Goal: Task Accomplishment & Management: Use online tool/utility

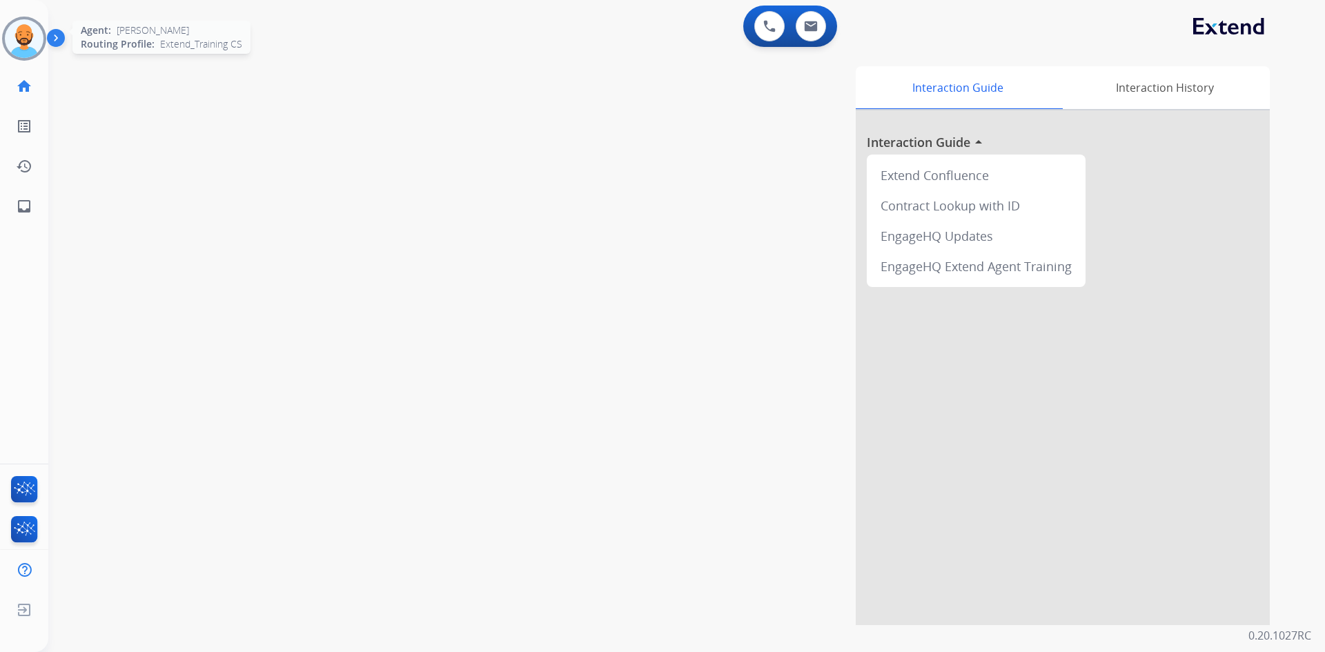
click at [35, 39] on img at bounding box center [24, 38] width 39 height 39
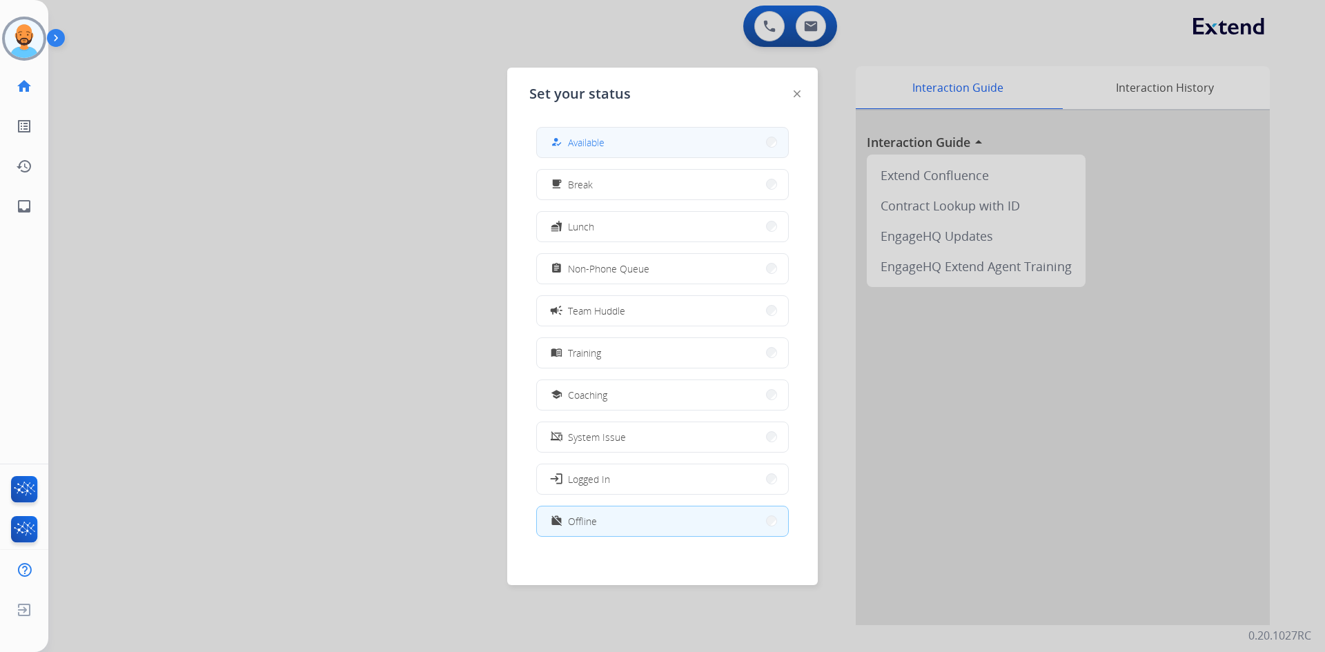
click at [752, 139] on button "how_to_reg Available" at bounding box center [662, 143] width 251 height 30
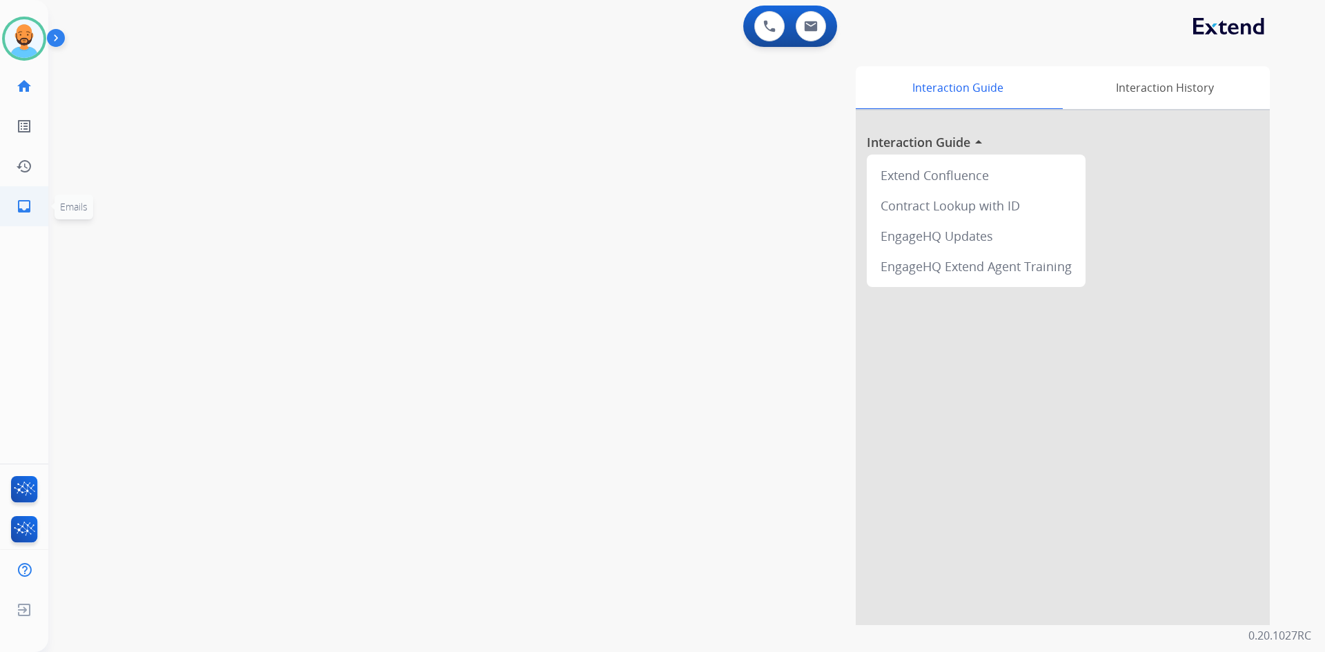
click at [19, 206] on mat-icon "inbox" at bounding box center [24, 206] width 17 height 17
select select "**********"
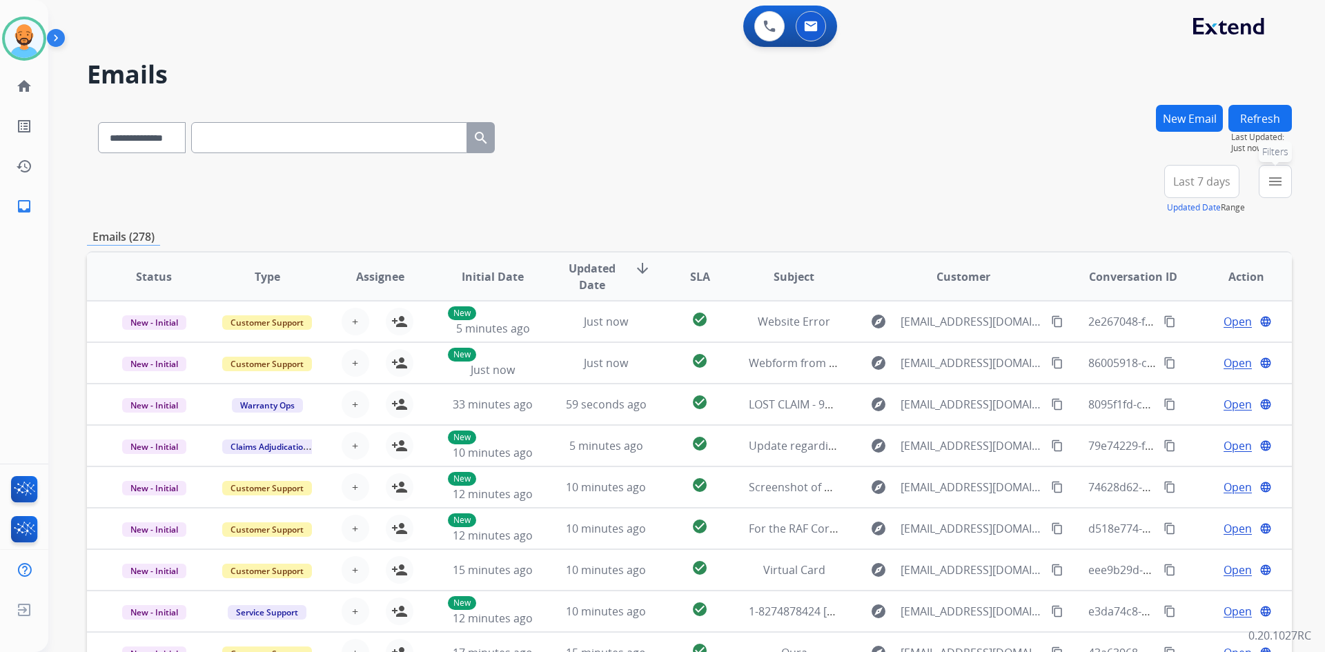
click at [1275, 193] on button "menu Filters" at bounding box center [1275, 181] width 33 height 33
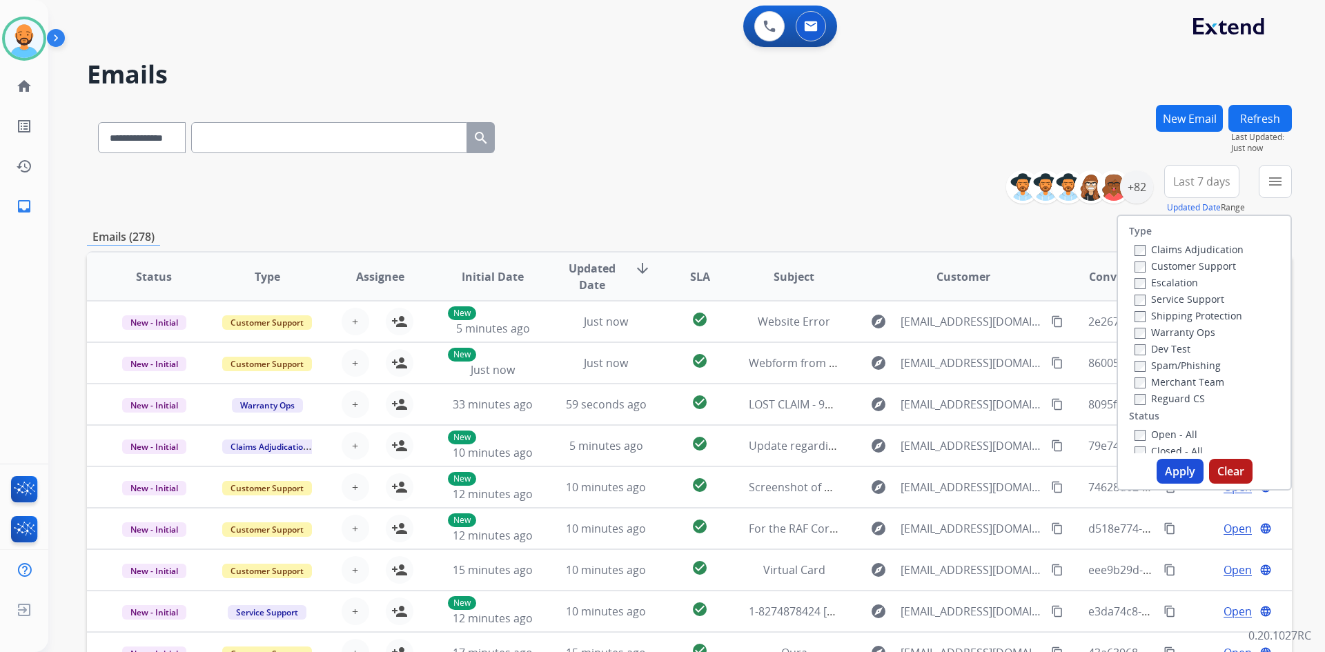
click at [1142, 267] on label "Customer Support" at bounding box center [1185, 266] width 101 height 13
click at [1136, 308] on div "Shipping Protection" at bounding box center [1189, 315] width 109 height 17
click at [1137, 439] on label "Open - All" at bounding box center [1166, 434] width 63 height 13
drag, startPoint x: 1180, startPoint y: 473, endPoint x: 1179, endPoint y: 466, distance: 6.9
click at [1180, 472] on button "Apply" at bounding box center [1180, 471] width 47 height 25
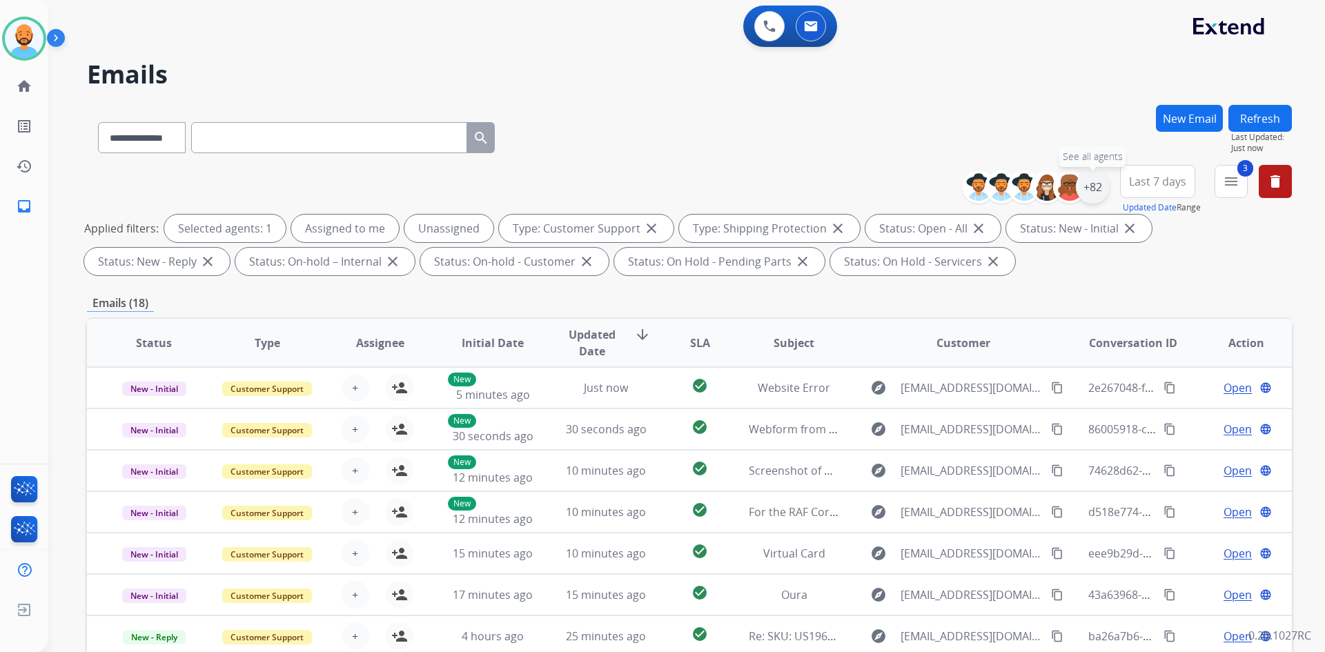
click at [1097, 193] on div "+82" at bounding box center [1092, 186] width 33 height 33
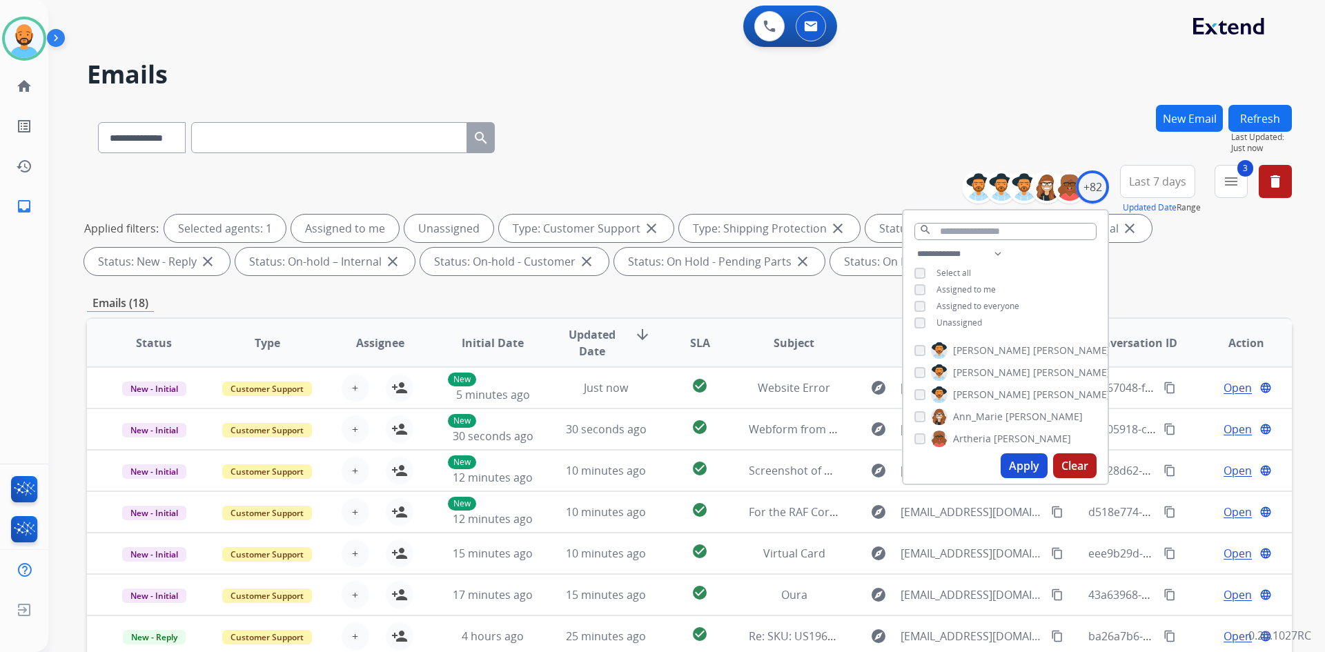
click at [906, 140] on div "**********" at bounding box center [689, 135] width 1205 height 60
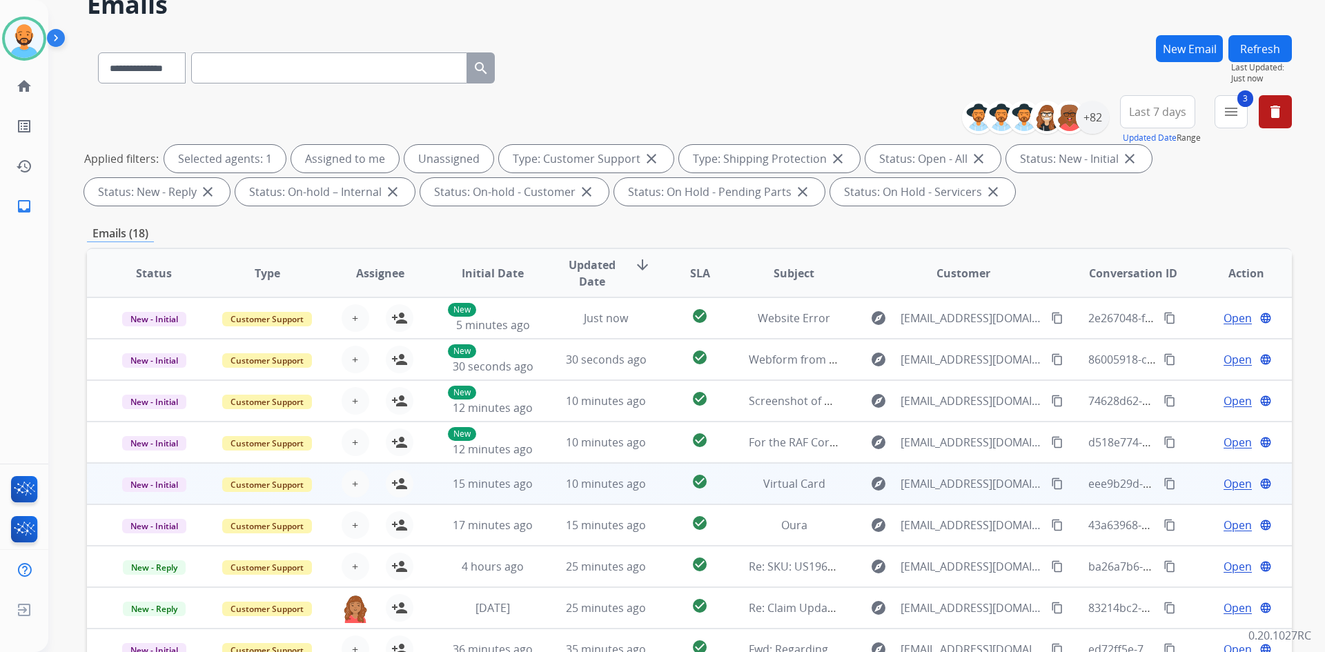
scroll to position [199, 0]
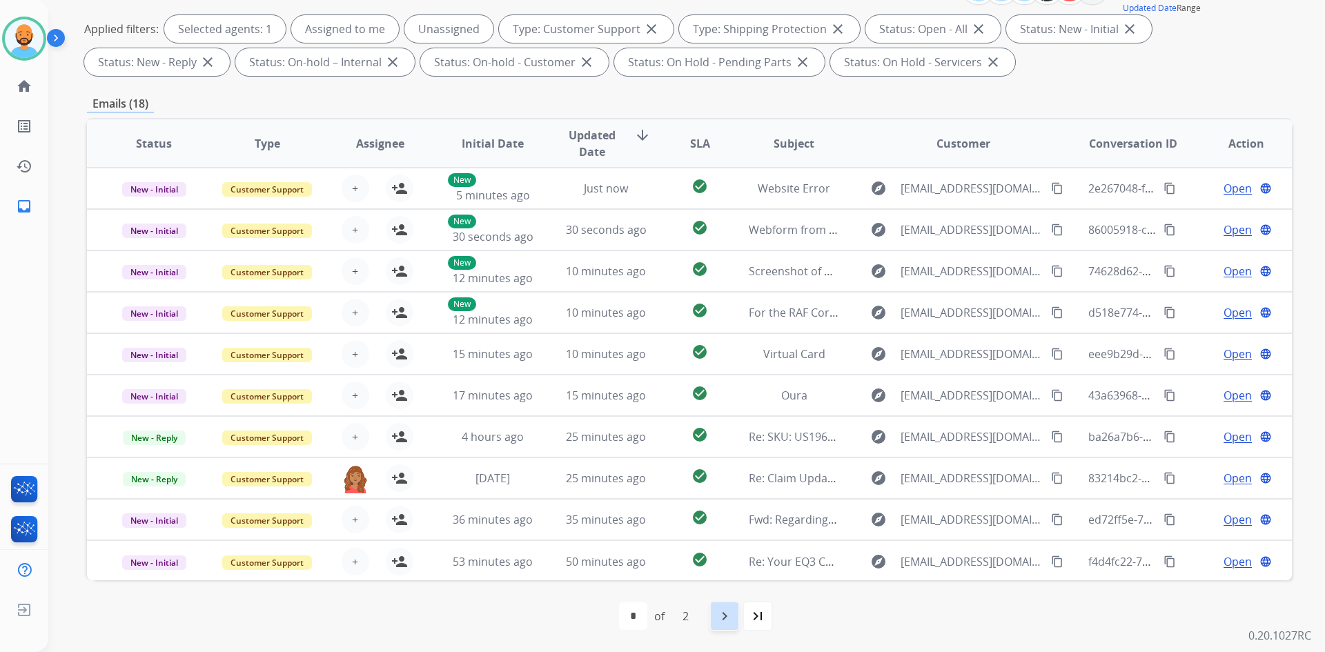
click at [712, 614] on div "navigate_next" at bounding box center [725, 616] width 30 height 30
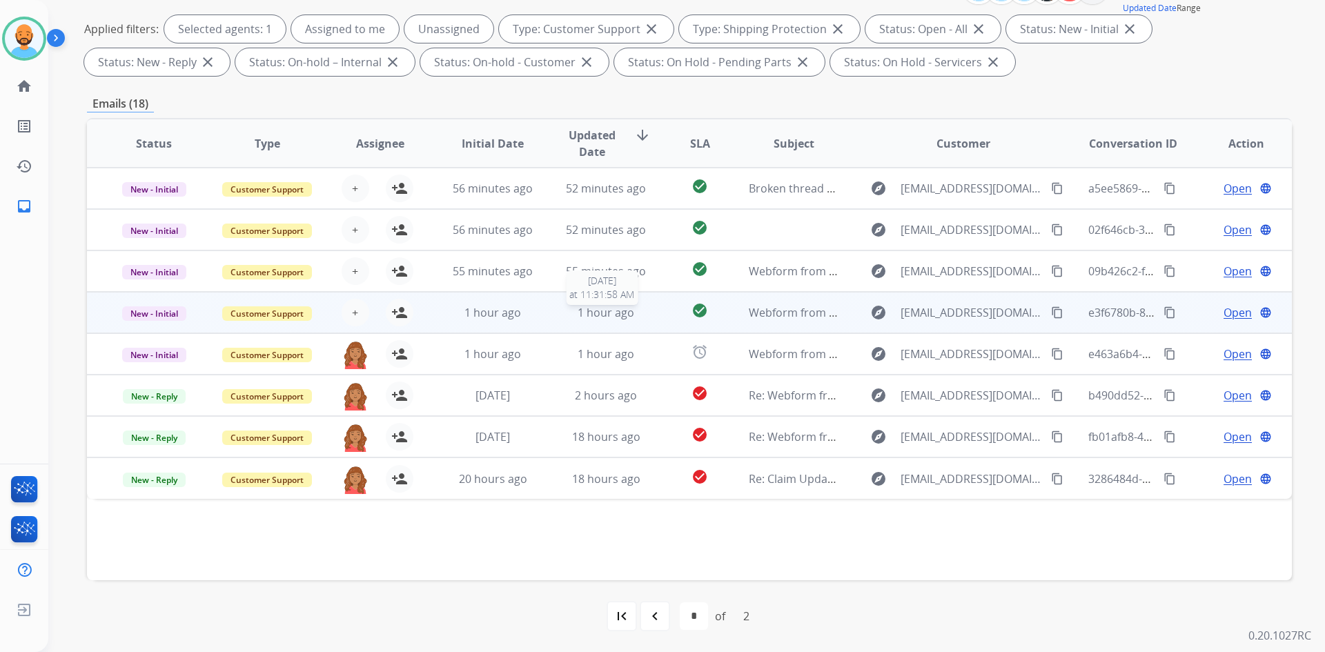
click at [566, 314] on div "1 hour ago" at bounding box center [606, 312] width 90 height 17
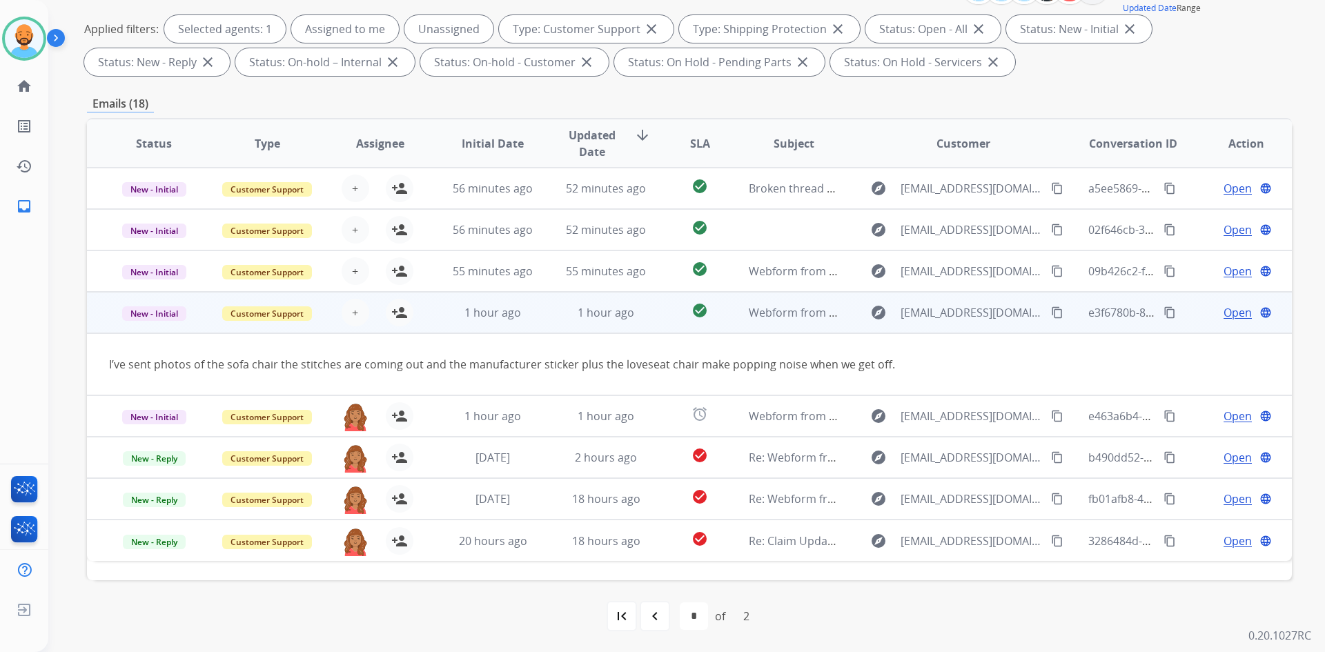
click at [582, 321] on td "1 hour ago" at bounding box center [595, 312] width 113 height 41
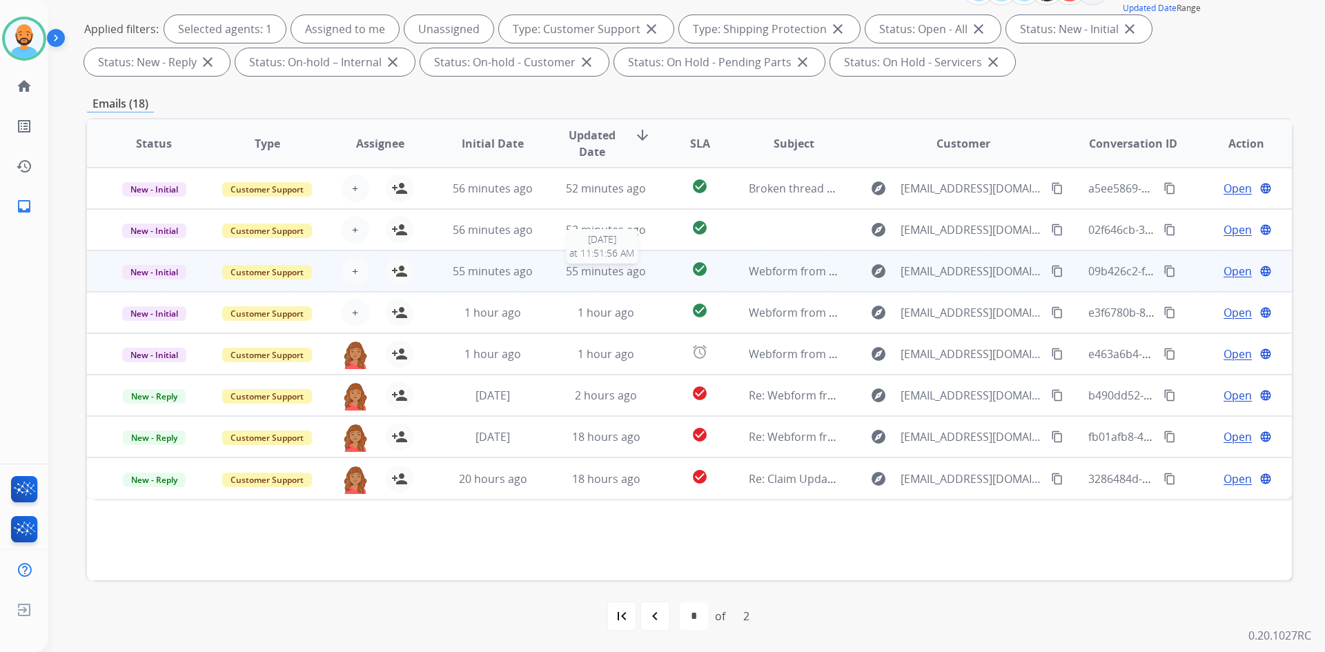
click at [582, 270] on span "55 minutes ago" at bounding box center [606, 271] width 80 height 15
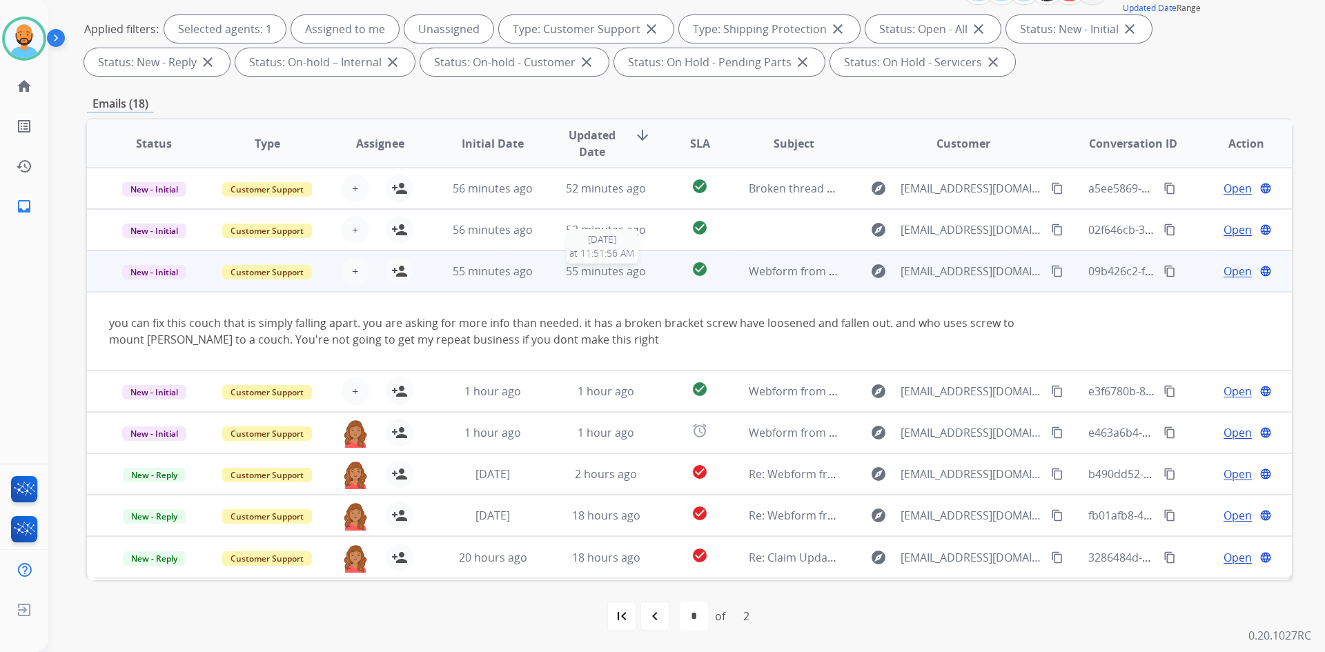
click at [579, 271] on span "55 minutes ago" at bounding box center [606, 271] width 80 height 15
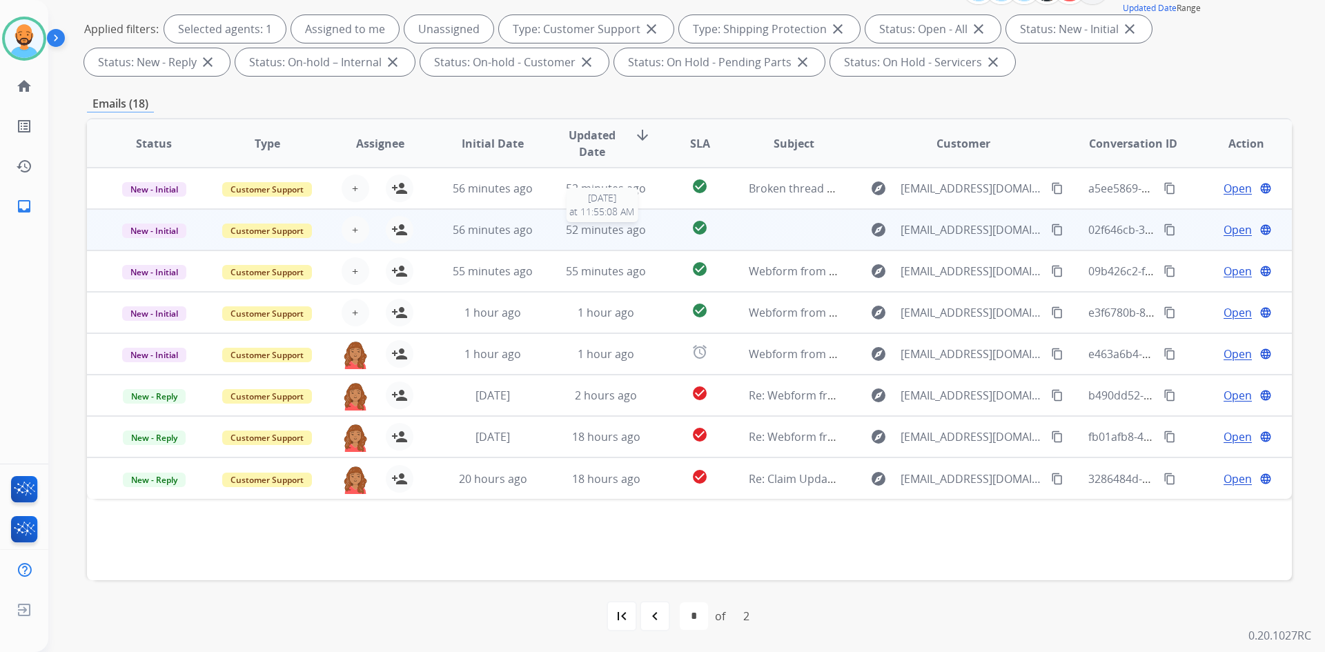
click at [587, 226] on span "52 minutes ago" at bounding box center [606, 229] width 80 height 15
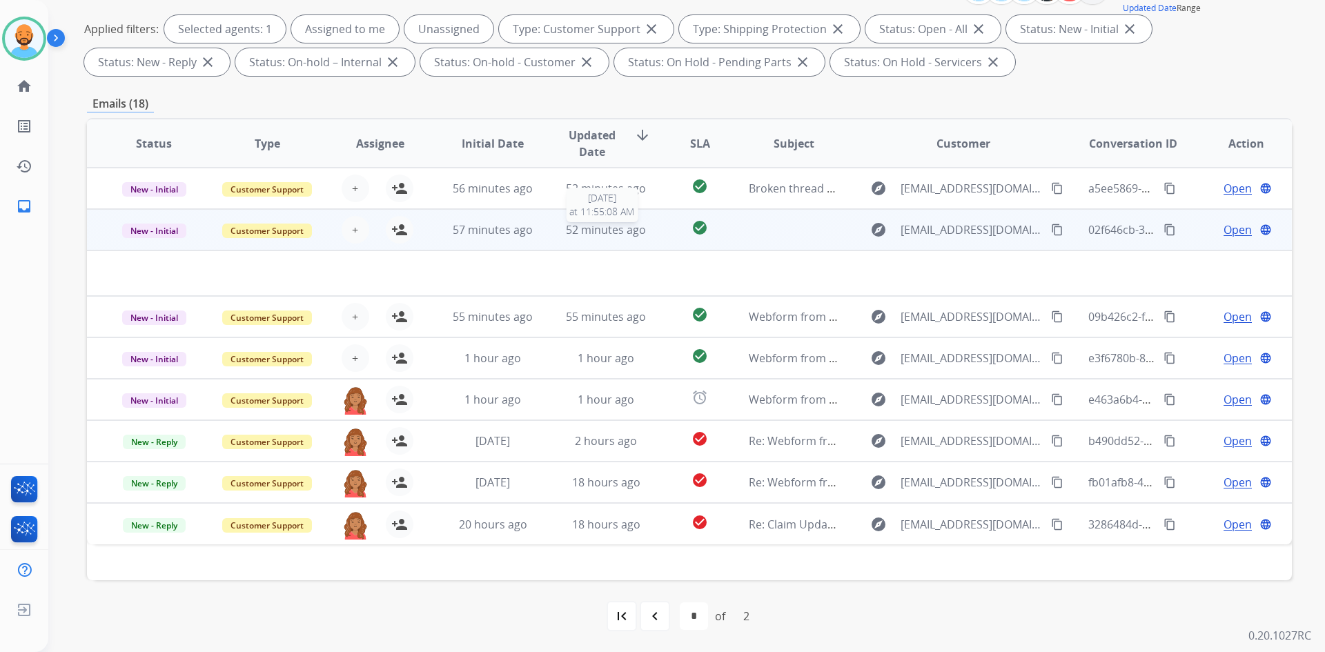
click at [587, 226] on span "52 minutes ago" at bounding box center [606, 229] width 80 height 15
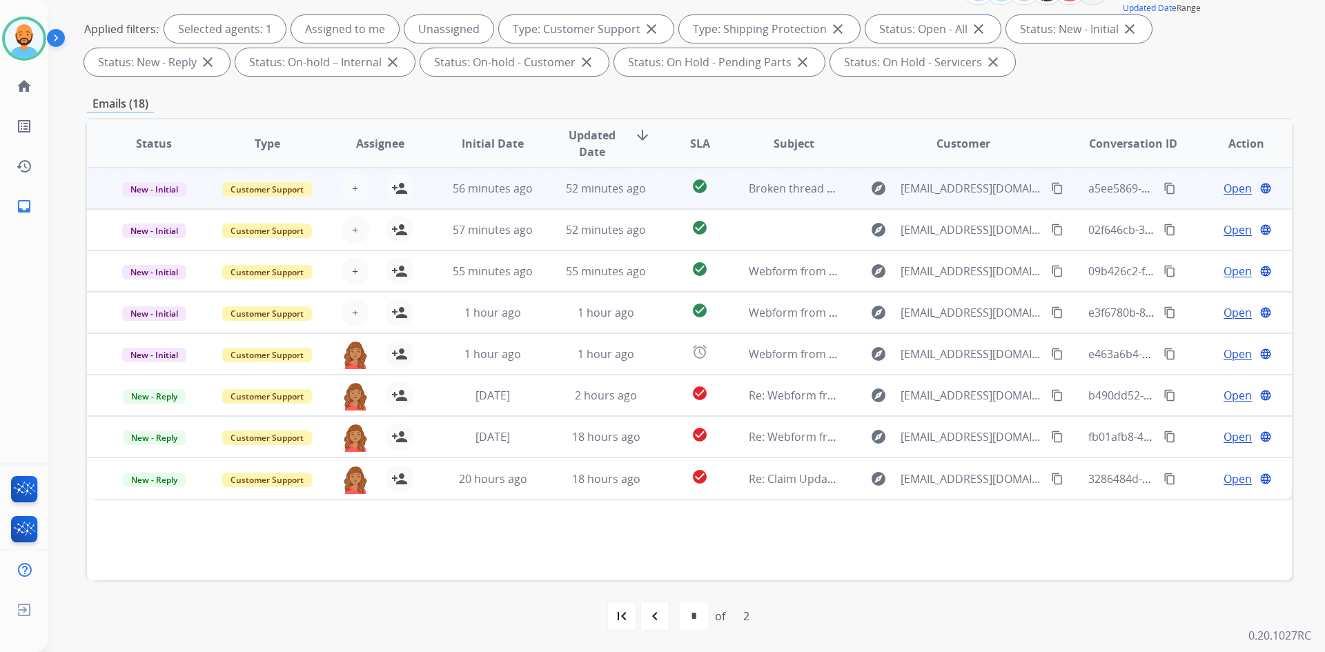
click at [591, 197] on td "52 minutes ago" at bounding box center [595, 188] width 113 height 41
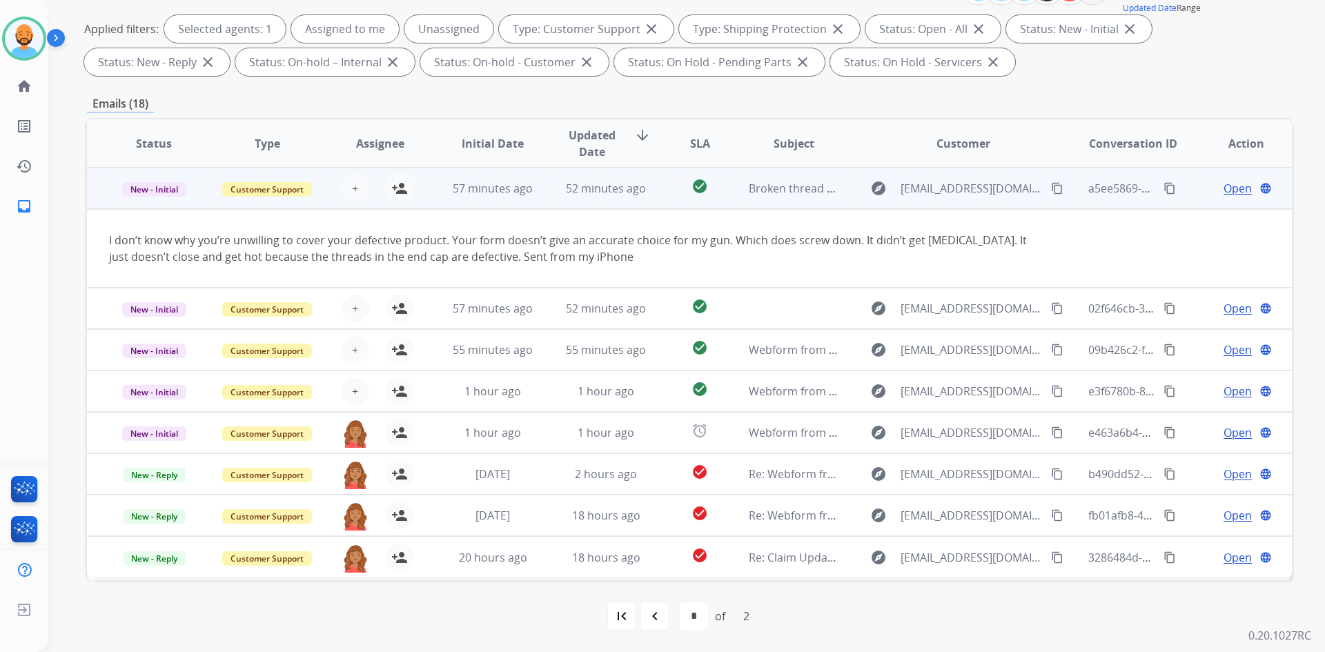
click at [591, 199] on td "52 minutes ago" at bounding box center [595, 188] width 113 height 41
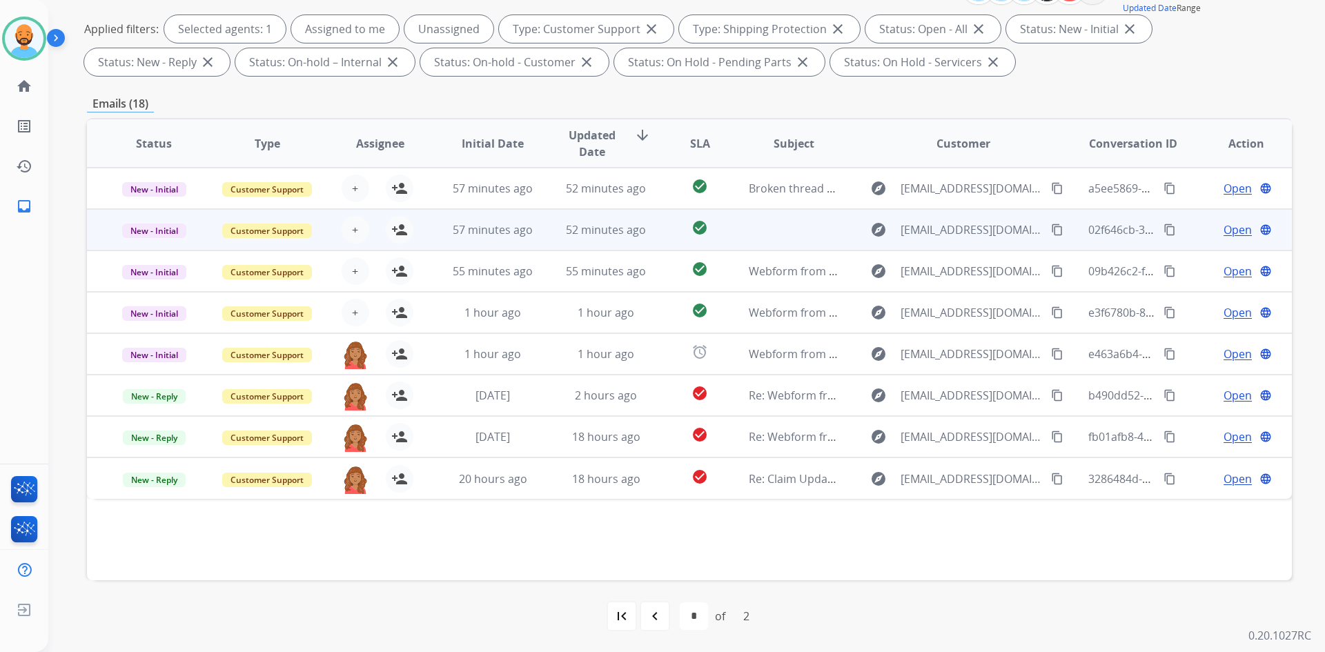
click at [622, 219] on td "52 minutes ago" at bounding box center [595, 229] width 113 height 41
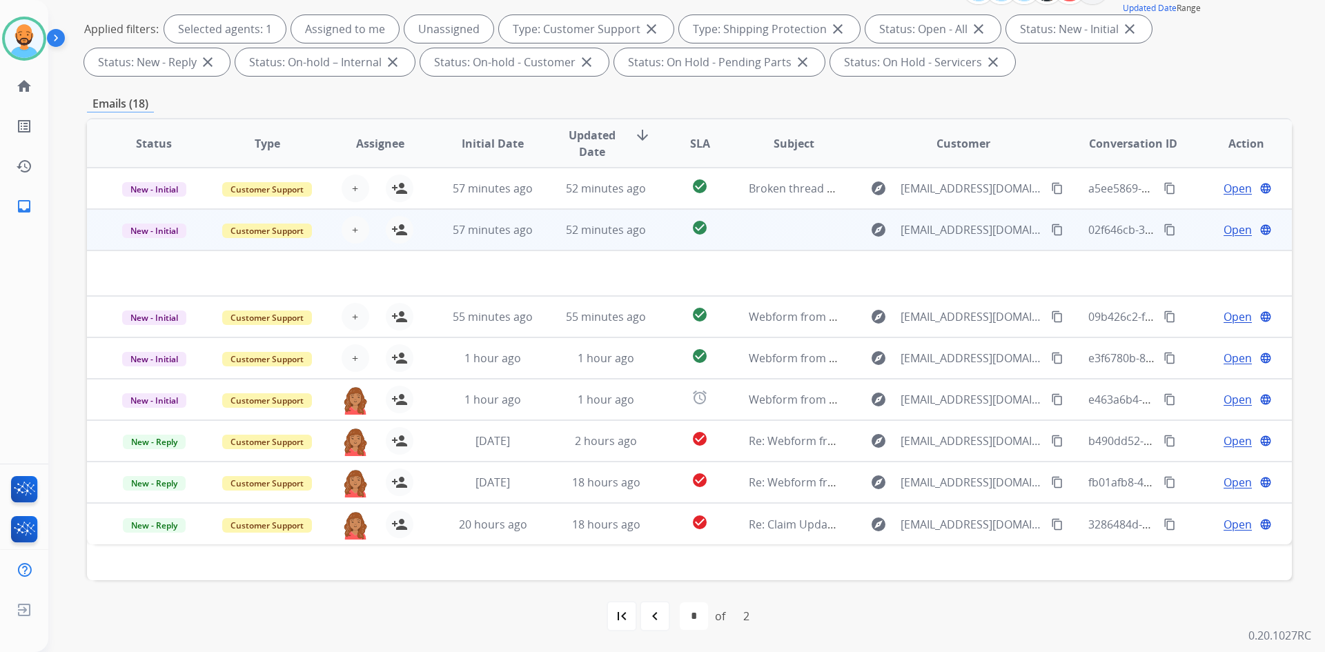
click at [622, 219] on td "52 minutes ago" at bounding box center [595, 229] width 113 height 41
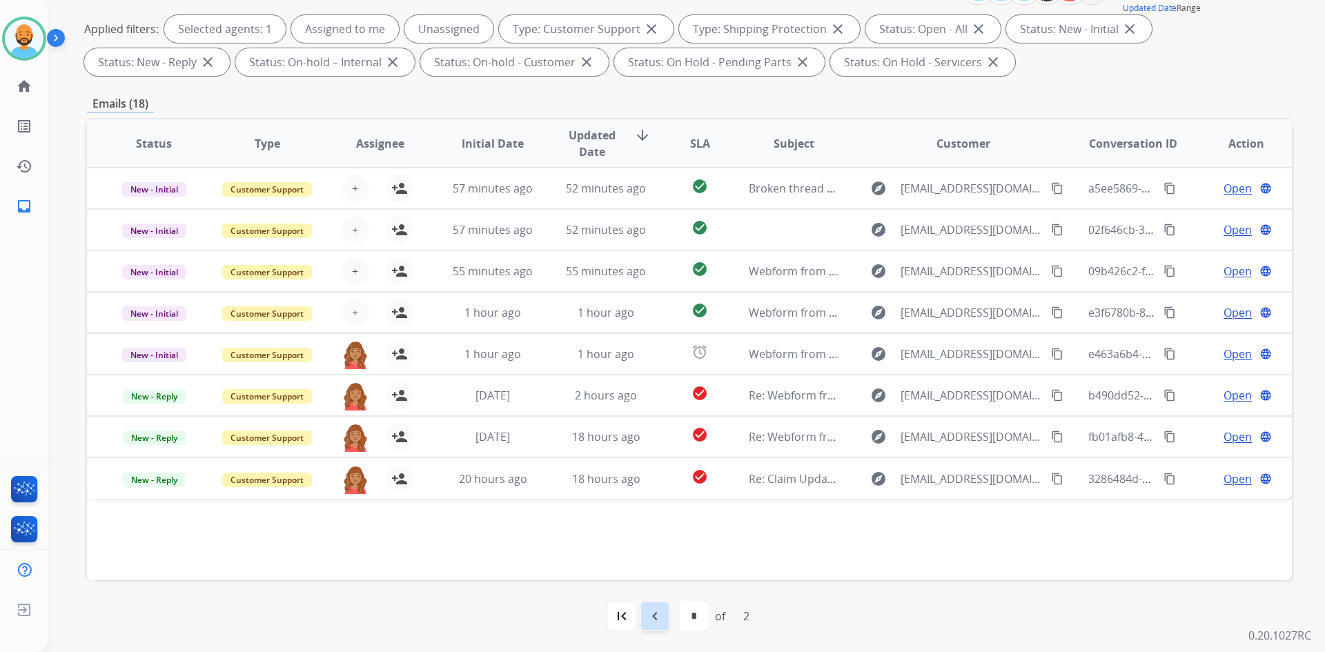
click at [668, 619] on div "navigate_before" at bounding box center [655, 616] width 30 height 30
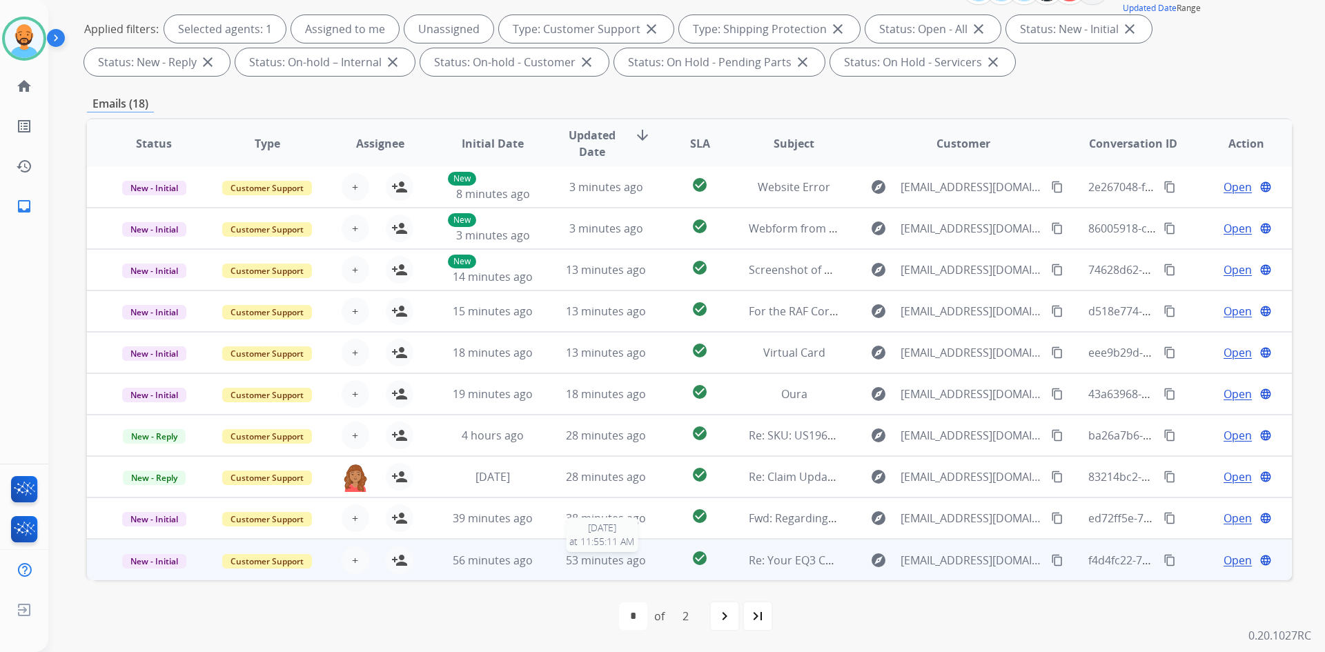
click at [638, 563] on span "53 minutes ago" at bounding box center [606, 560] width 80 height 15
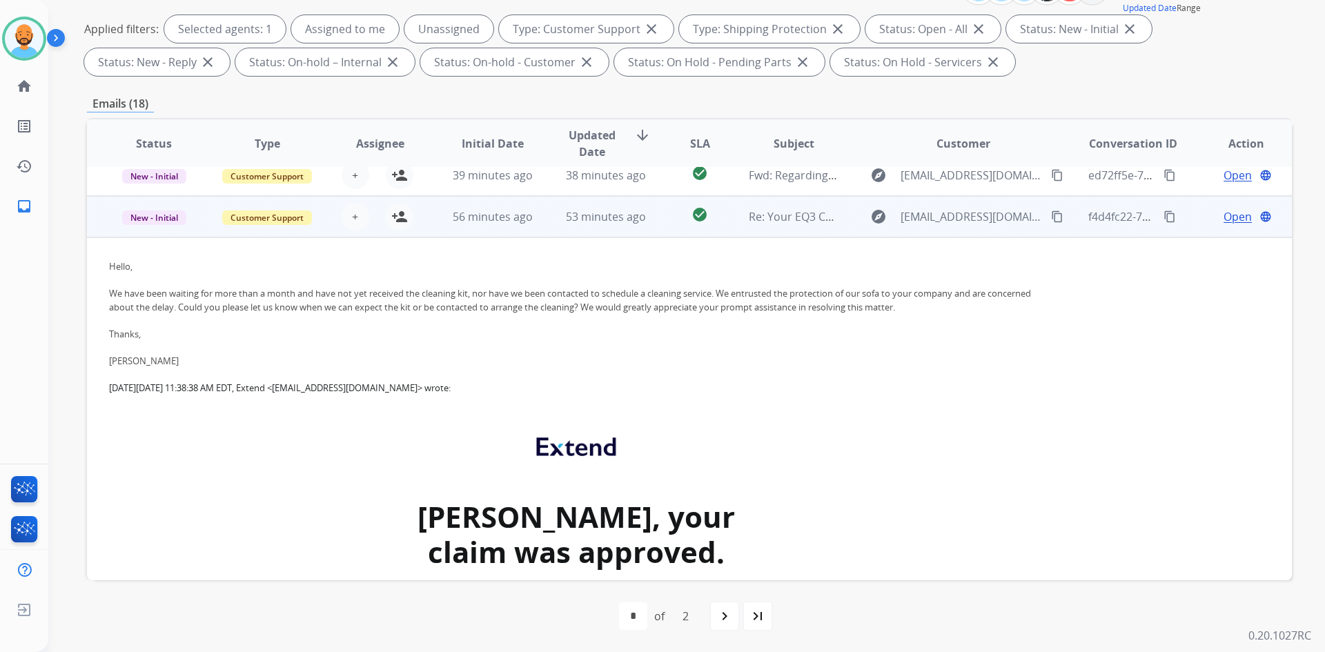
scroll to position [373, 0]
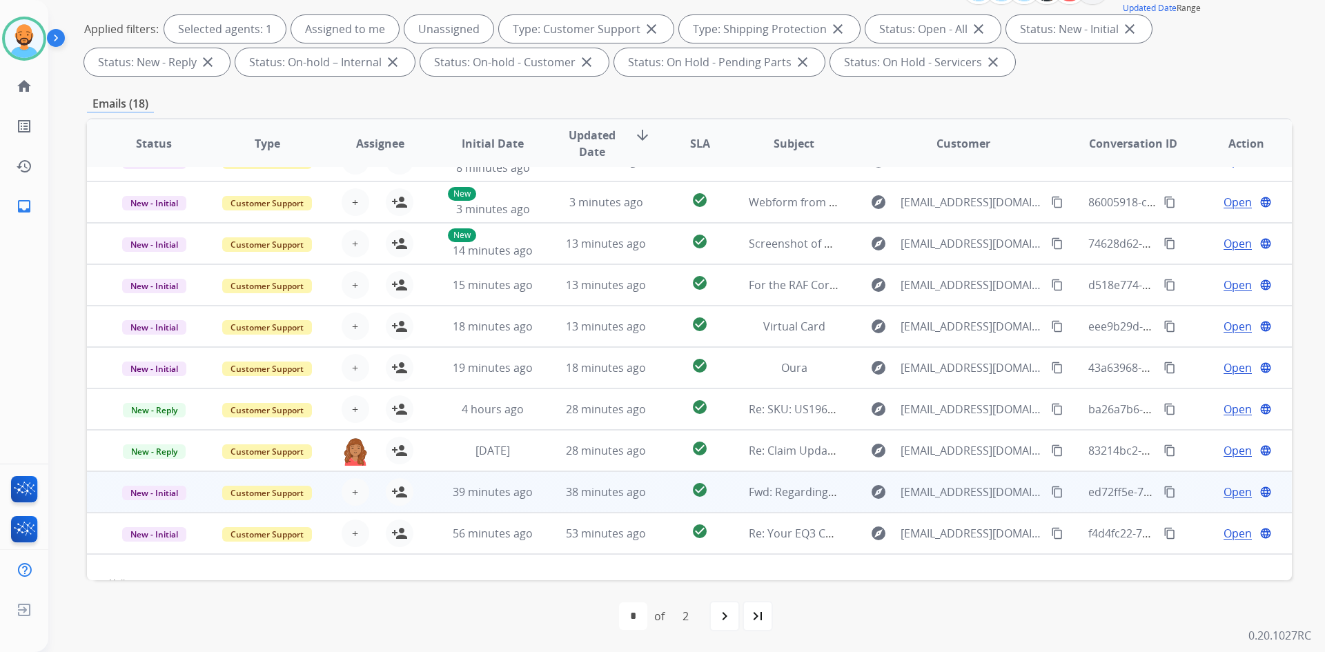
click at [545, 527] on td "53 minutes ago" at bounding box center [595, 533] width 113 height 41
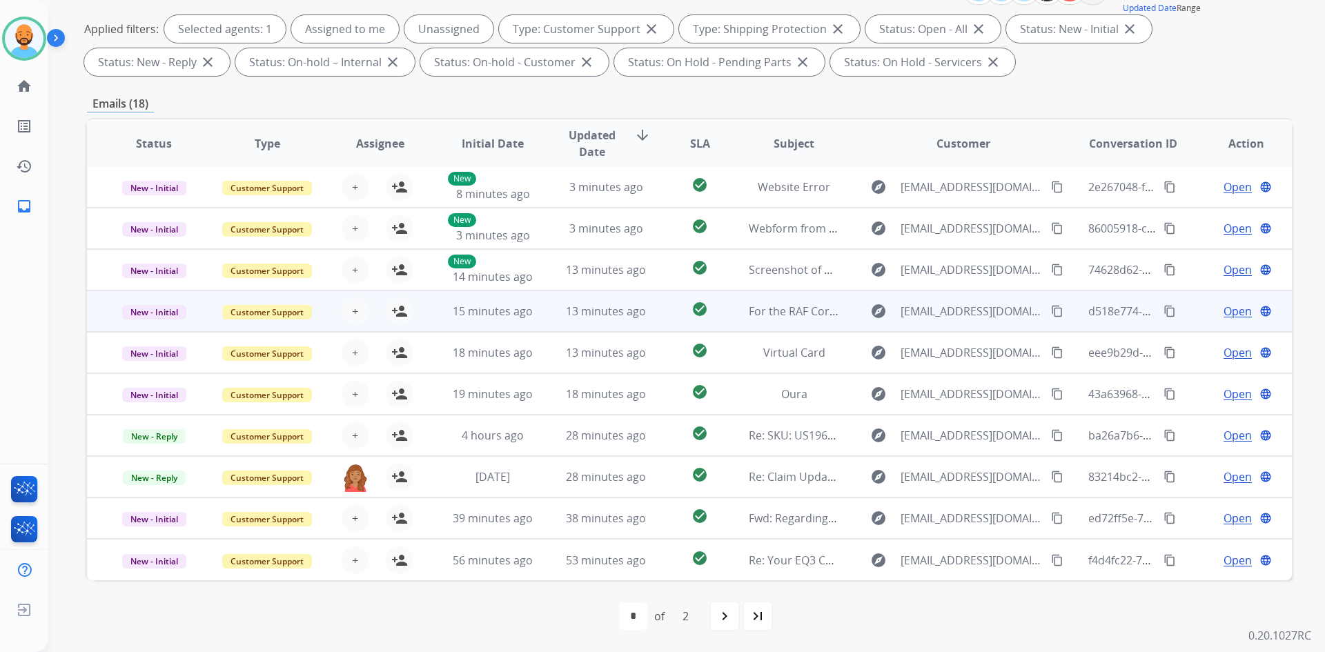
scroll to position [0, 0]
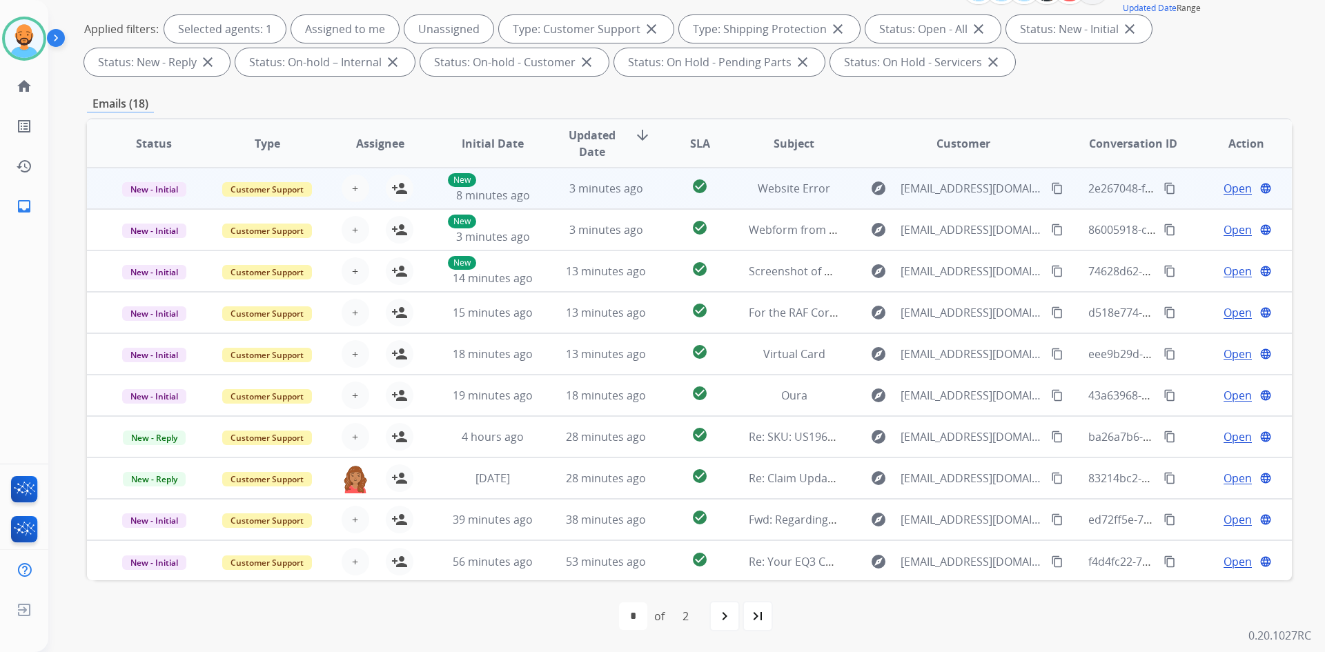
click at [596, 199] on td "3 minutes ago" at bounding box center [595, 188] width 113 height 41
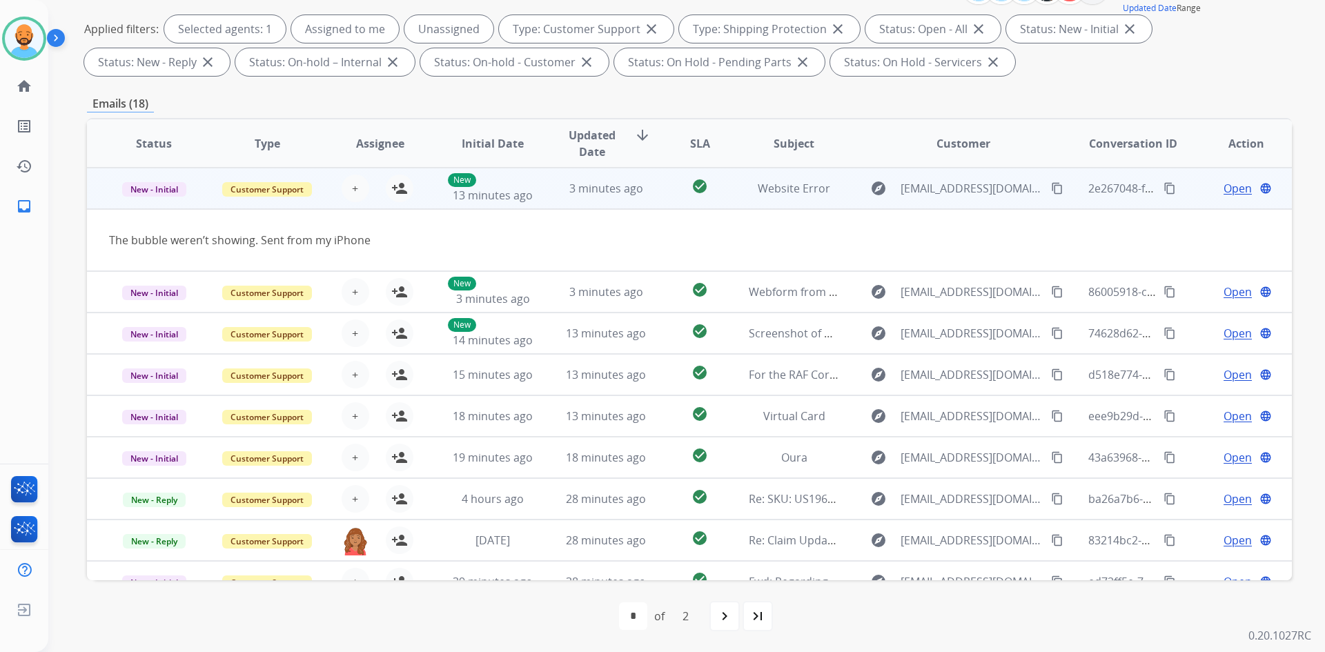
click at [1049, 186] on button "content_copy" at bounding box center [1057, 188] width 17 height 17
click at [398, 187] on mat-icon "person_add" at bounding box center [399, 188] width 17 height 17
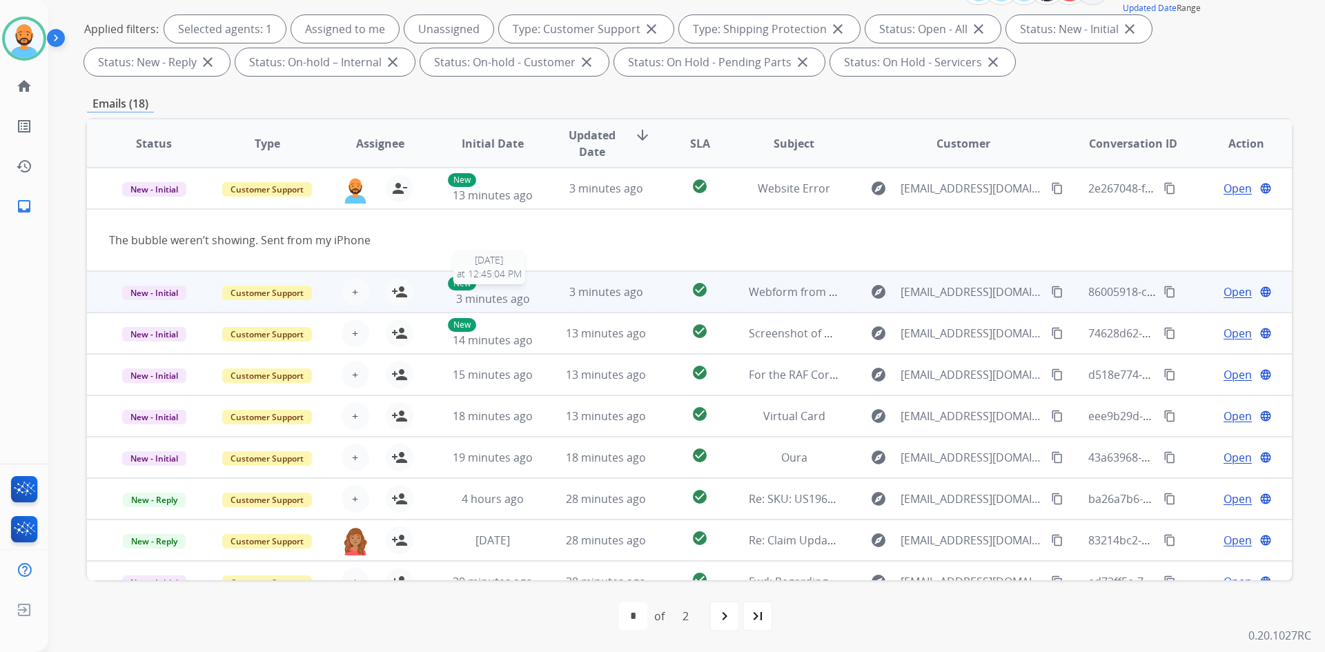
click at [491, 296] on span "3 minutes ago" at bounding box center [493, 298] width 74 height 15
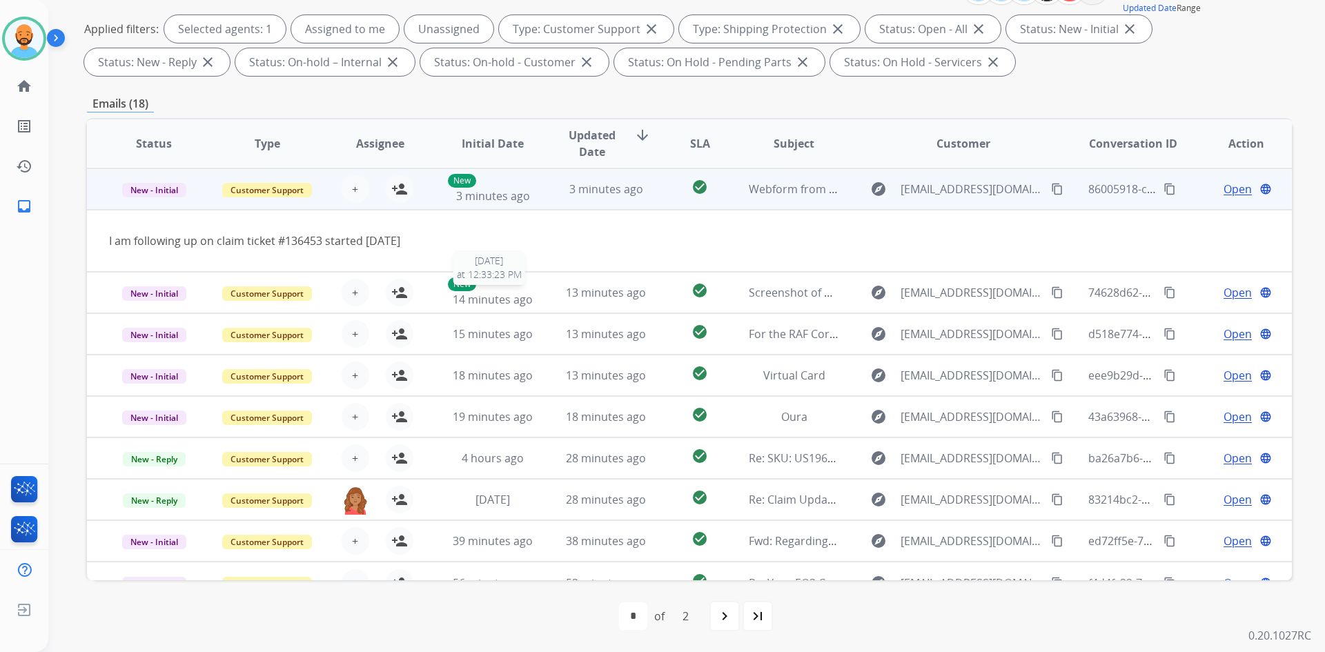
scroll to position [41, 0]
click at [1049, 193] on button "content_copy" at bounding box center [1057, 188] width 17 height 17
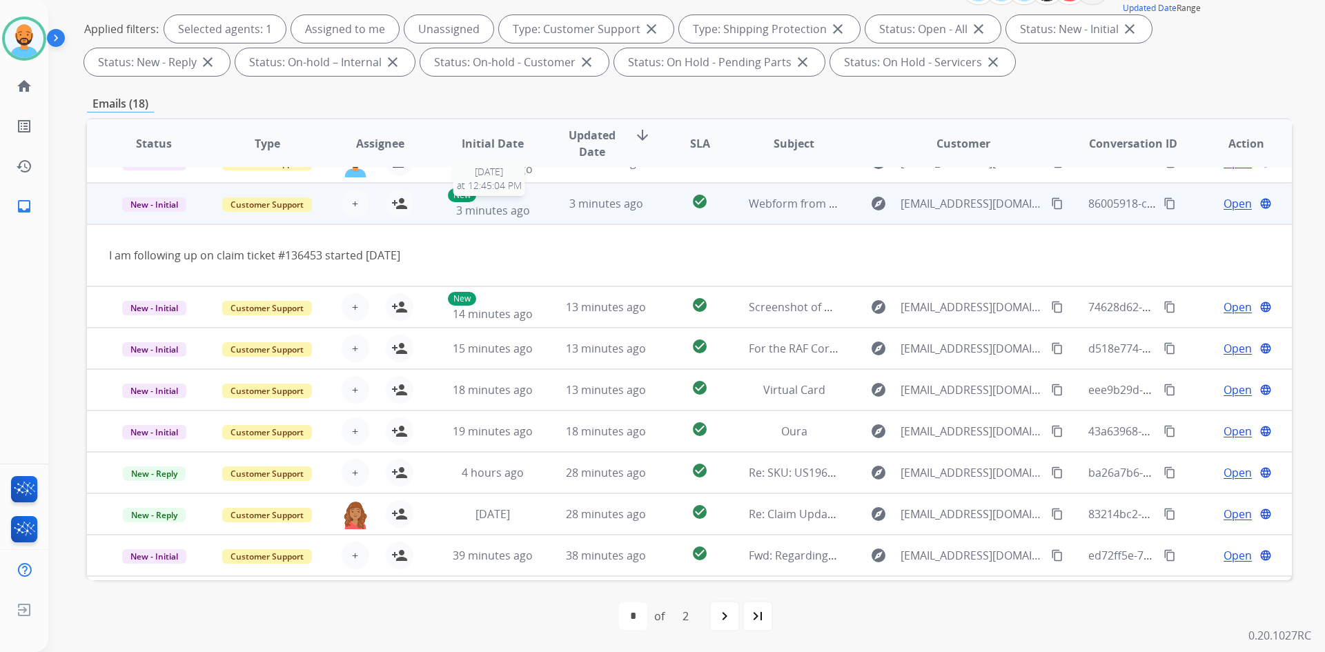
scroll to position [0, 0]
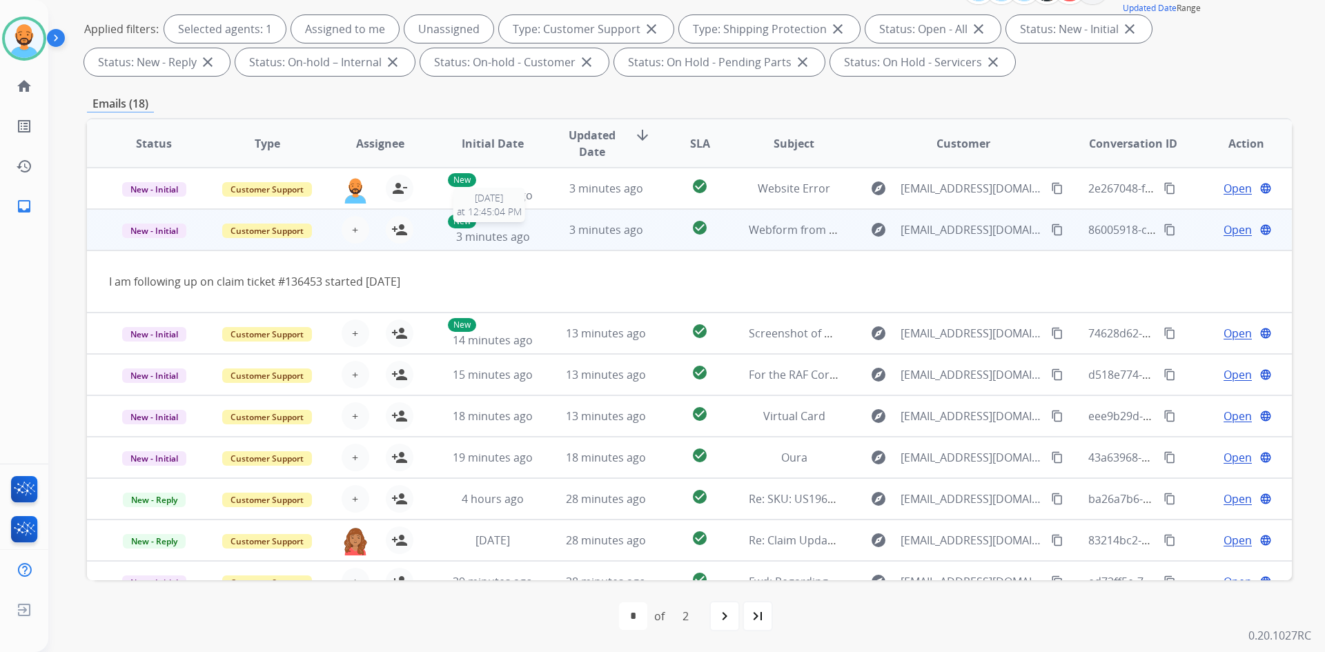
click at [498, 229] on span "3 minutes ago" at bounding box center [493, 236] width 74 height 15
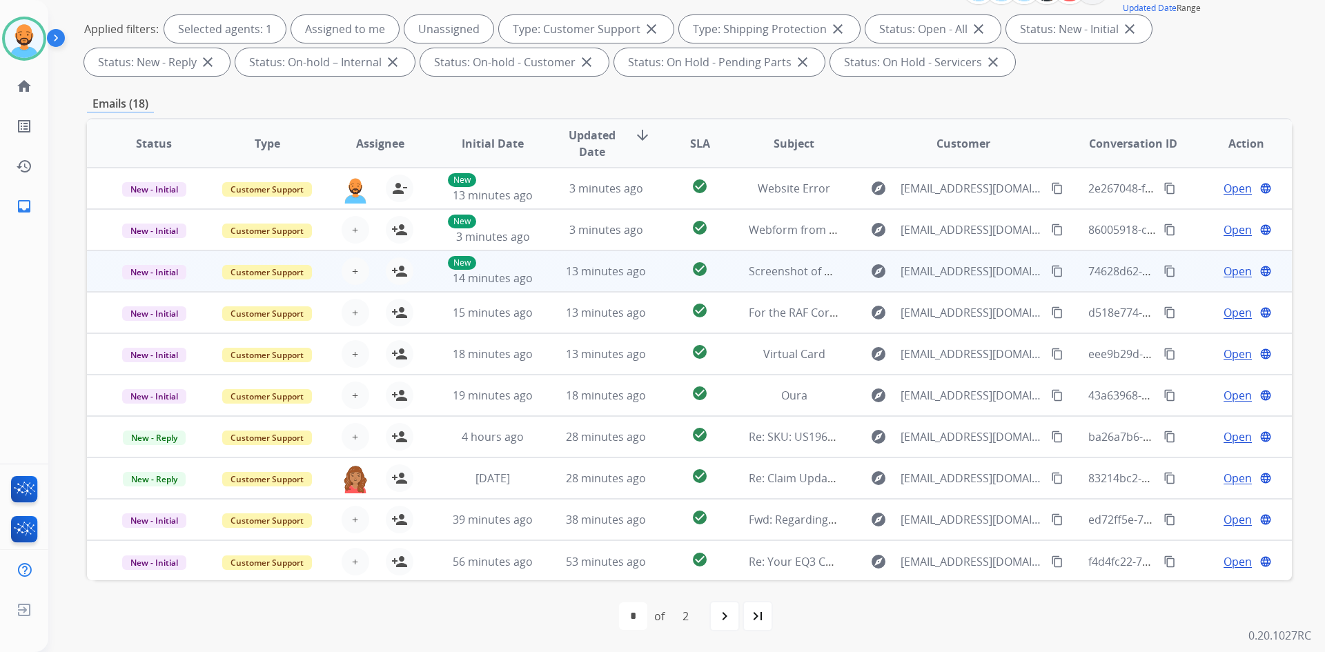
click at [487, 287] on td "New 14 minutes ago" at bounding box center [482, 271] width 113 height 41
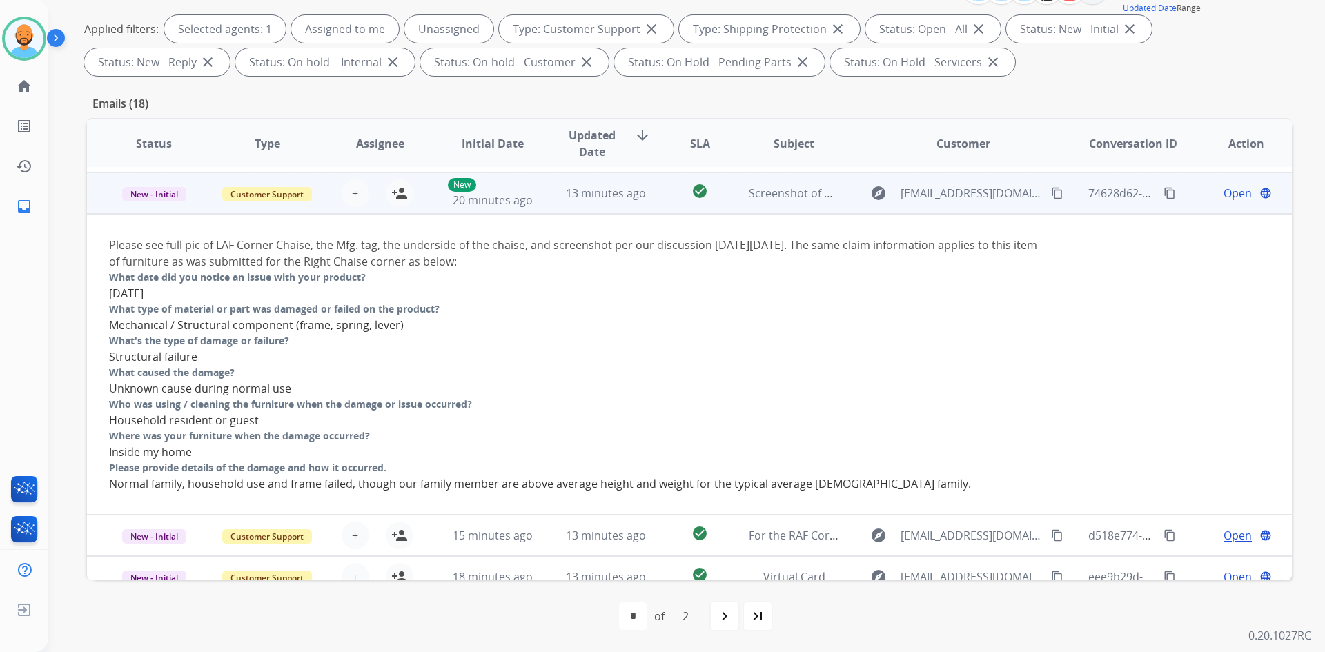
scroll to position [83, 0]
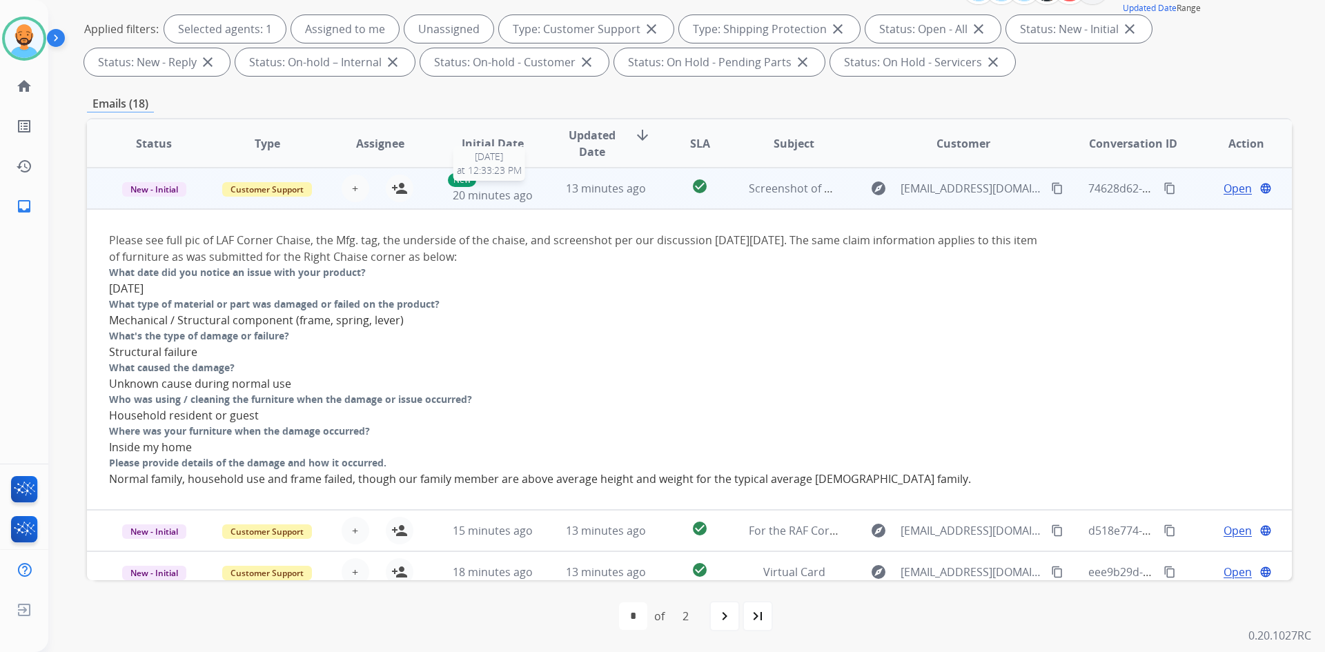
click at [495, 196] on span "20 minutes ago" at bounding box center [493, 195] width 80 height 15
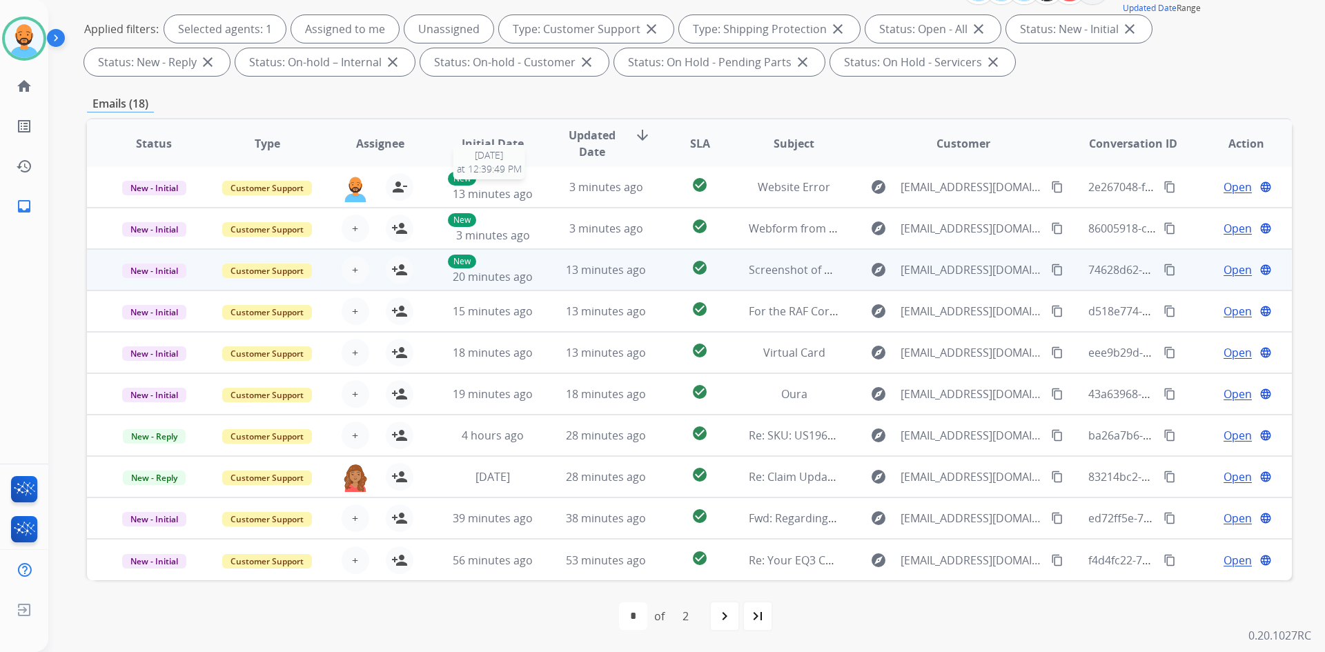
scroll to position [1, 0]
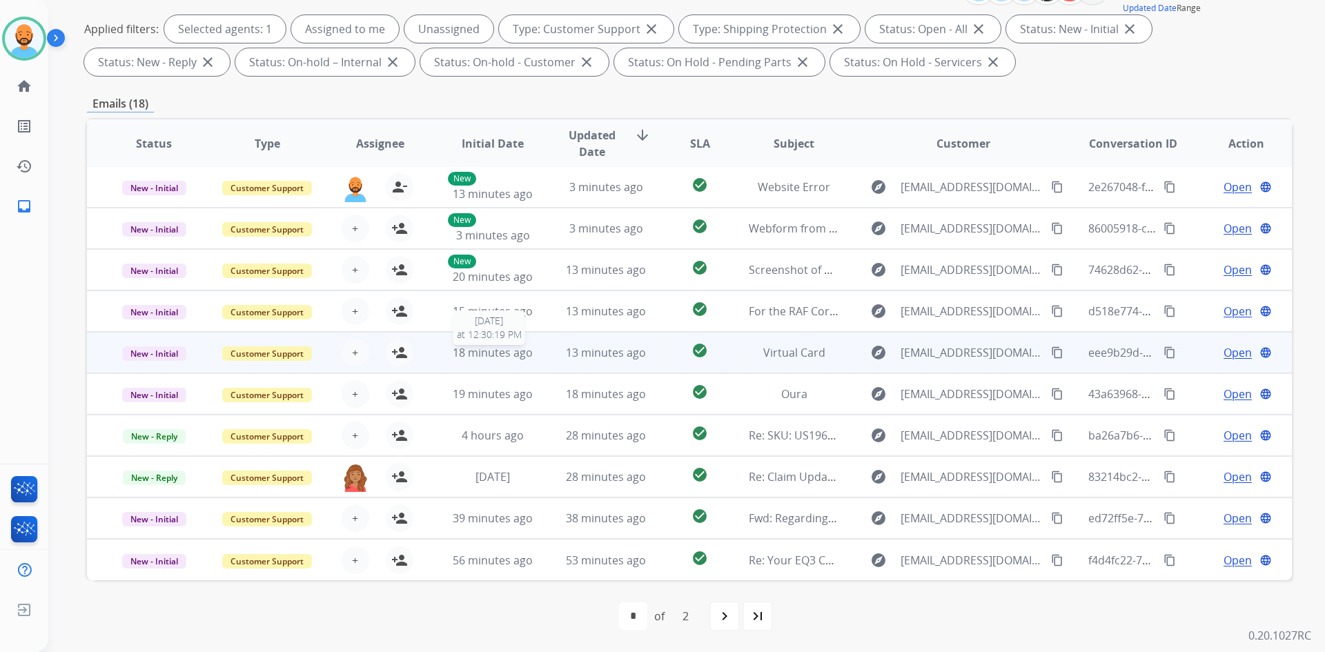
click at [518, 353] on span "18 minutes ago" at bounding box center [493, 352] width 80 height 15
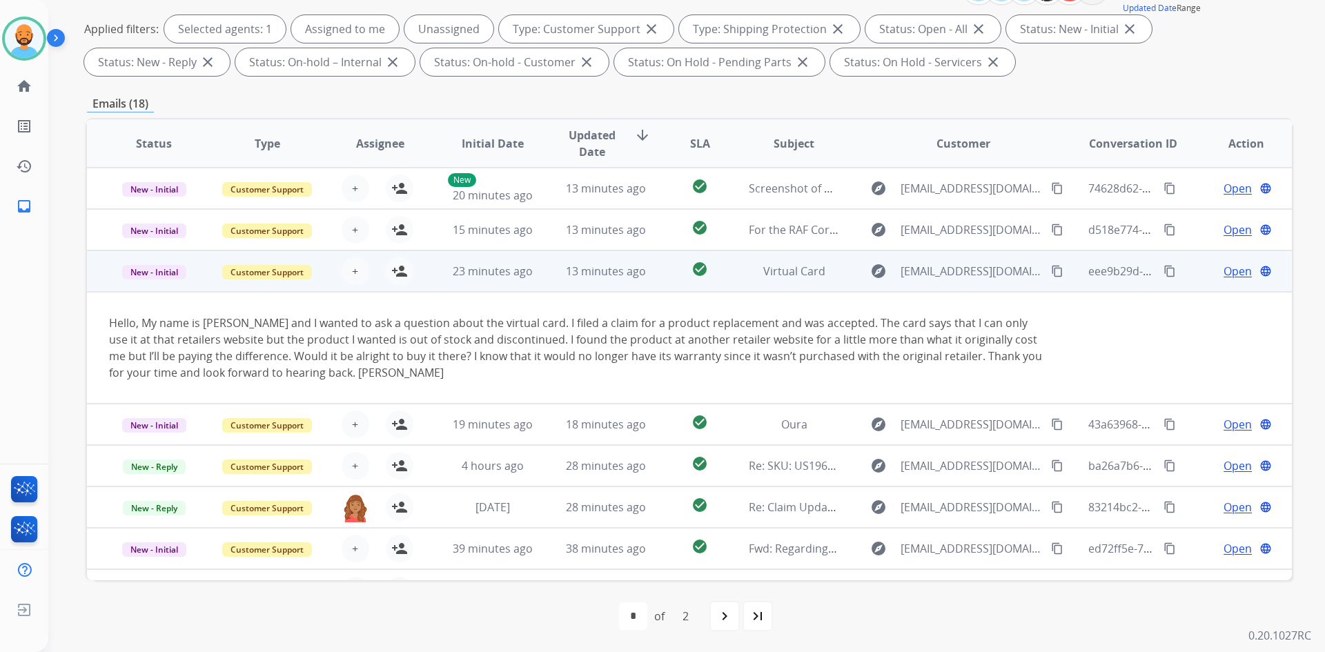
scroll to position [113, 0]
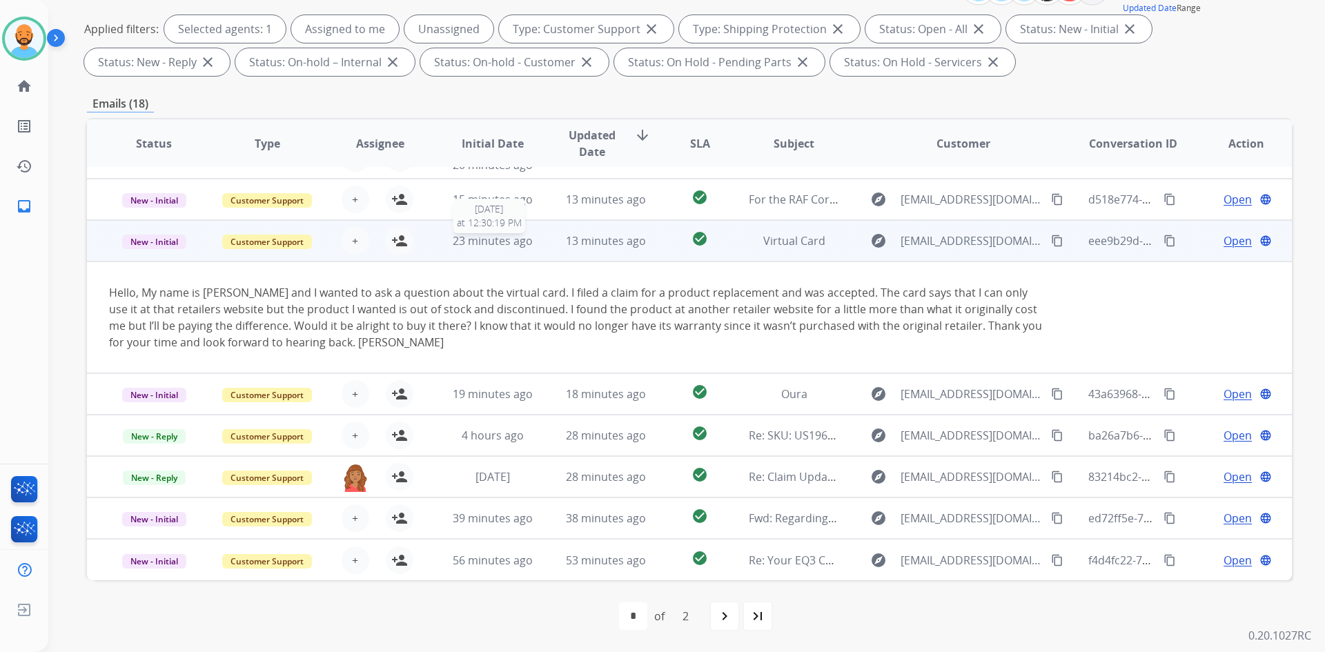
click at [505, 234] on span "23 minutes ago" at bounding box center [493, 240] width 80 height 15
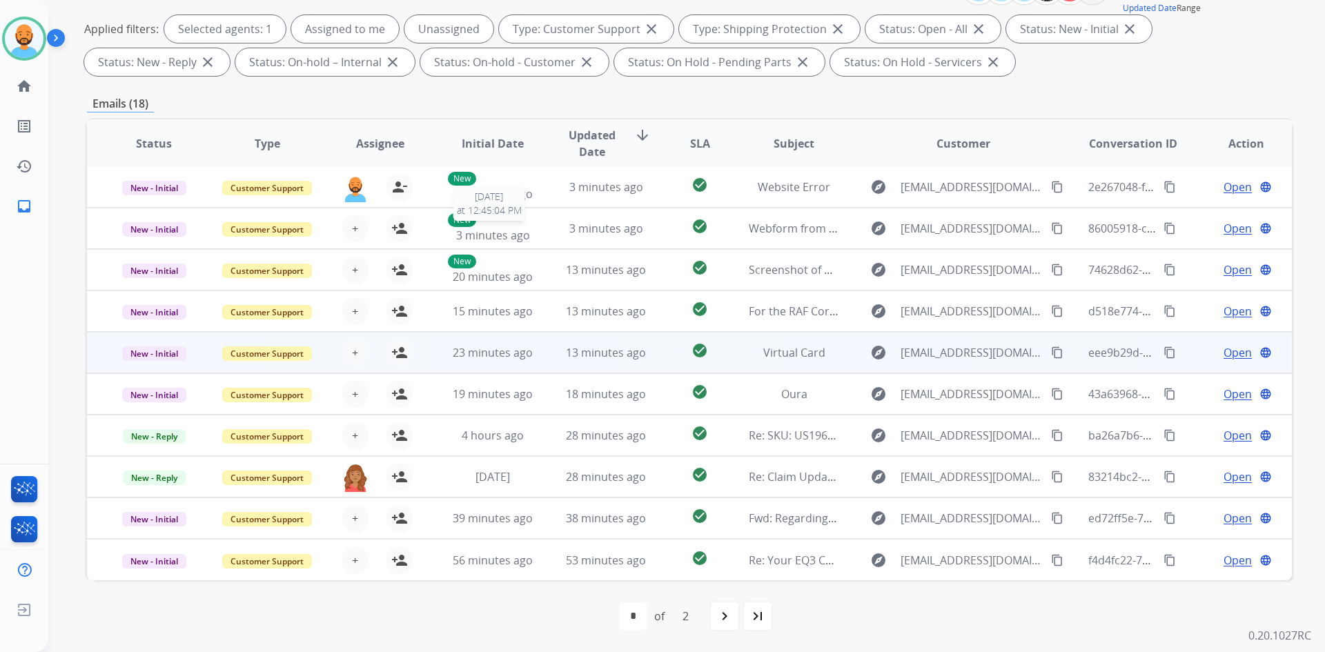
scroll to position [1, 0]
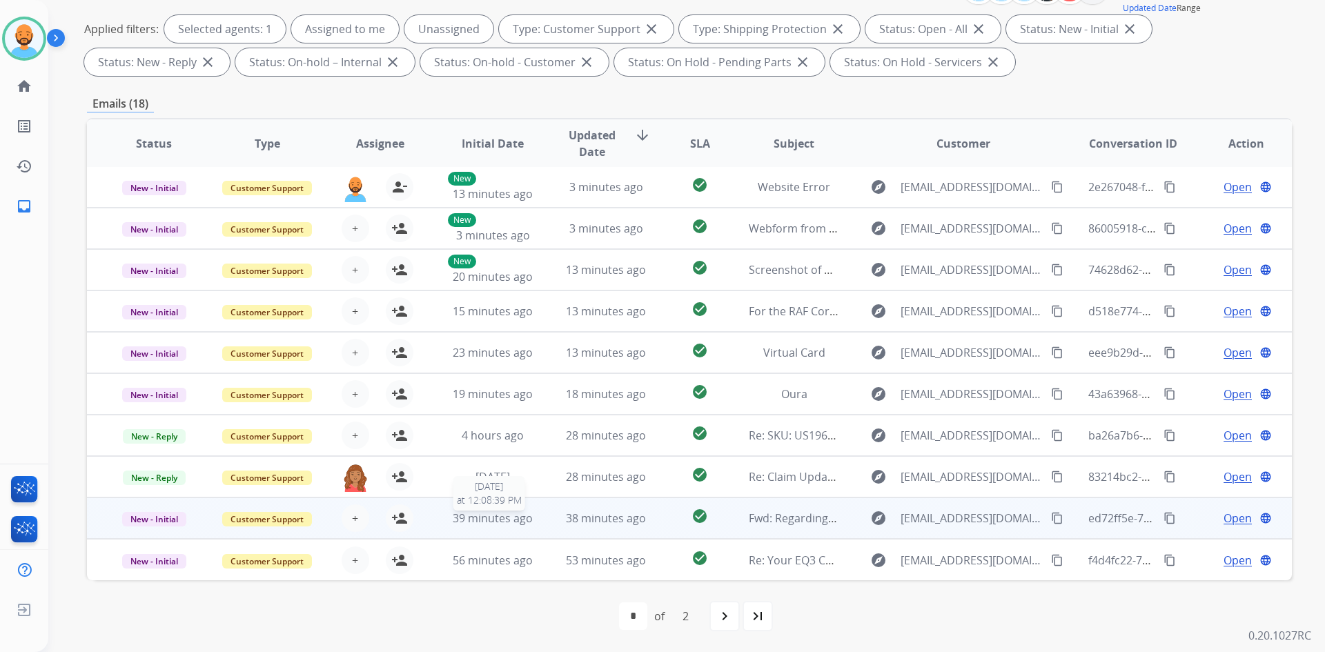
click at [482, 518] on span "39 minutes ago" at bounding box center [493, 518] width 80 height 15
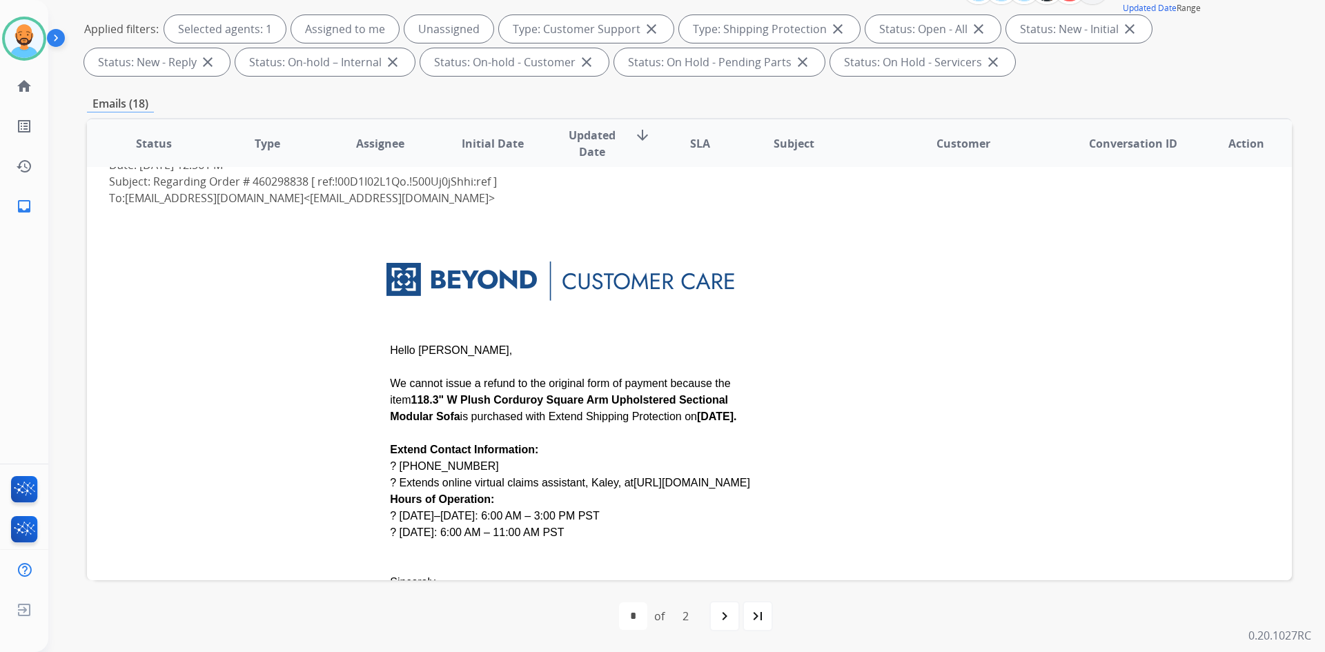
scroll to position [538, 0]
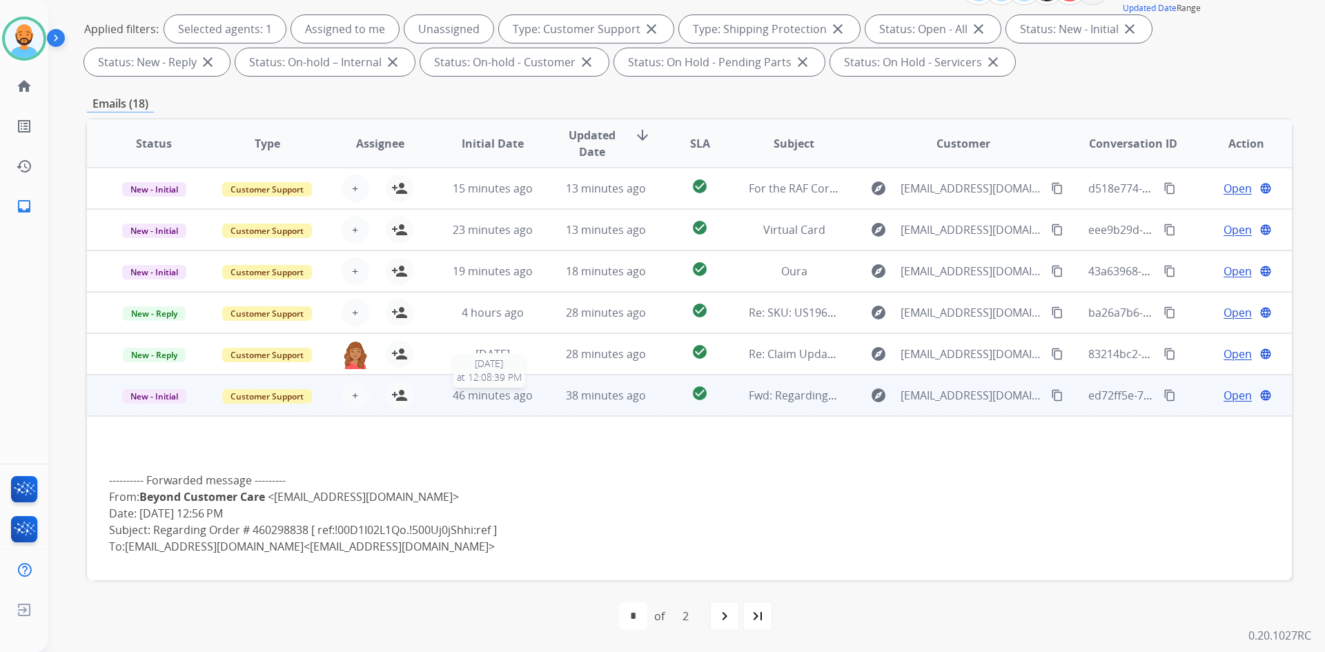
click at [495, 389] on span "46 minutes ago" at bounding box center [493, 395] width 80 height 15
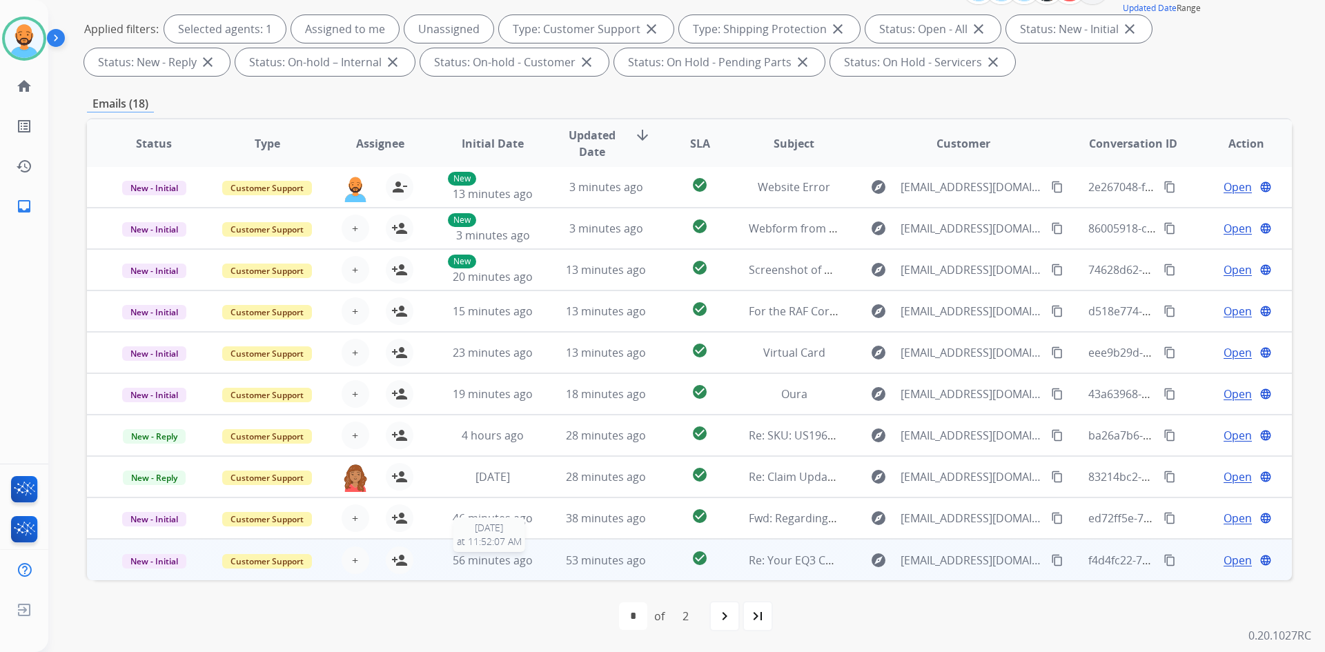
click at [487, 560] on span "56 minutes ago" at bounding box center [493, 560] width 80 height 15
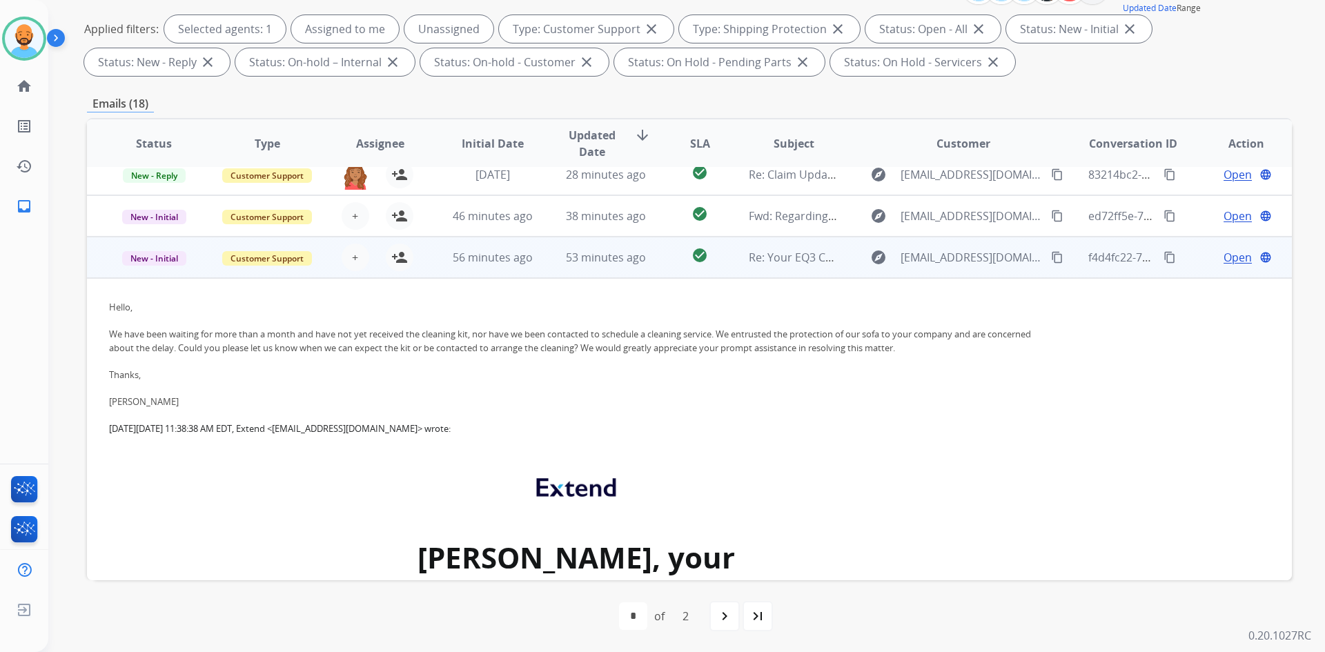
scroll to position [235, 0]
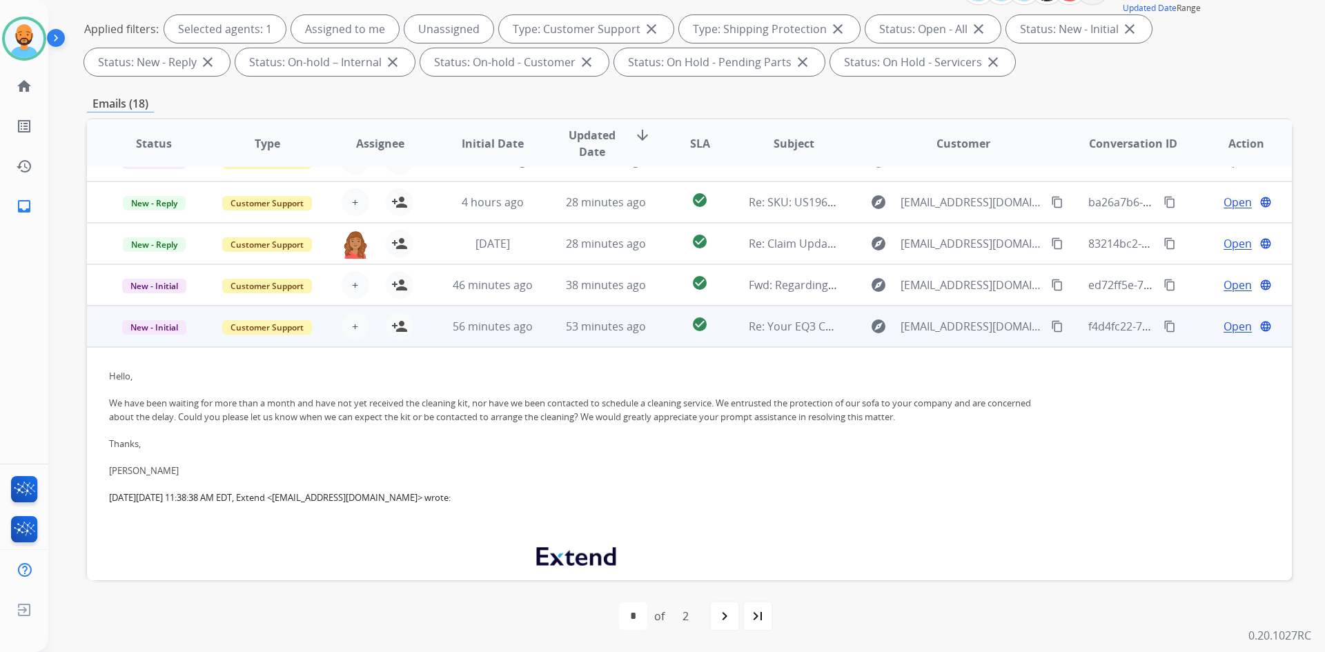
click at [654, 322] on td "check_circle" at bounding box center [689, 326] width 75 height 41
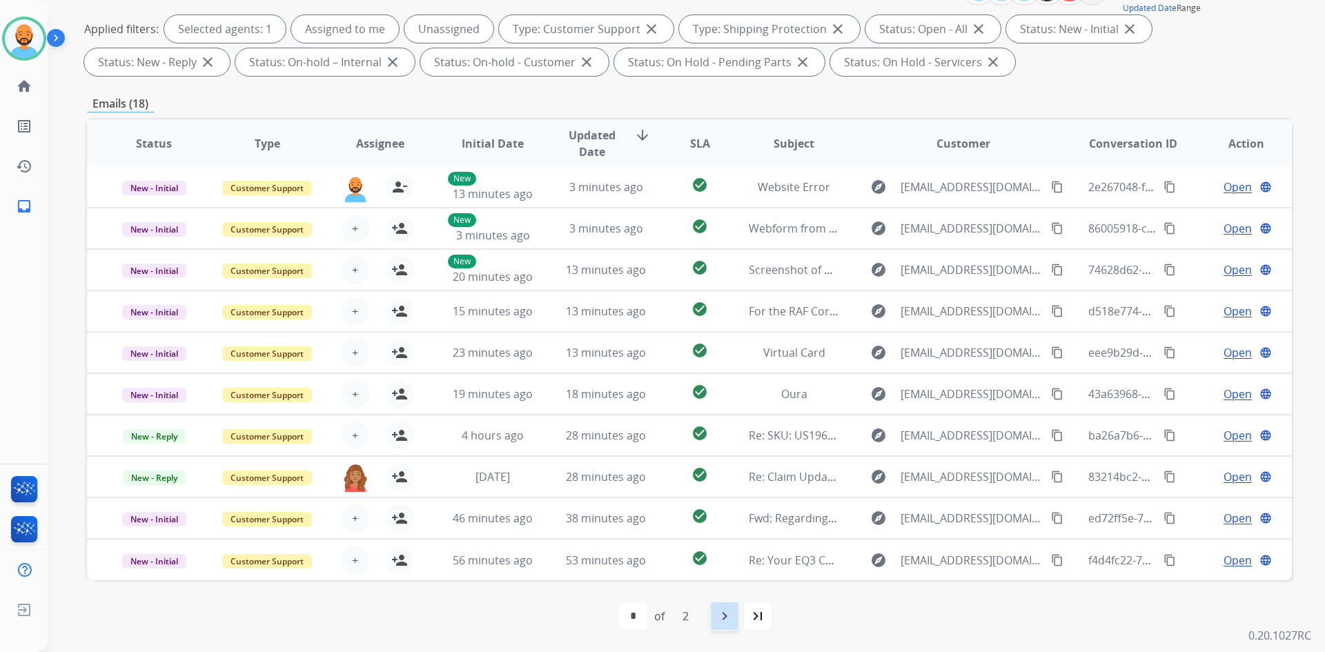
click at [711, 612] on div "navigate_next" at bounding box center [725, 616] width 30 height 30
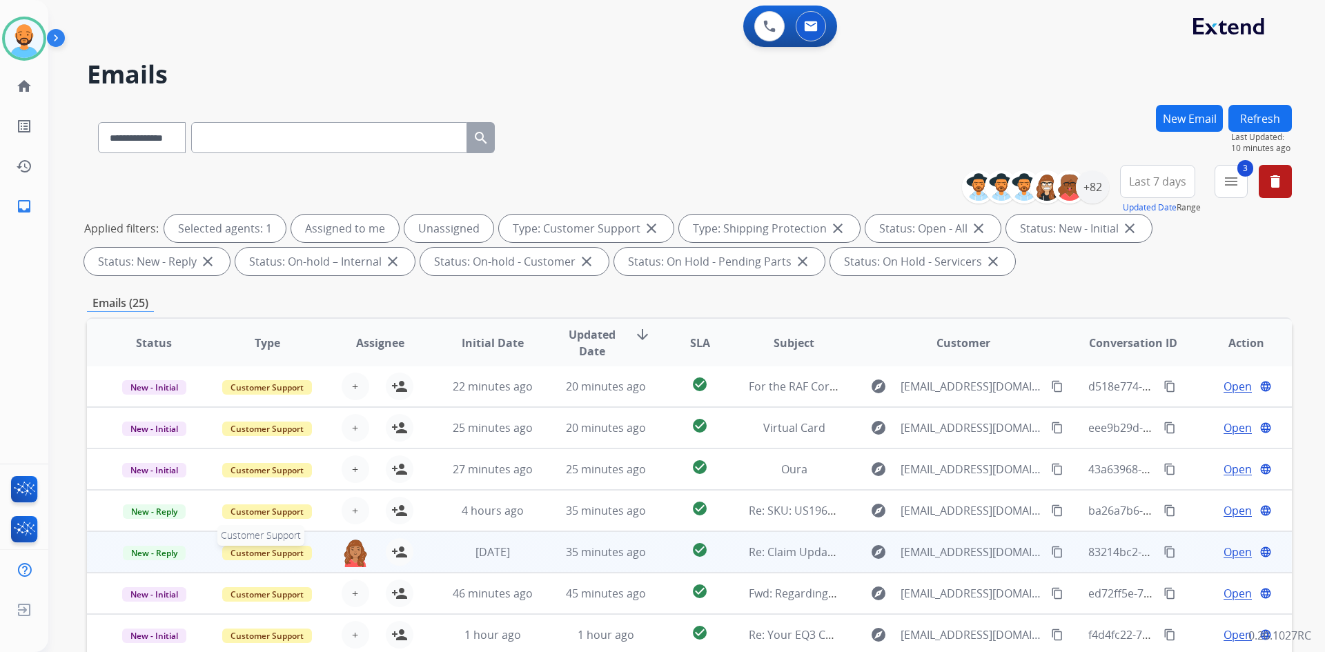
scroll to position [0, 0]
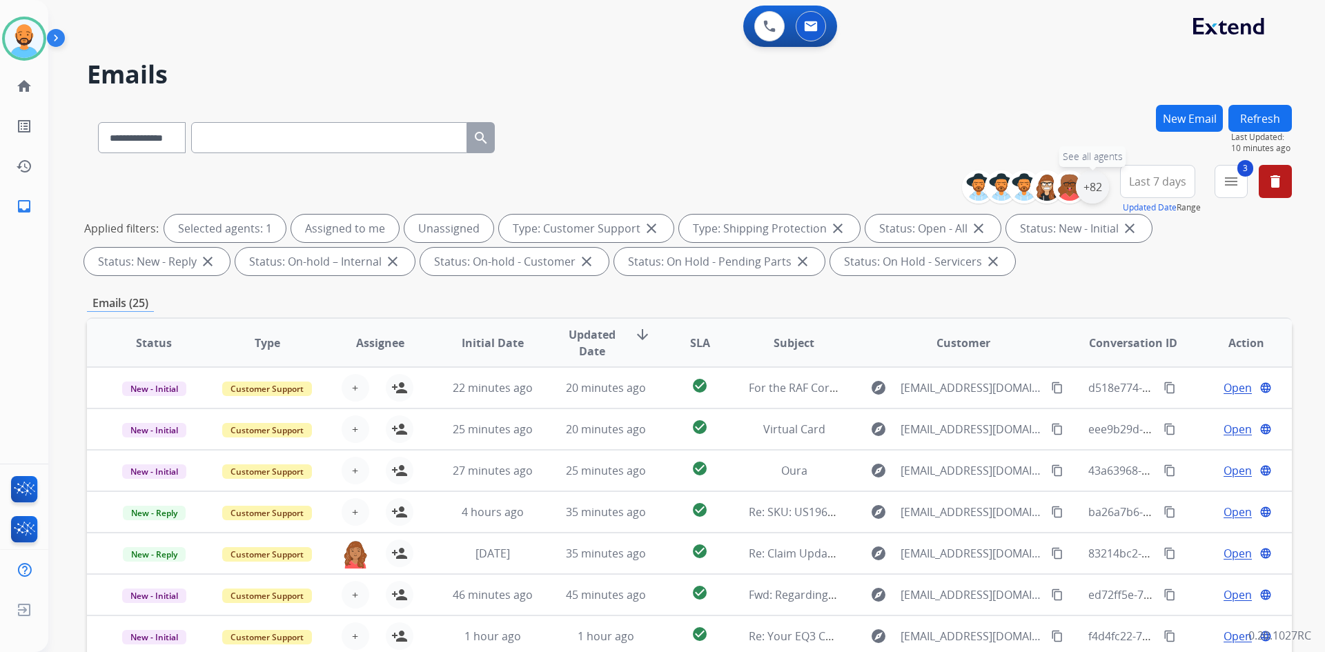
click at [1090, 188] on div "+82" at bounding box center [1092, 186] width 33 height 33
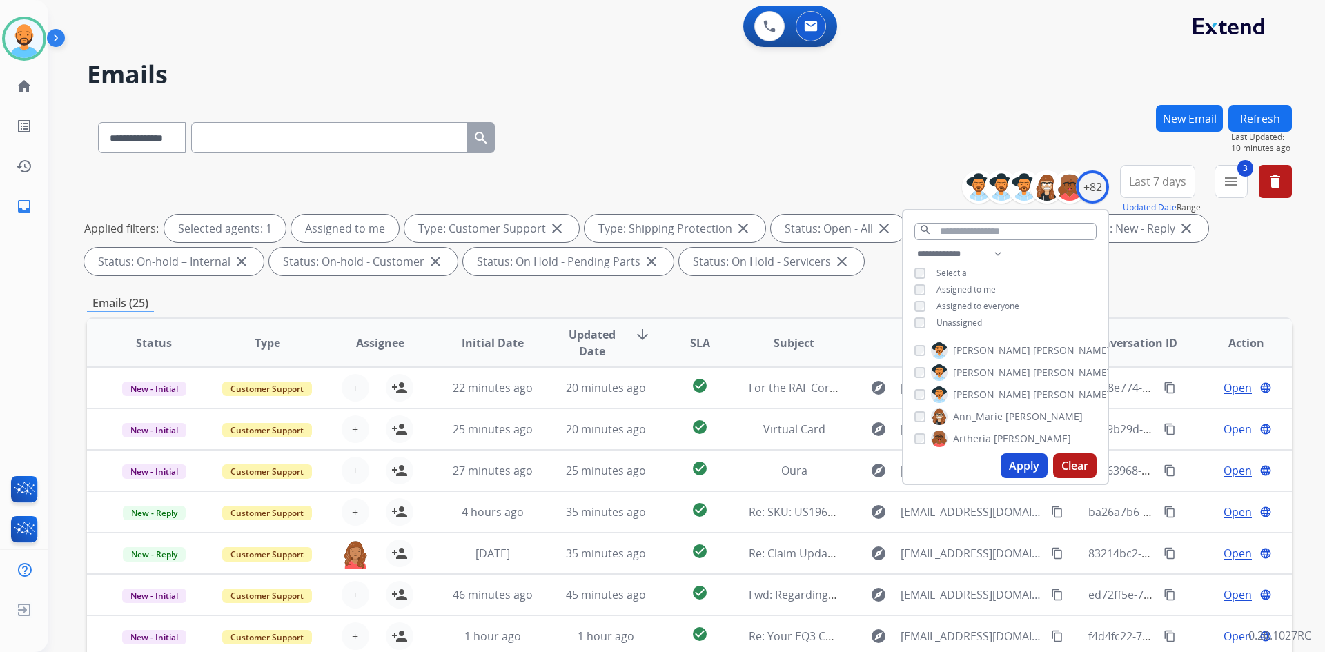
click at [1012, 465] on button "Apply" at bounding box center [1024, 465] width 47 height 25
select select "*"
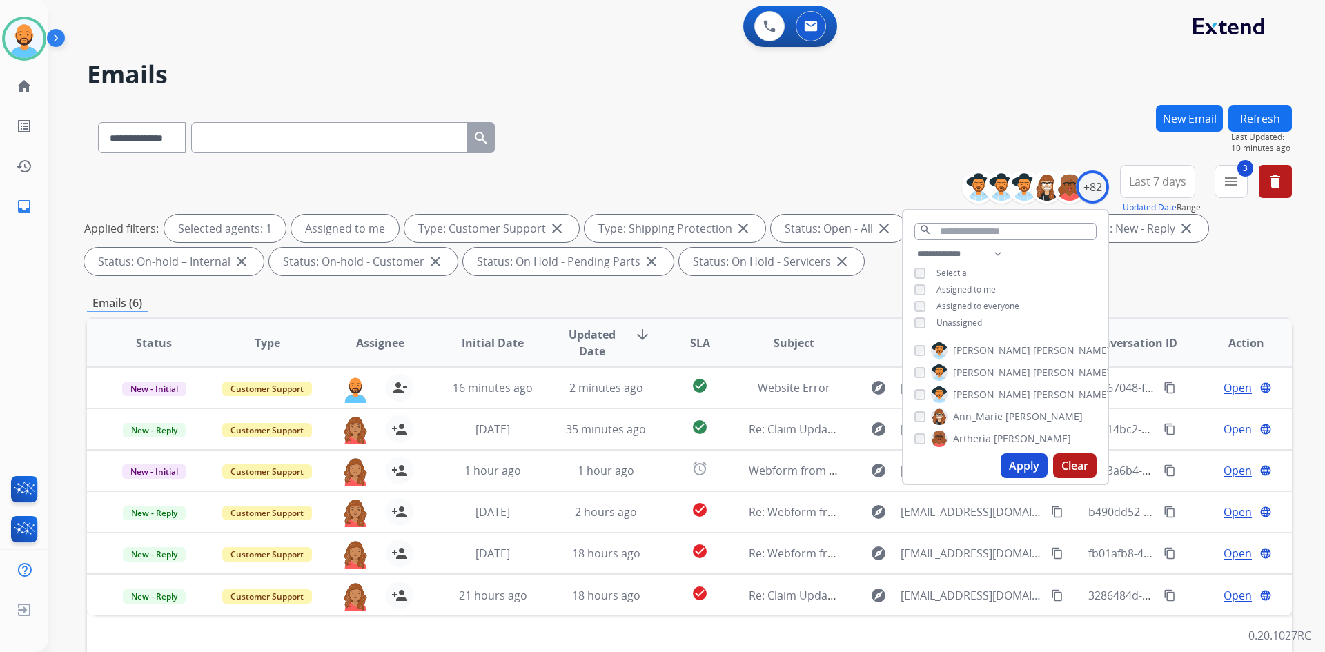
click at [901, 174] on div "**********" at bounding box center [689, 223] width 1205 height 116
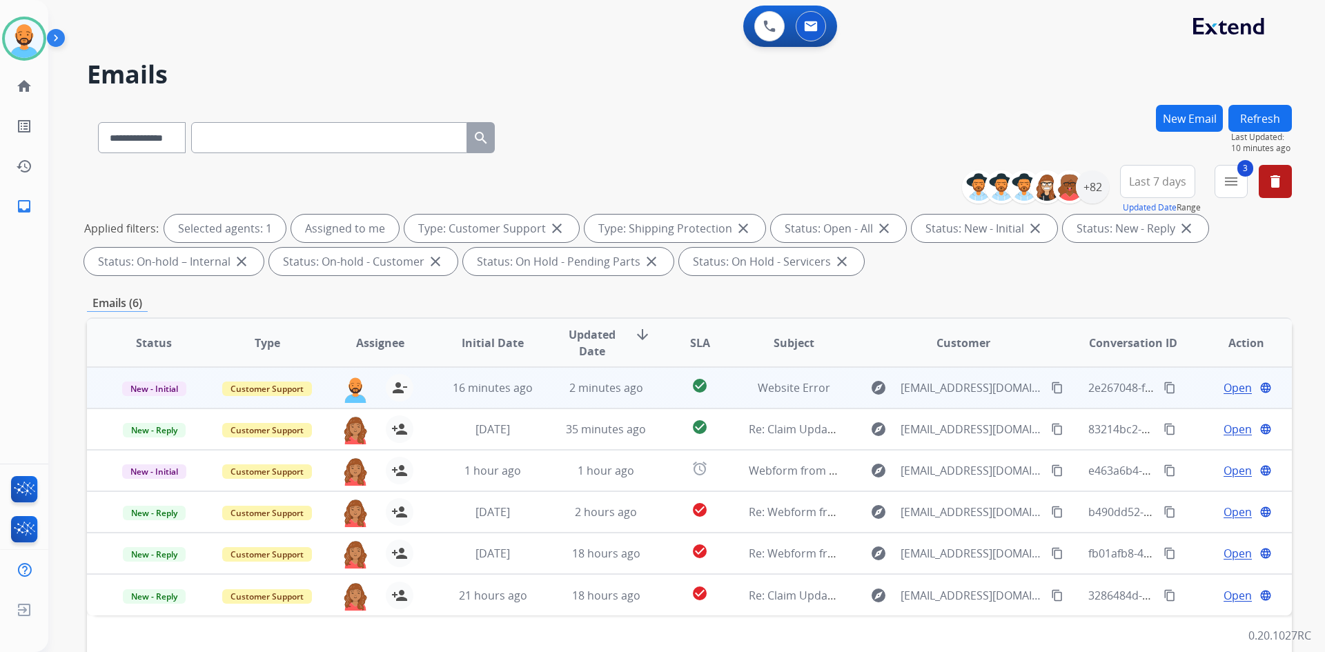
click at [1051, 385] on mat-icon "content_copy" at bounding box center [1057, 388] width 12 height 12
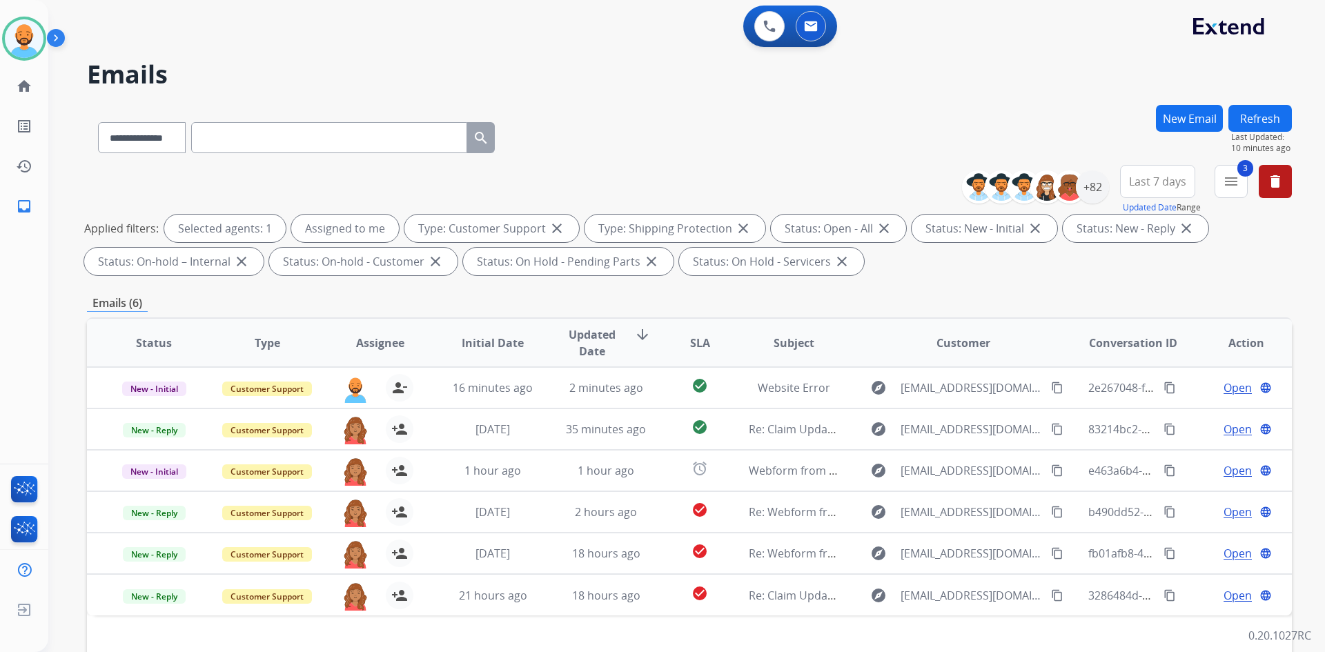
click at [231, 137] on input "text" at bounding box center [329, 137] width 276 height 31
paste input "**********"
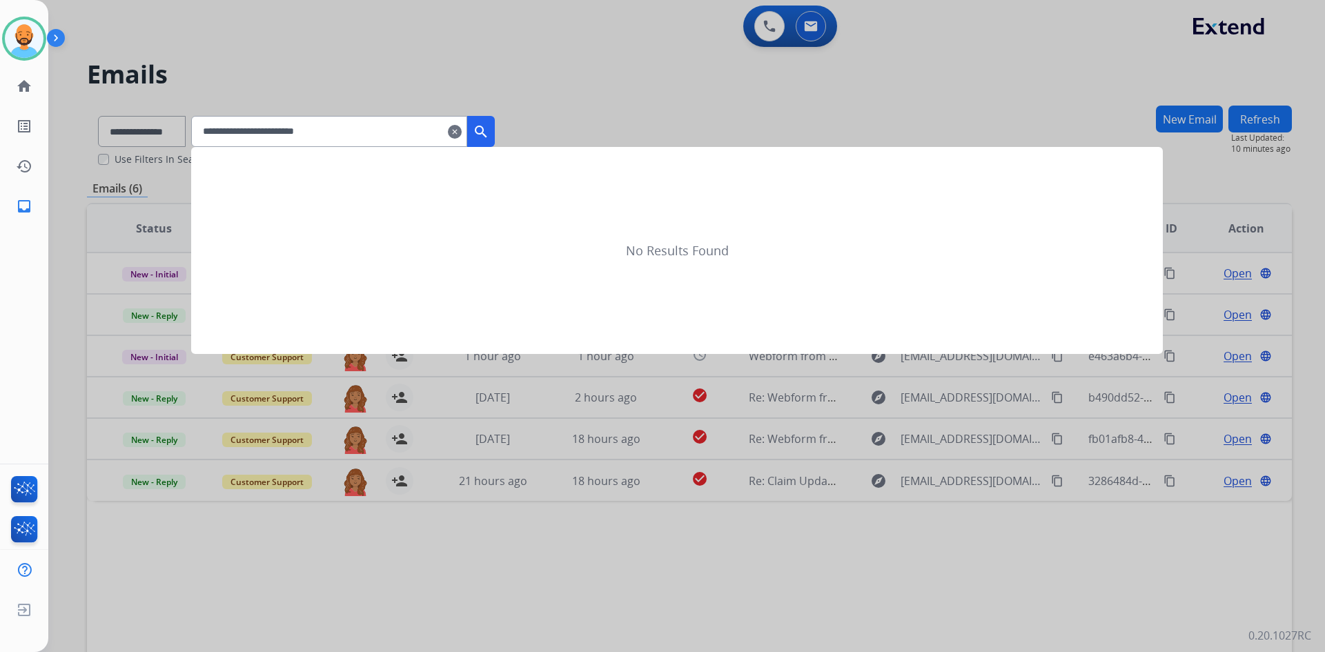
type input "**********"
click at [462, 129] on mat-icon "clear" at bounding box center [455, 132] width 14 height 17
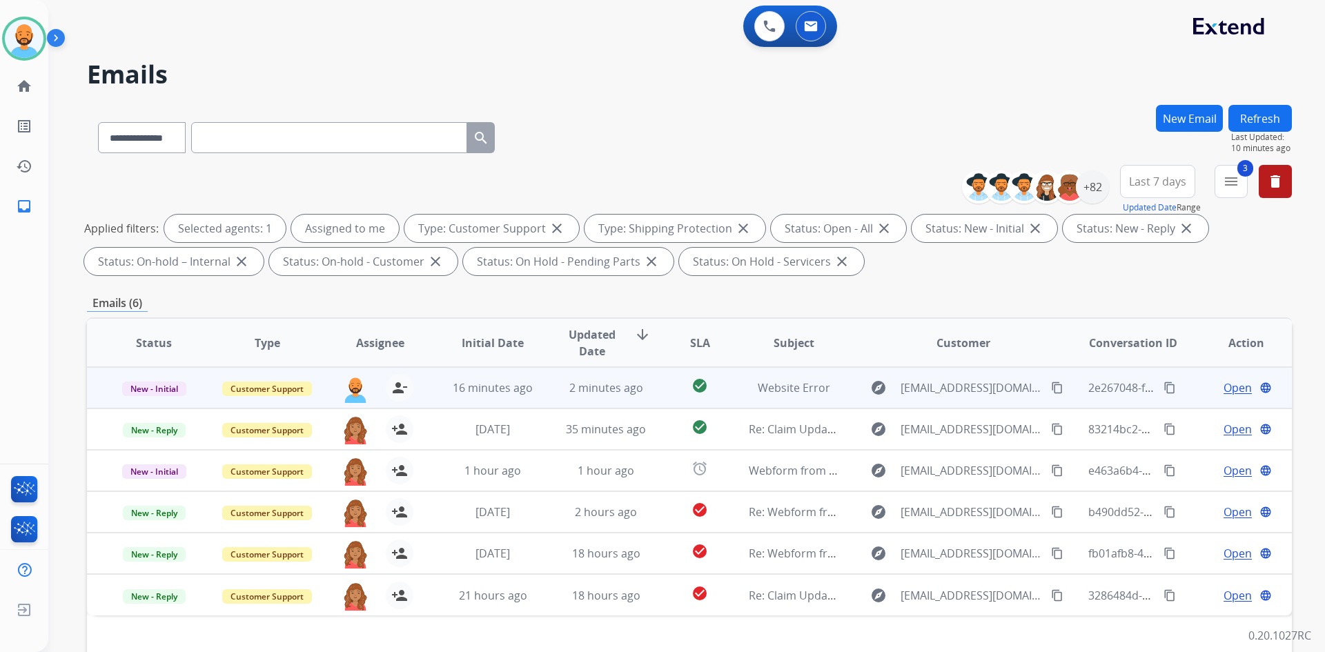
click at [1224, 385] on span "Open" at bounding box center [1238, 388] width 28 height 17
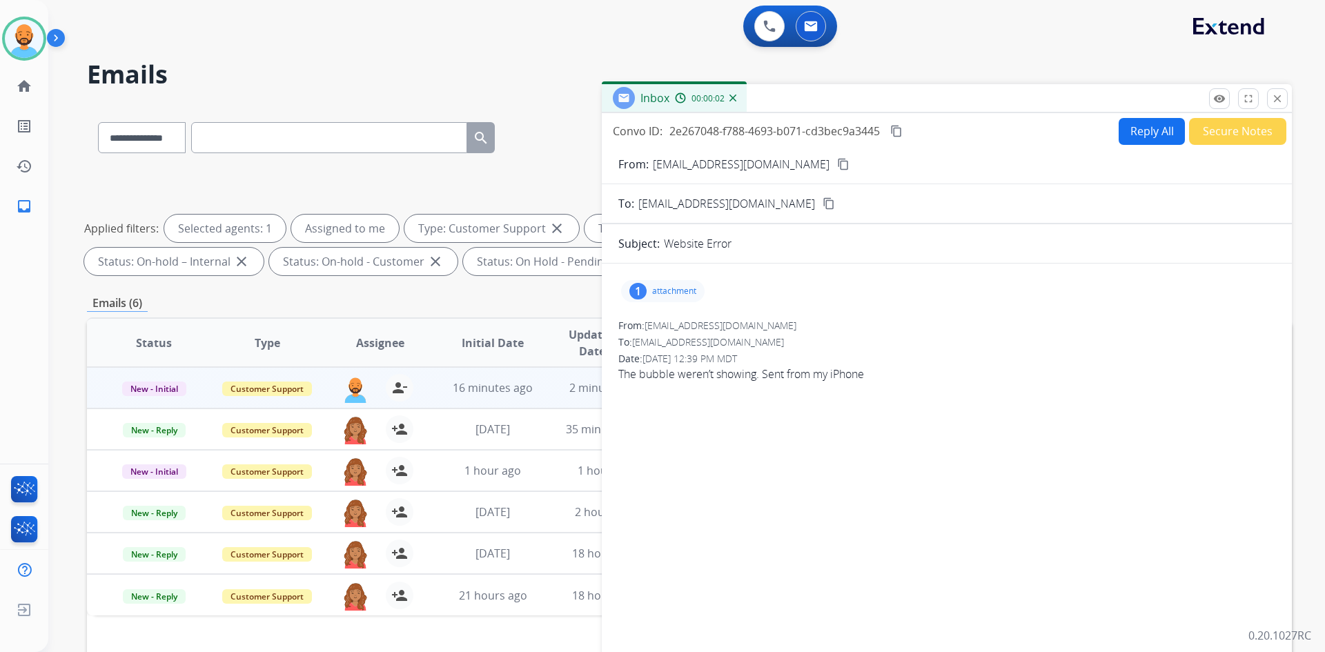
click at [671, 298] on div "1 attachment" at bounding box center [663, 291] width 84 height 22
click at [665, 321] on div at bounding box center [666, 326] width 69 height 48
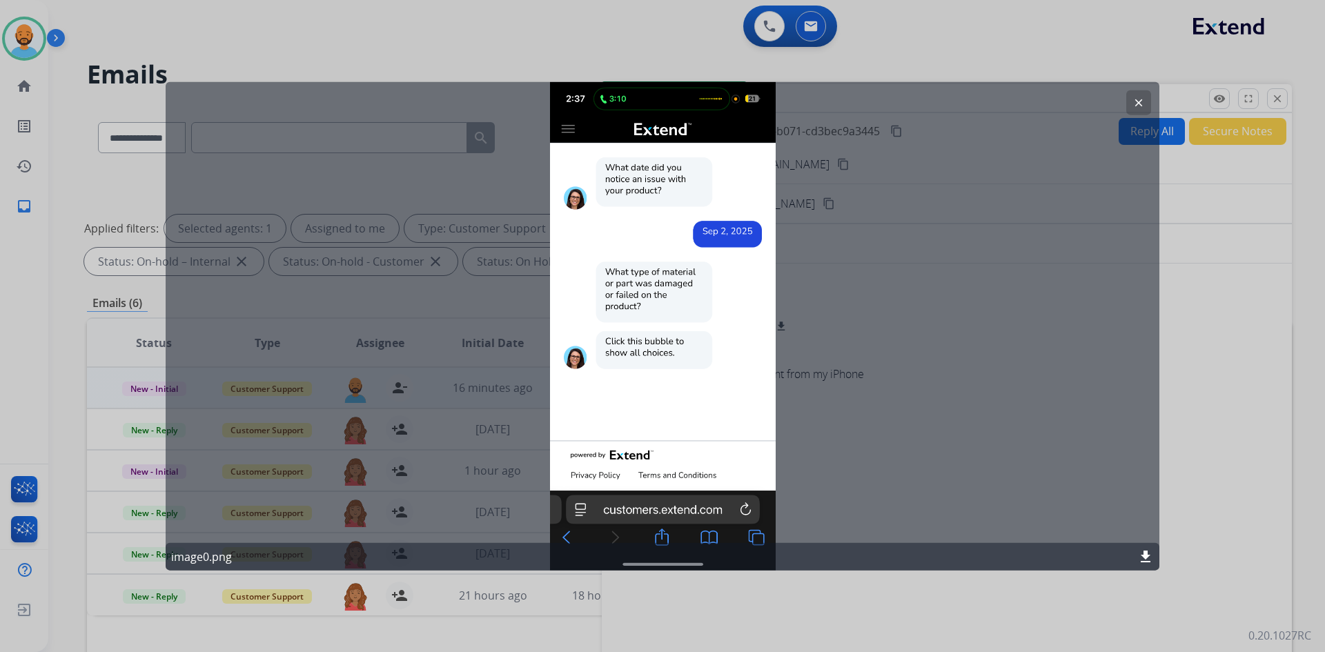
click at [1138, 97] on mat-icon "clear" at bounding box center [1139, 102] width 12 height 12
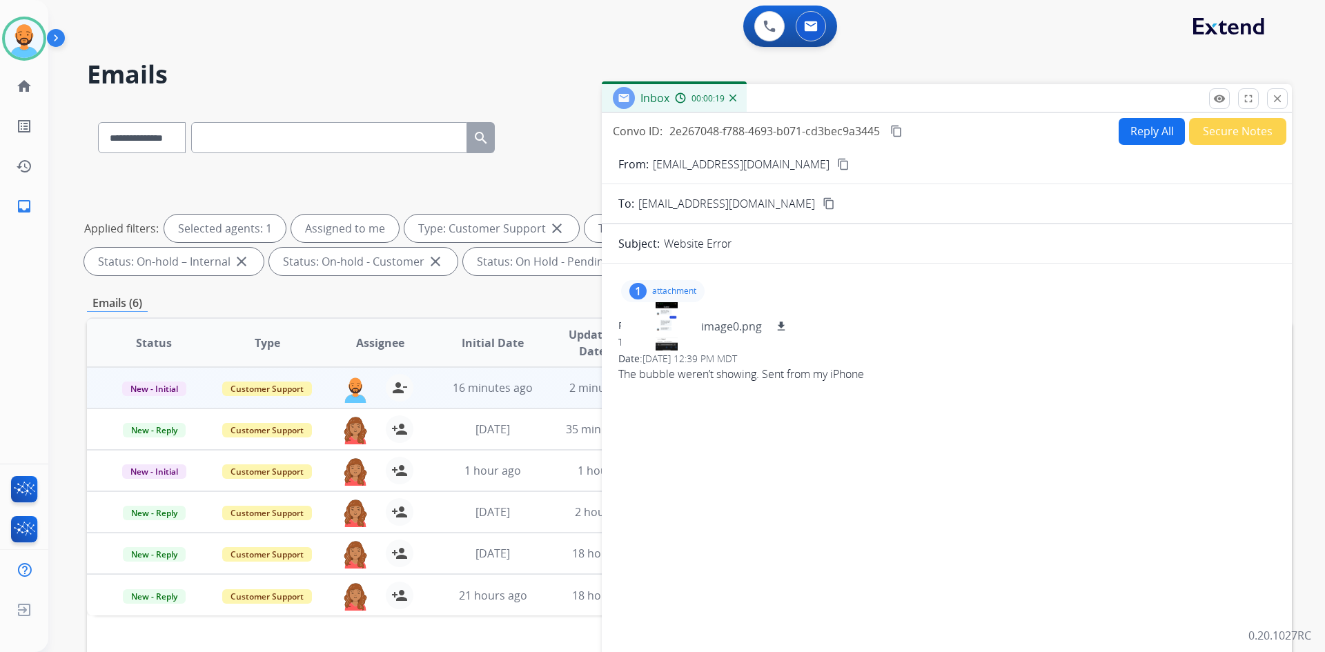
click at [1124, 130] on button "Reply All" at bounding box center [1152, 131] width 66 height 27
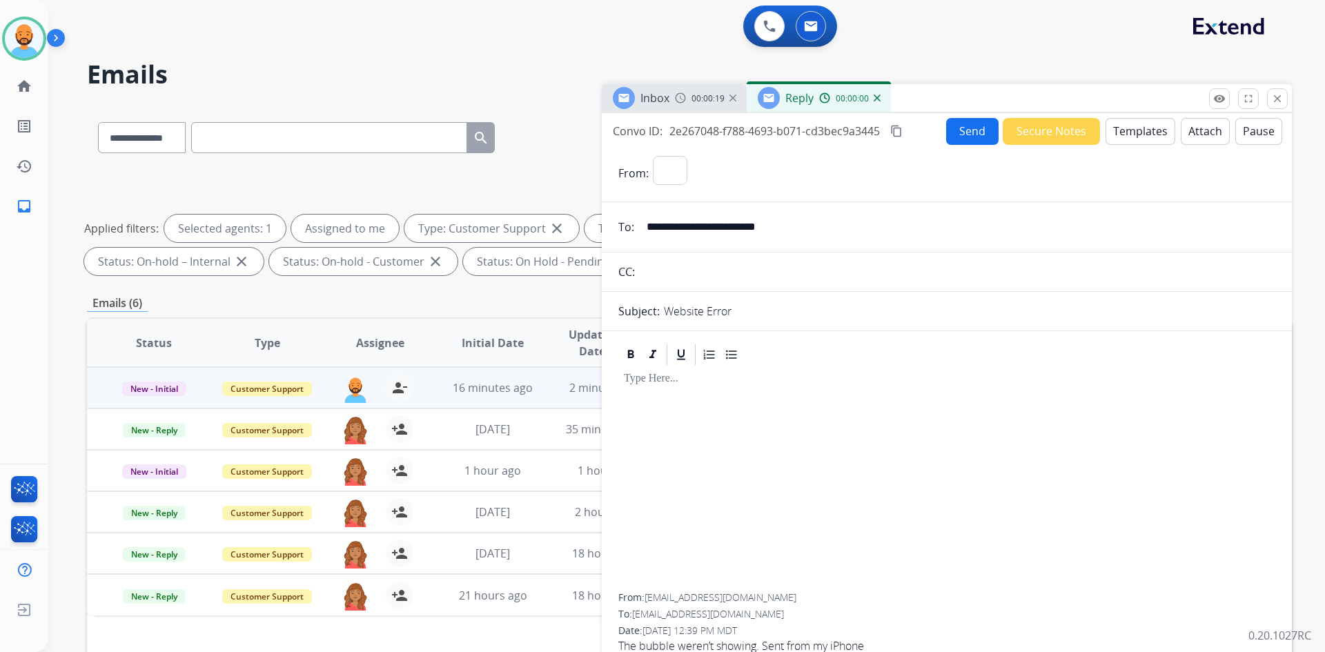
select select "**********"
click at [1121, 136] on button "Templates" at bounding box center [1141, 131] width 70 height 27
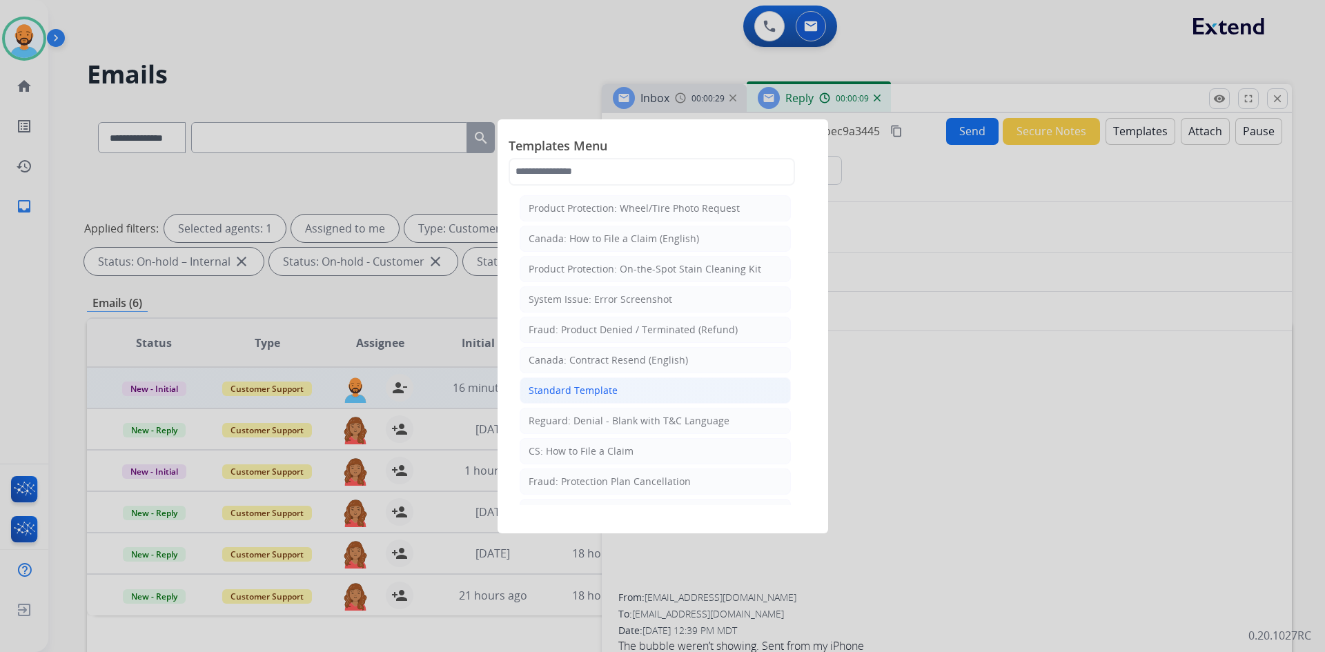
click at [551, 399] on li "Standard Template" at bounding box center [655, 391] width 271 height 26
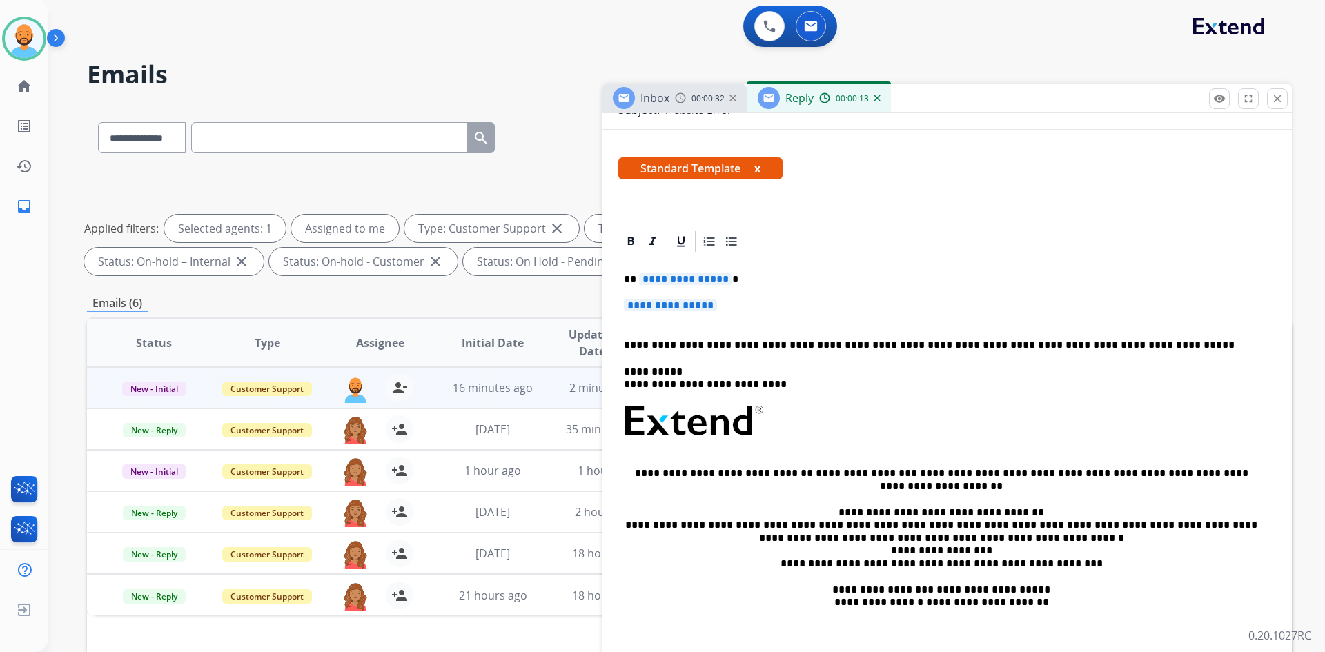
scroll to position [207, 0]
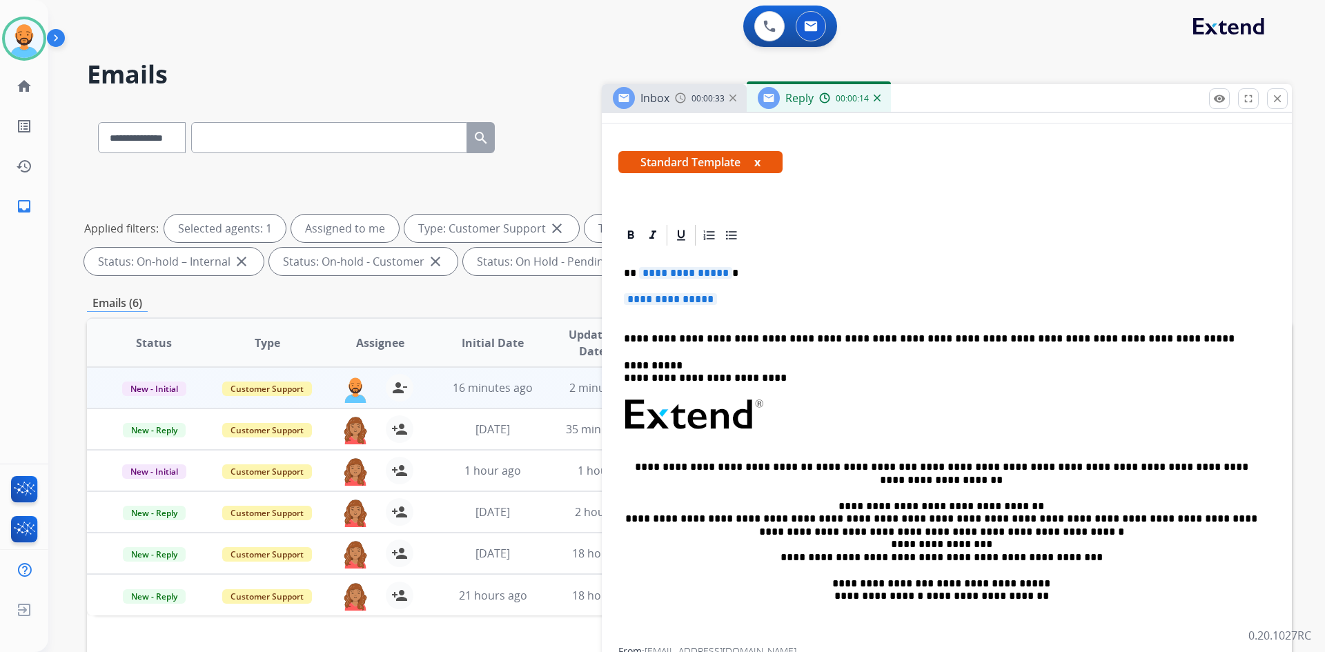
click at [723, 276] on span "**********" at bounding box center [685, 273] width 93 height 12
click at [637, 273] on p "**********" at bounding box center [941, 273] width 635 height 12
click at [674, 272] on p "**********" at bounding box center [941, 273] width 635 height 12
click at [717, 300] on span "**********" at bounding box center [670, 299] width 93 height 12
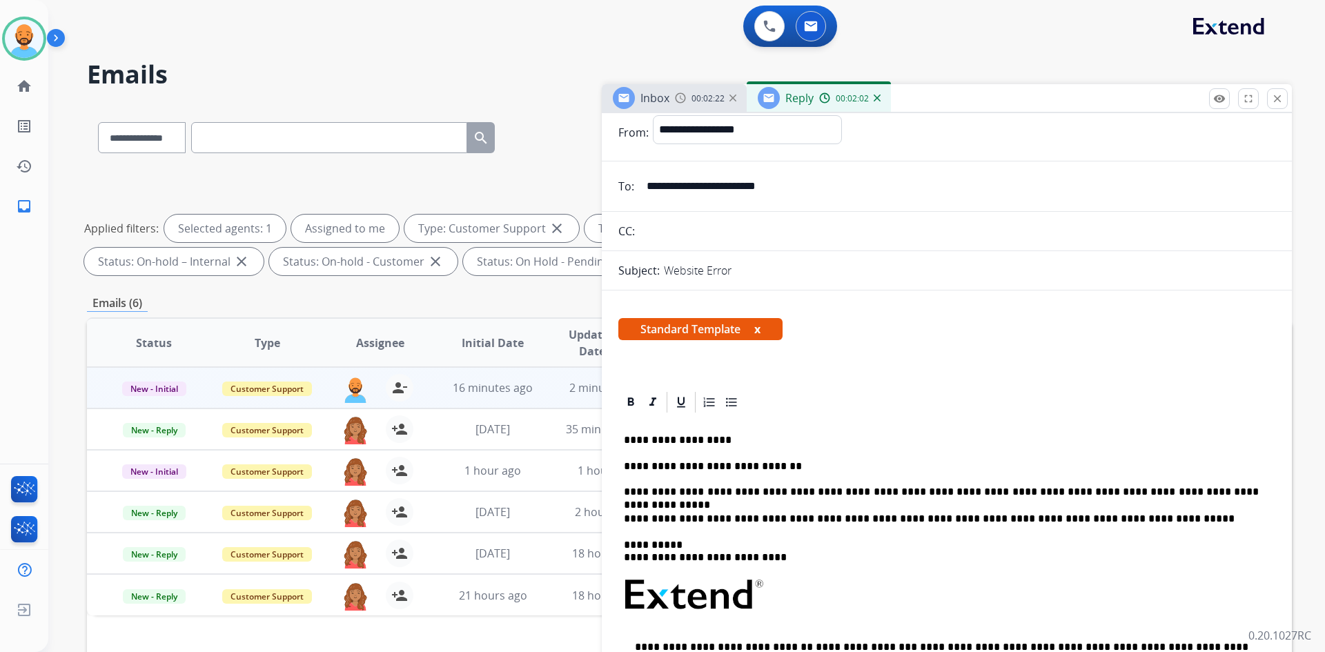
scroll to position [0, 0]
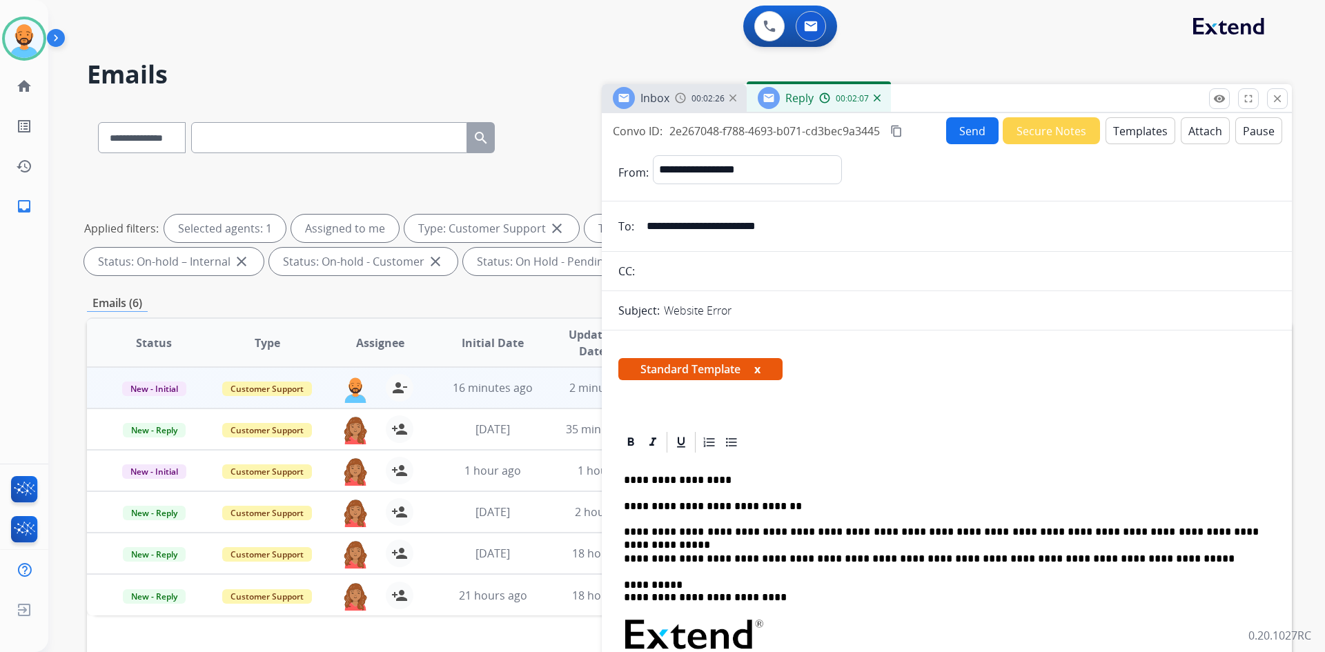
click at [983, 124] on button "Send" at bounding box center [972, 130] width 52 height 27
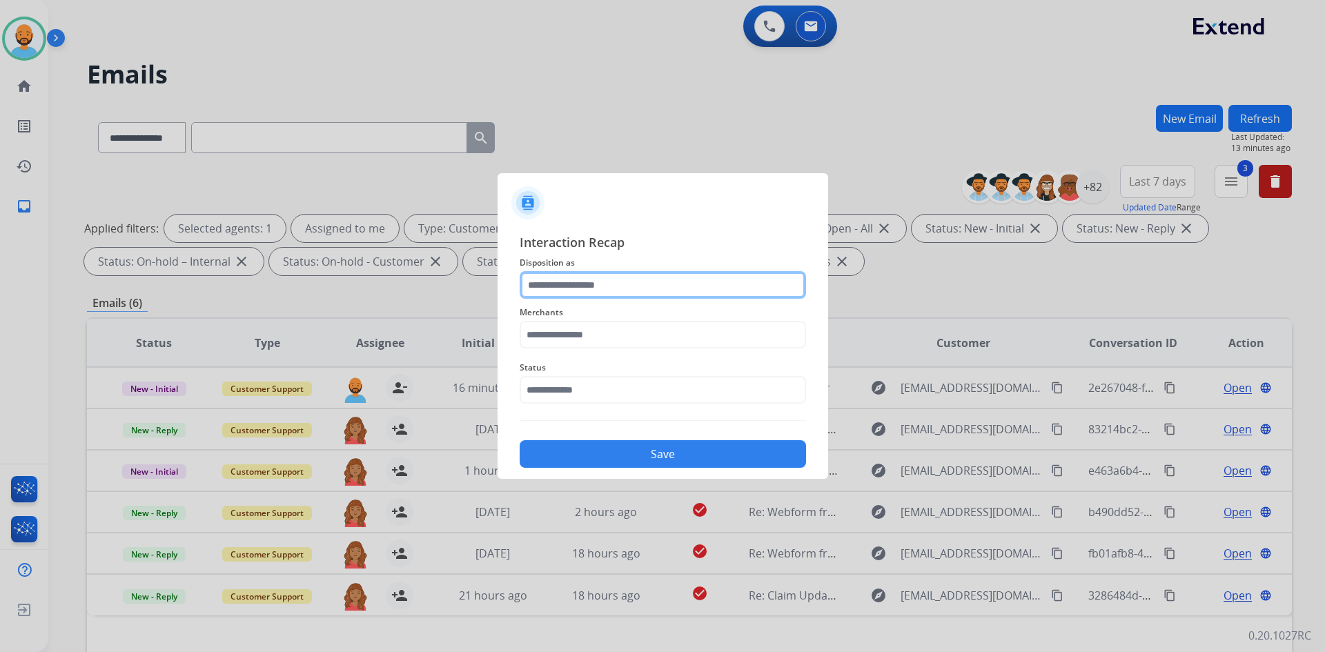
click at [656, 288] on input "text" at bounding box center [663, 285] width 286 height 28
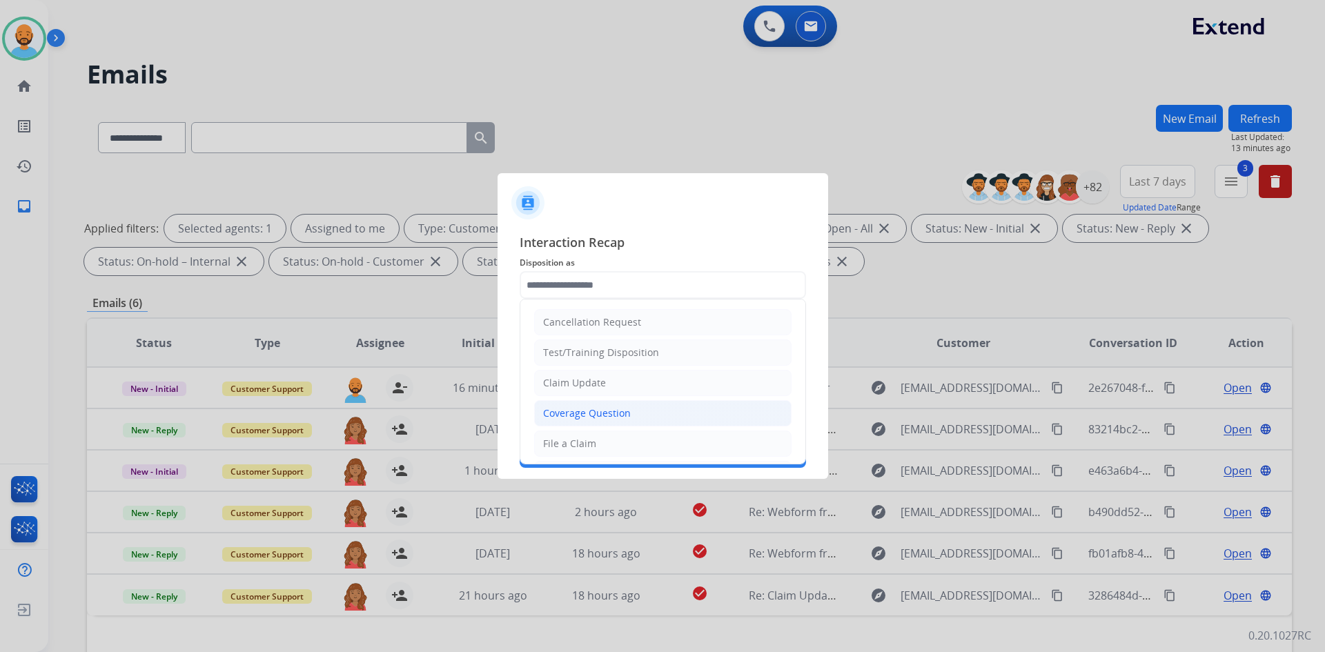
click at [613, 411] on div "Coverage Question" at bounding box center [587, 414] width 88 height 14
type input "**********"
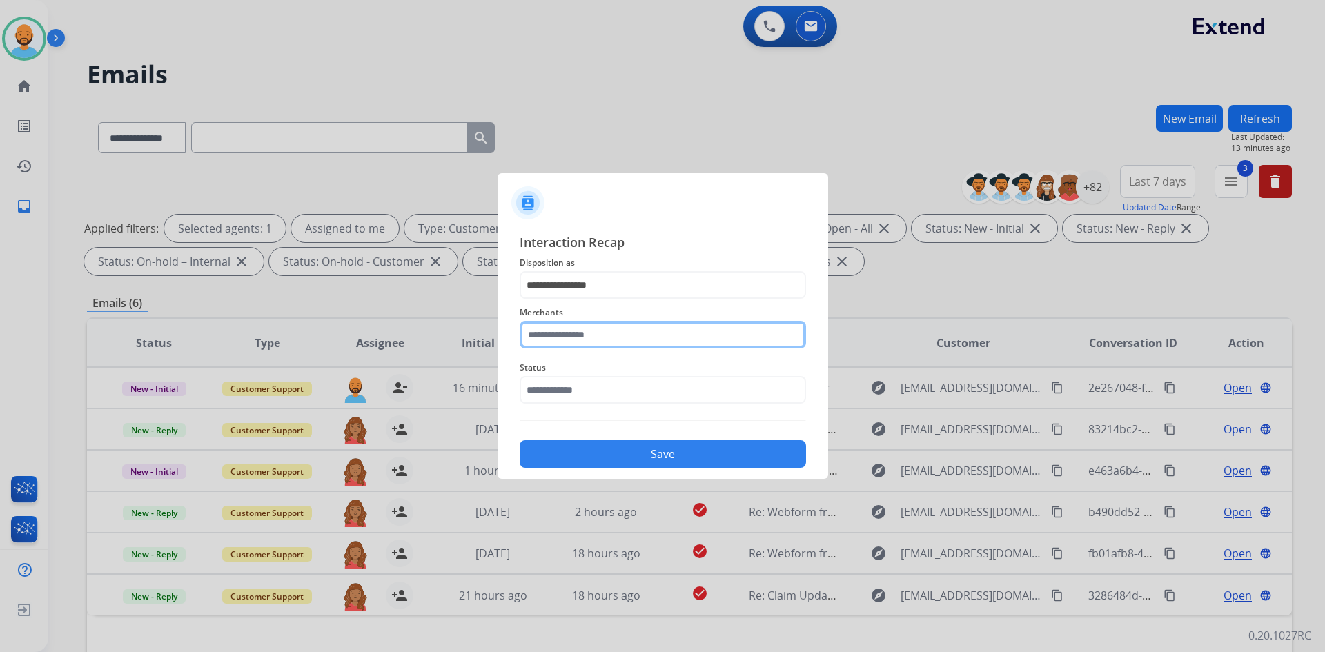
click at [640, 326] on input "text" at bounding box center [663, 335] width 286 height 28
click at [572, 375] on div "Not found" at bounding box center [567, 374] width 47 height 14
type input "*********"
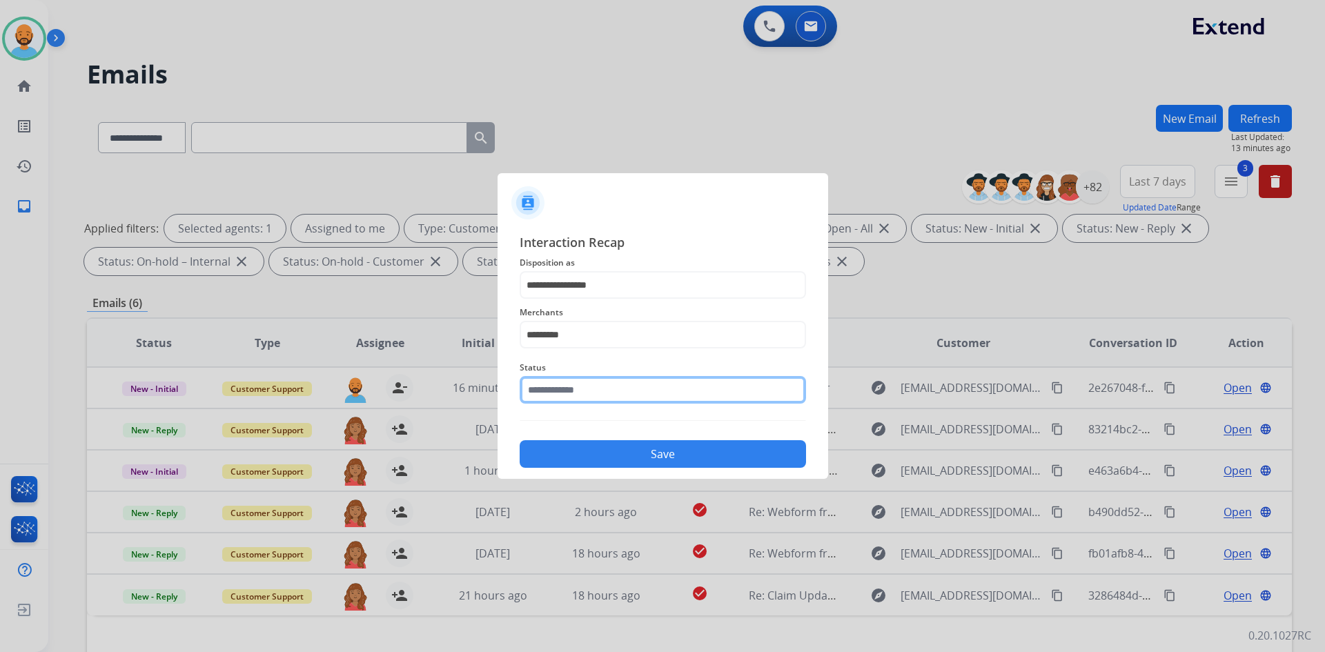
click at [576, 384] on input "text" at bounding box center [663, 390] width 286 height 28
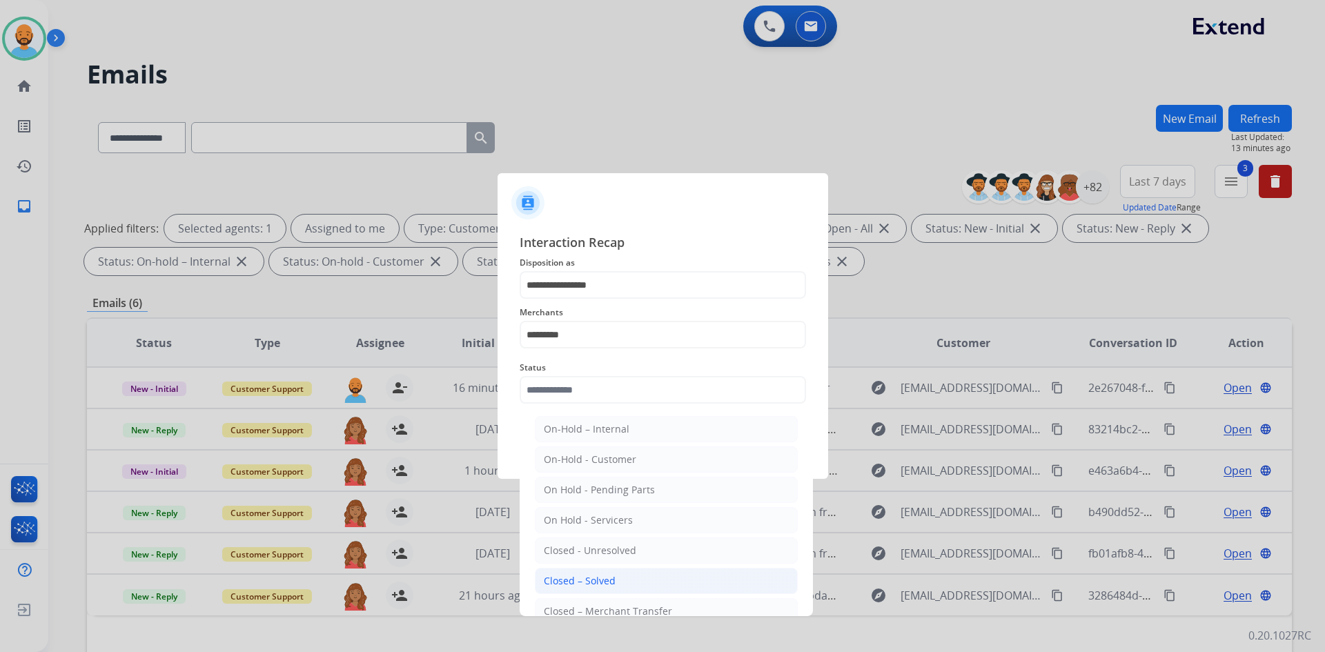
click at [595, 580] on div "Closed – Solved" at bounding box center [580, 581] width 72 height 14
type input "**********"
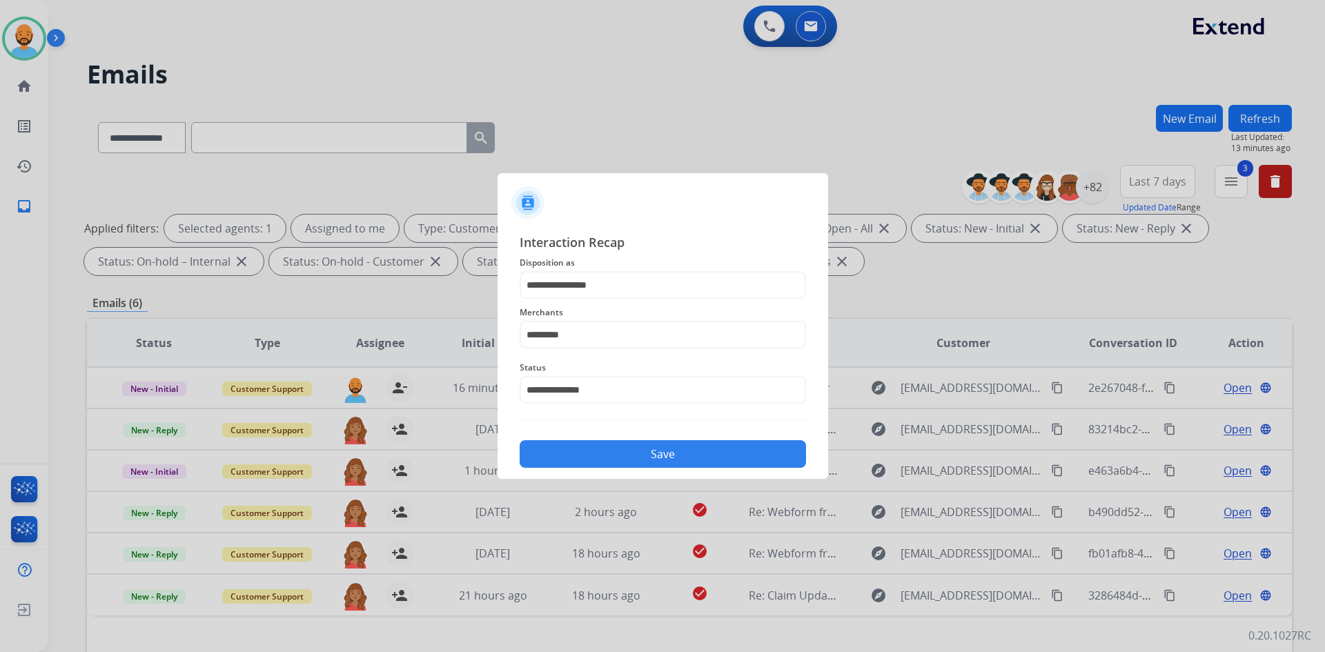
click at [649, 457] on button "Save" at bounding box center [663, 454] width 286 height 28
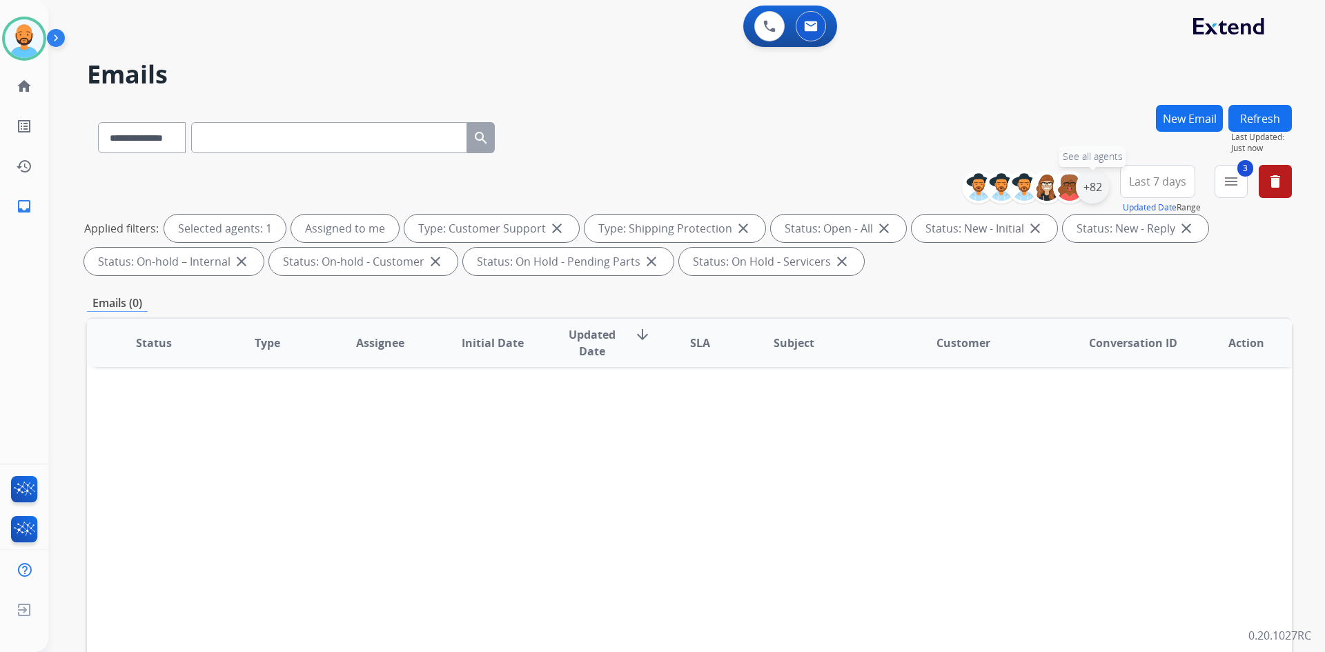
click at [1080, 196] on div "+82" at bounding box center [1092, 186] width 33 height 33
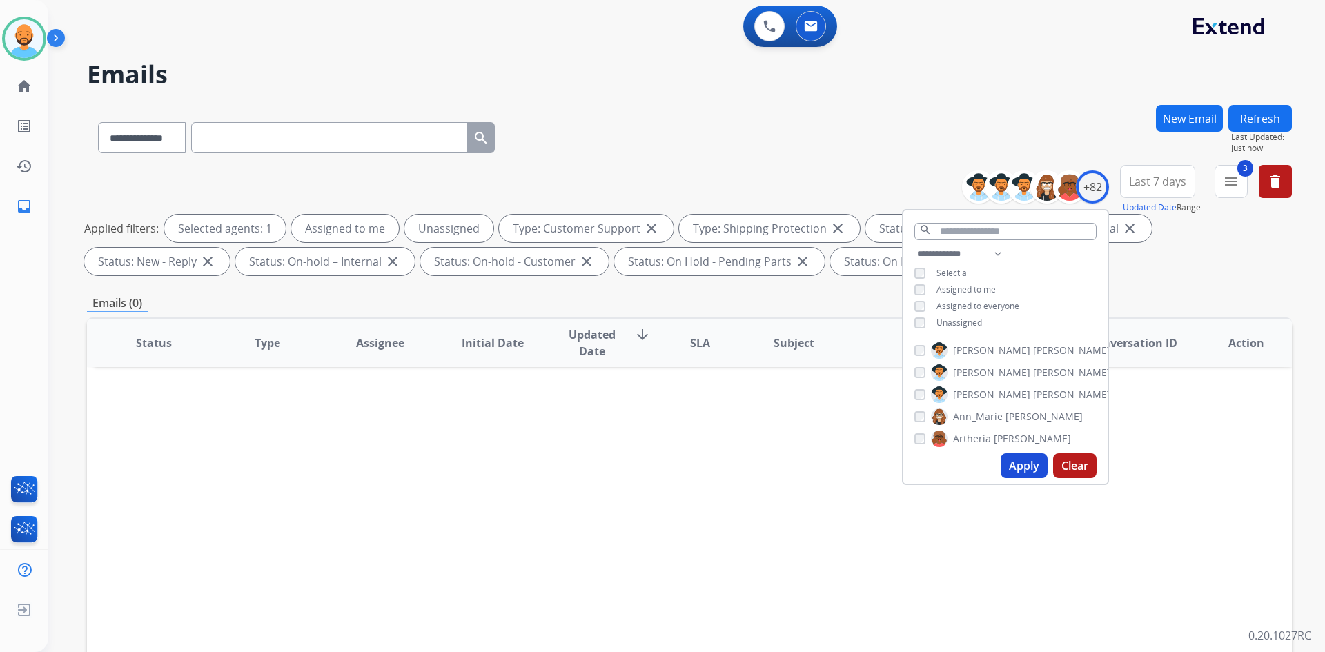
click at [1004, 463] on button "Apply" at bounding box center [1024, 465] width 47 height 25
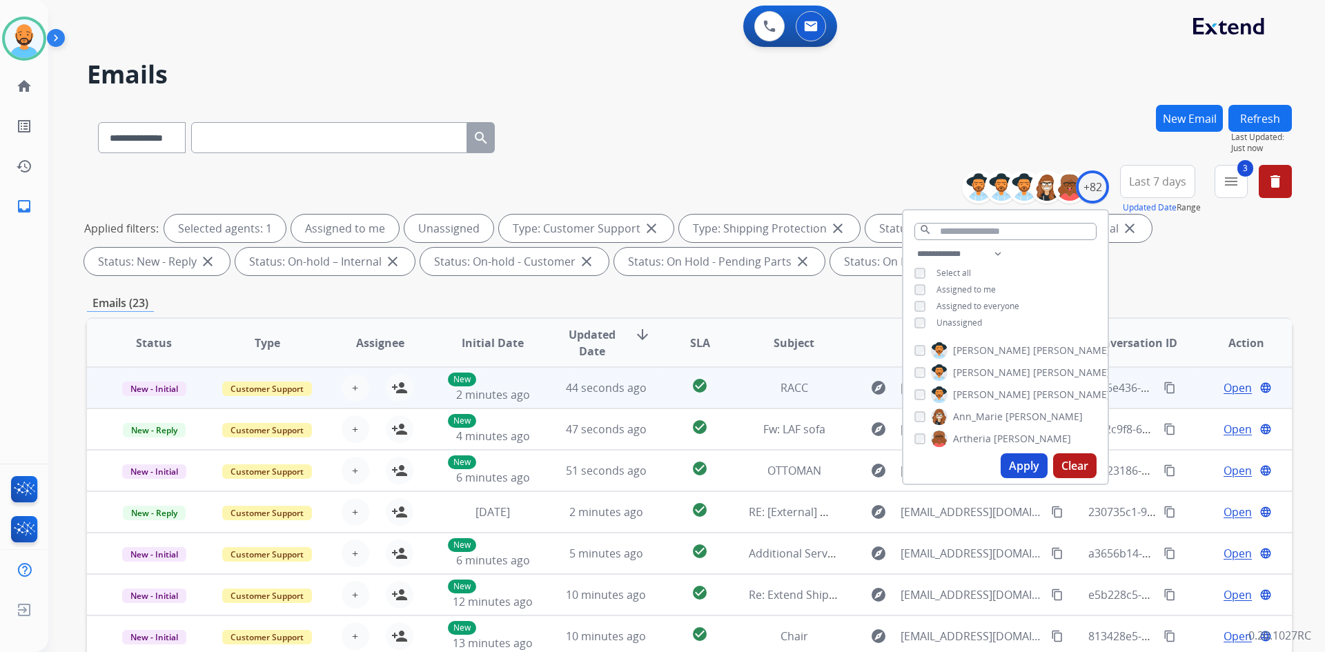
click at [583, 396] on td "44 seconds ago" at bounding box center [595, 387] width 113 height 41
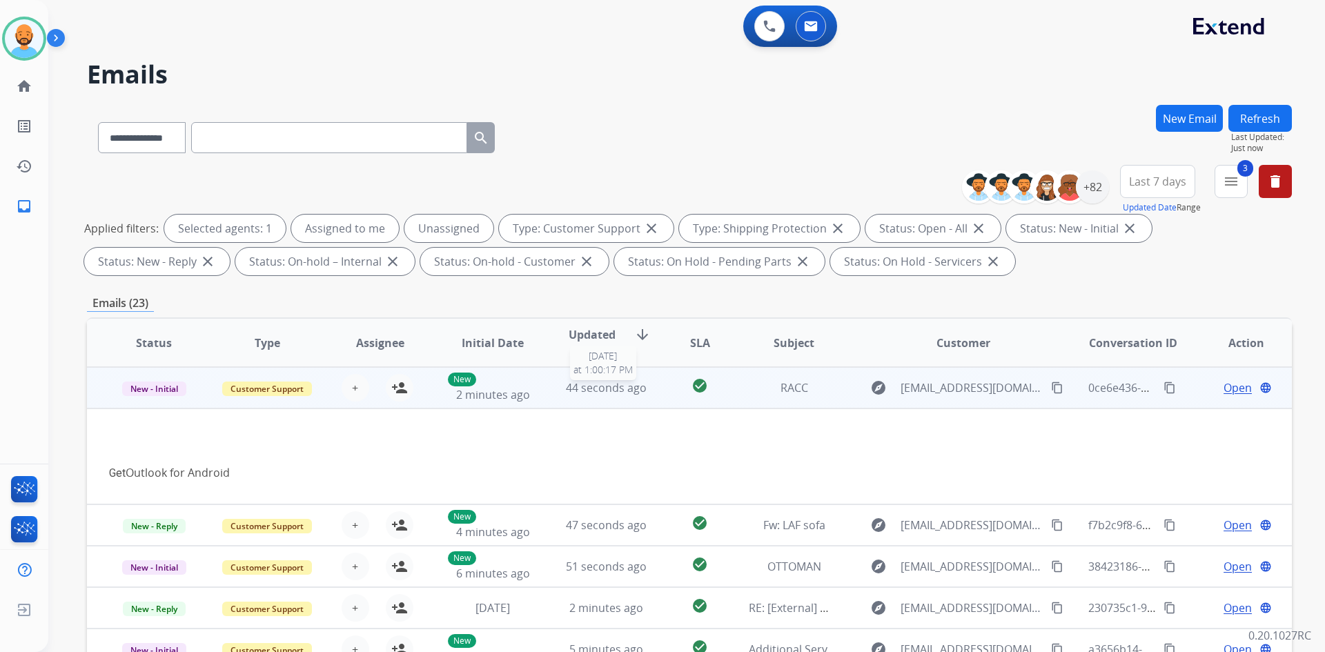
click at [583, 386] on span "44 seconds ago" at bounding box center [606, 387] width 81 height 15
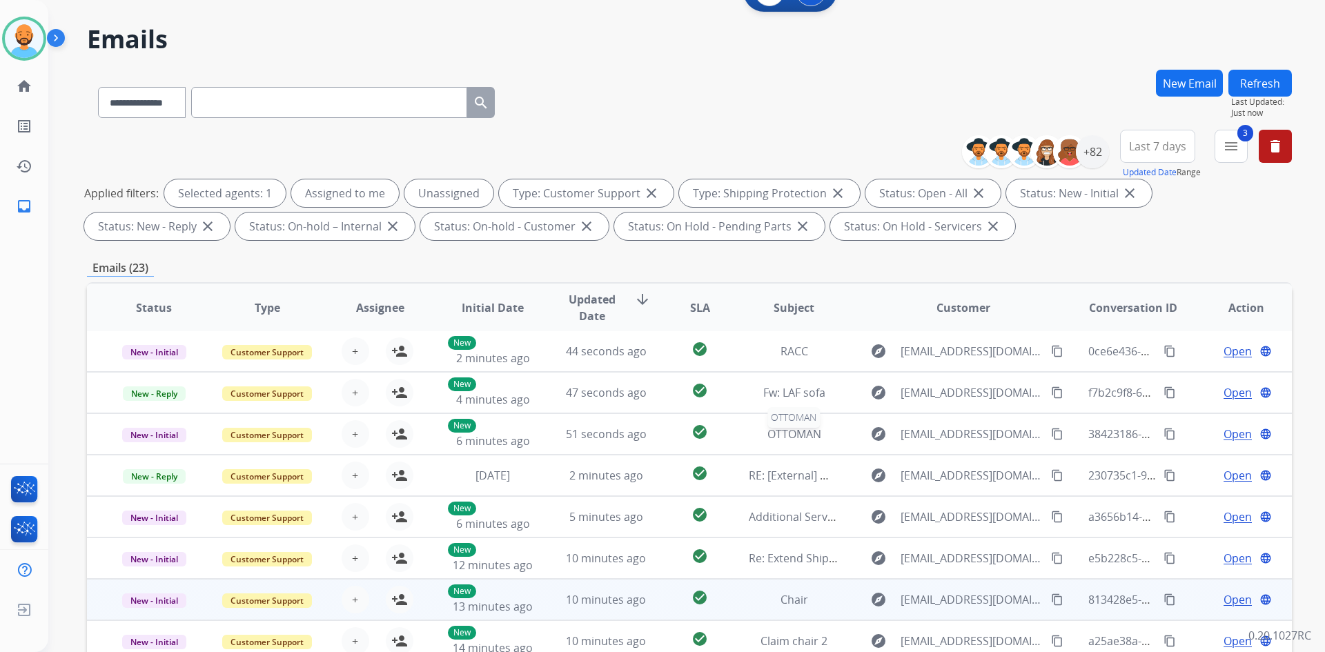
scroll to position [199, 0]
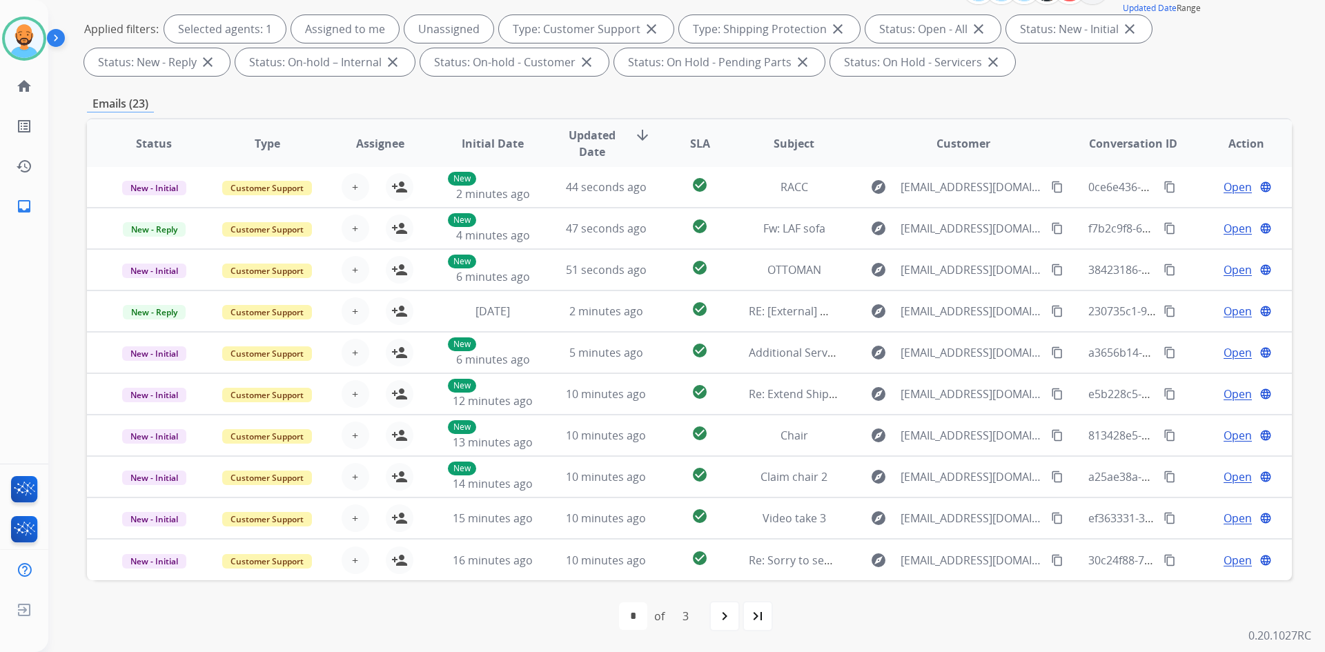
click at [703, 624] on div "first_page navigate_before * * * of 3 navigate_next last_page" at bounding box center [689, 617] width 1205 height 28
click at [727, 609] on mat-icon "navigate_next" at bounding box center [724, 616] width 17 height 17
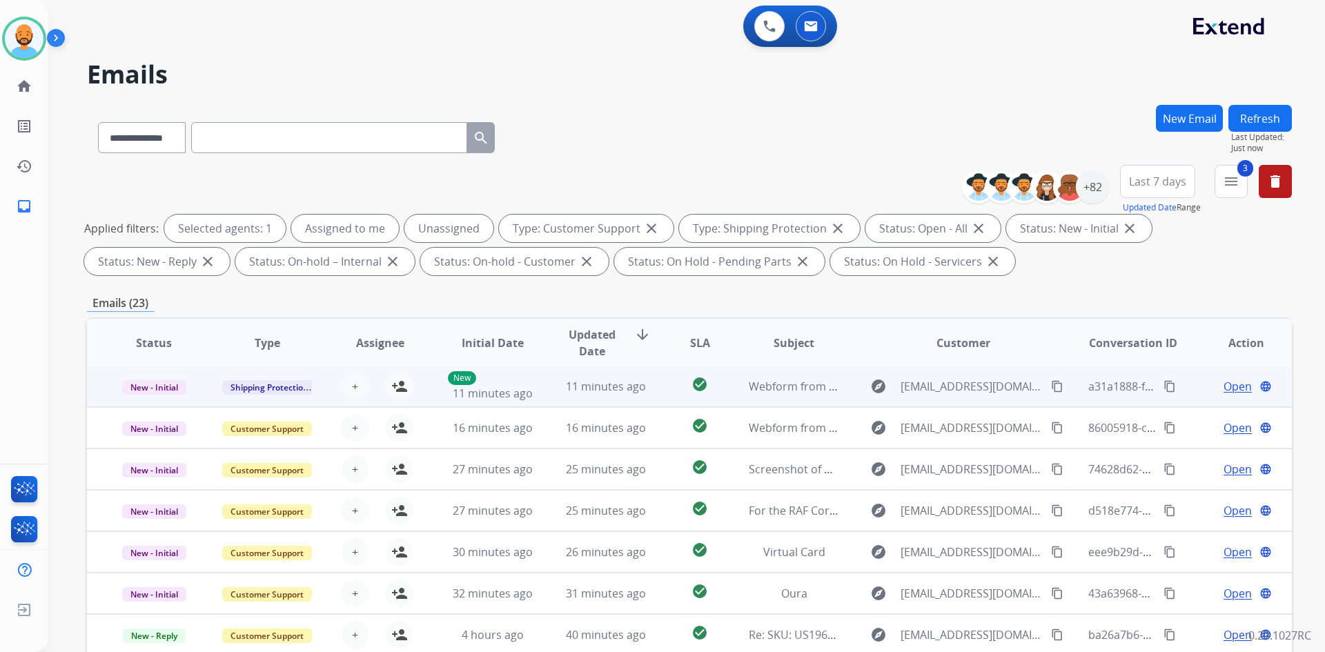
click at [565, 375] on td "11 minutes ago" at bounding box center [595, 386] width 113 height 41
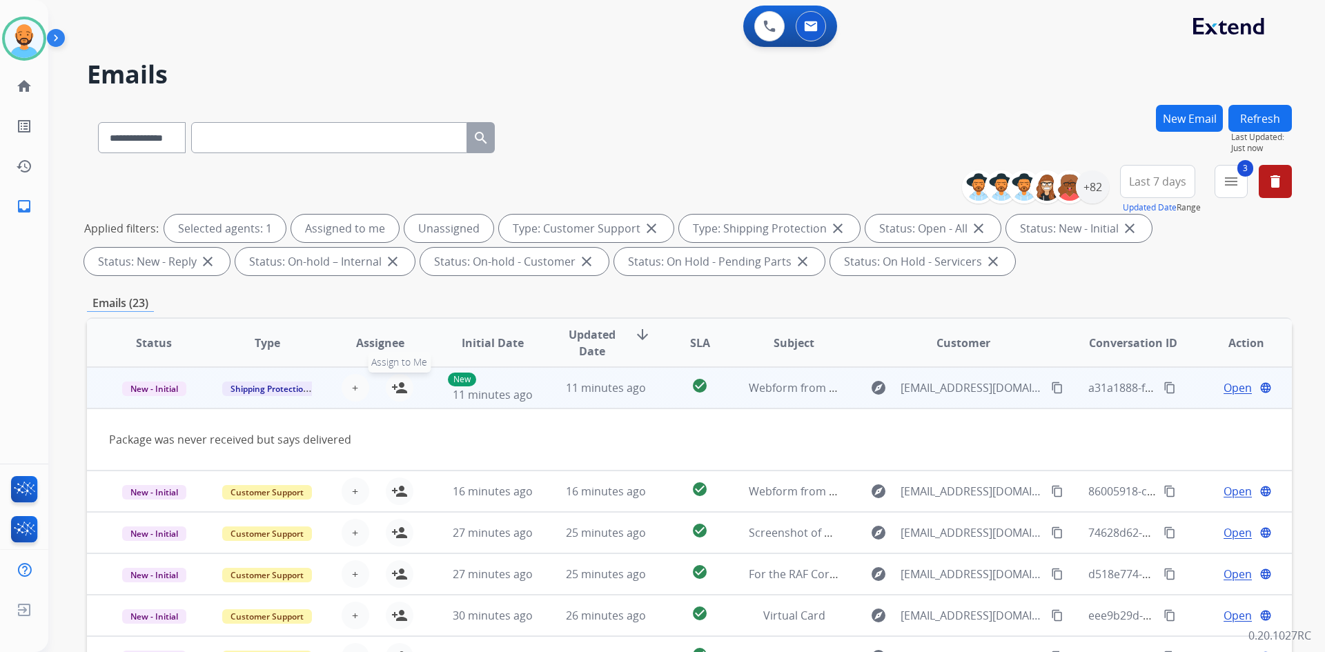
click at [399, 384] on mat-icon "person_add" at bounding box center [399, 388] width 17 height 17
click at [473, 393] on span "11 minutes ago" at bounding box center [493, 394] width 80 height 15
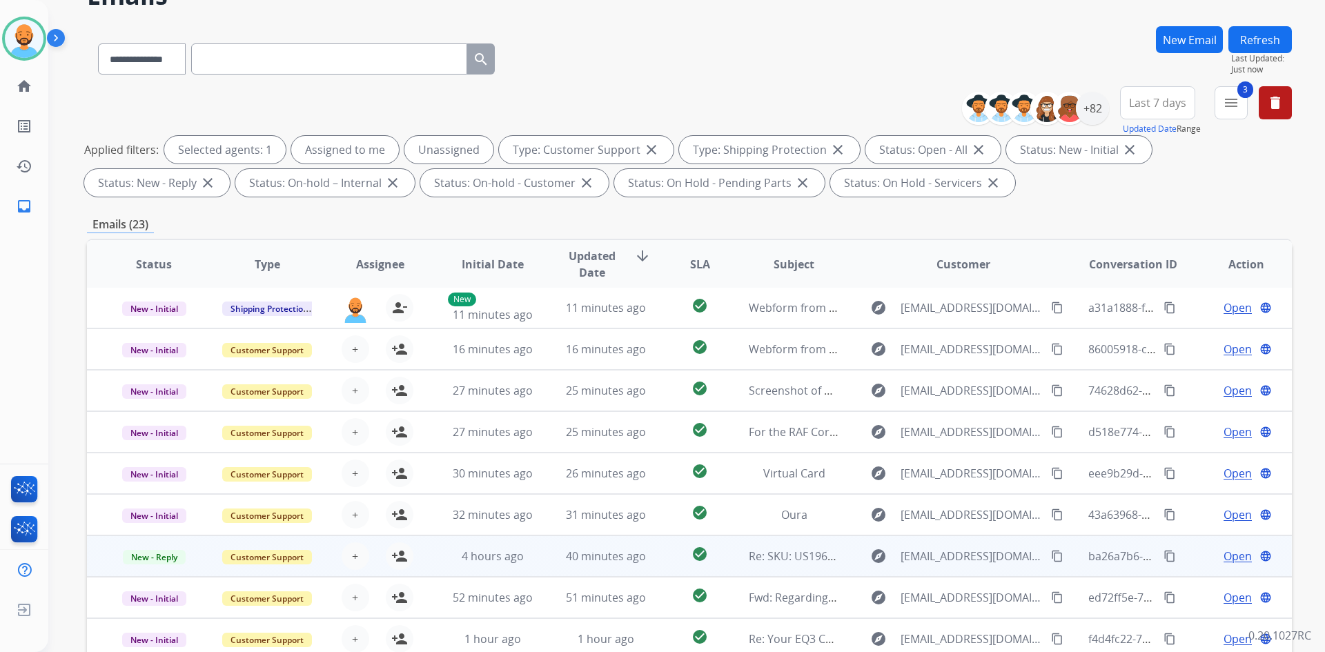
scroll to position [199, 0]
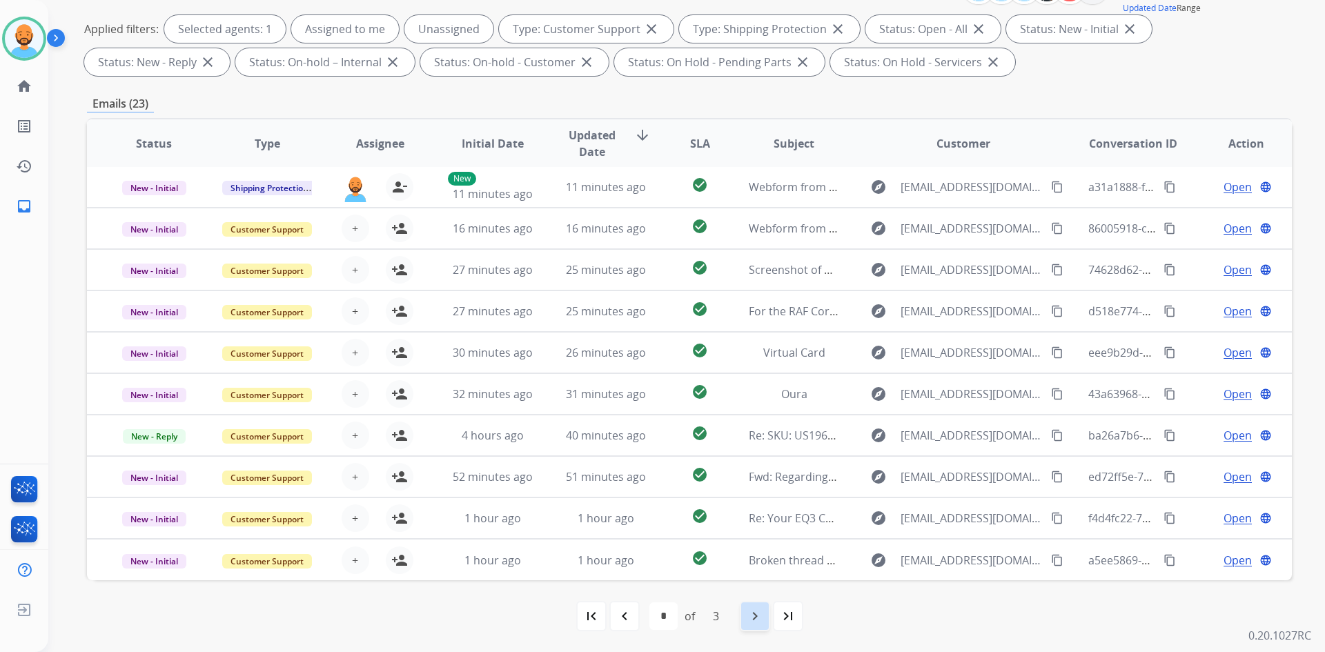
click at [755, 618] on mat-icon "navigate_next" at bounding box center [755, 616] width 17 height 17
select select "*"
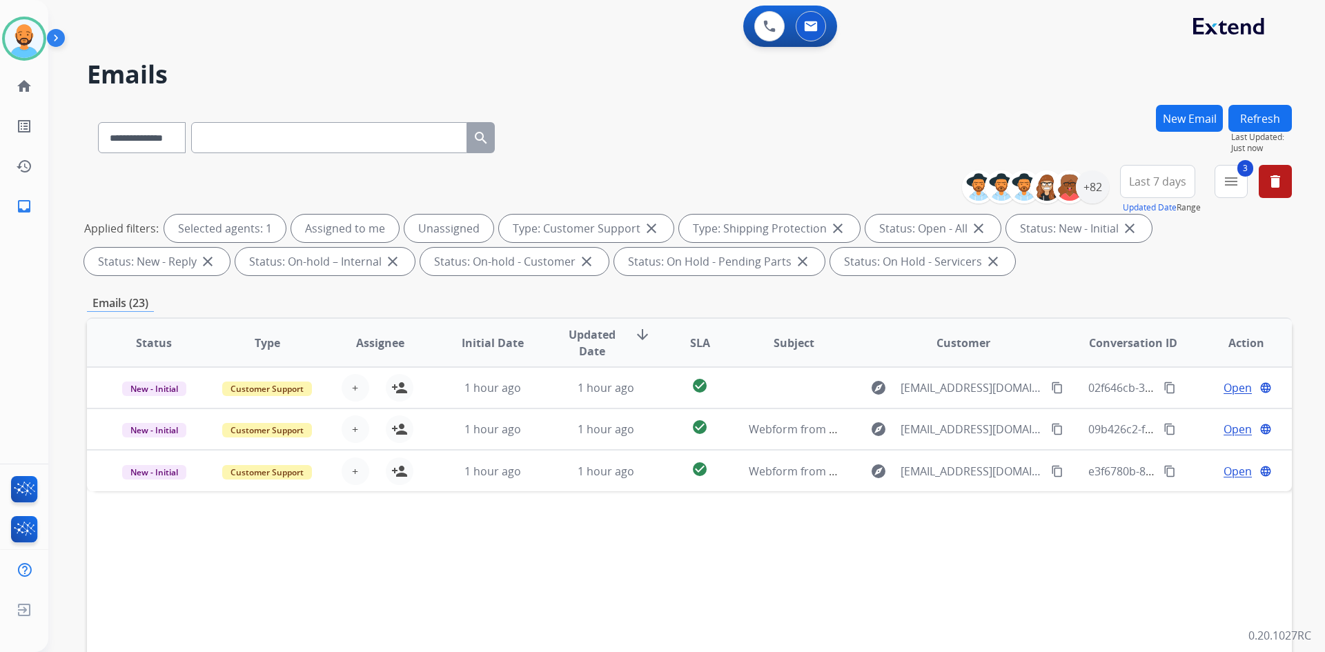
scroll to position [0, 0]
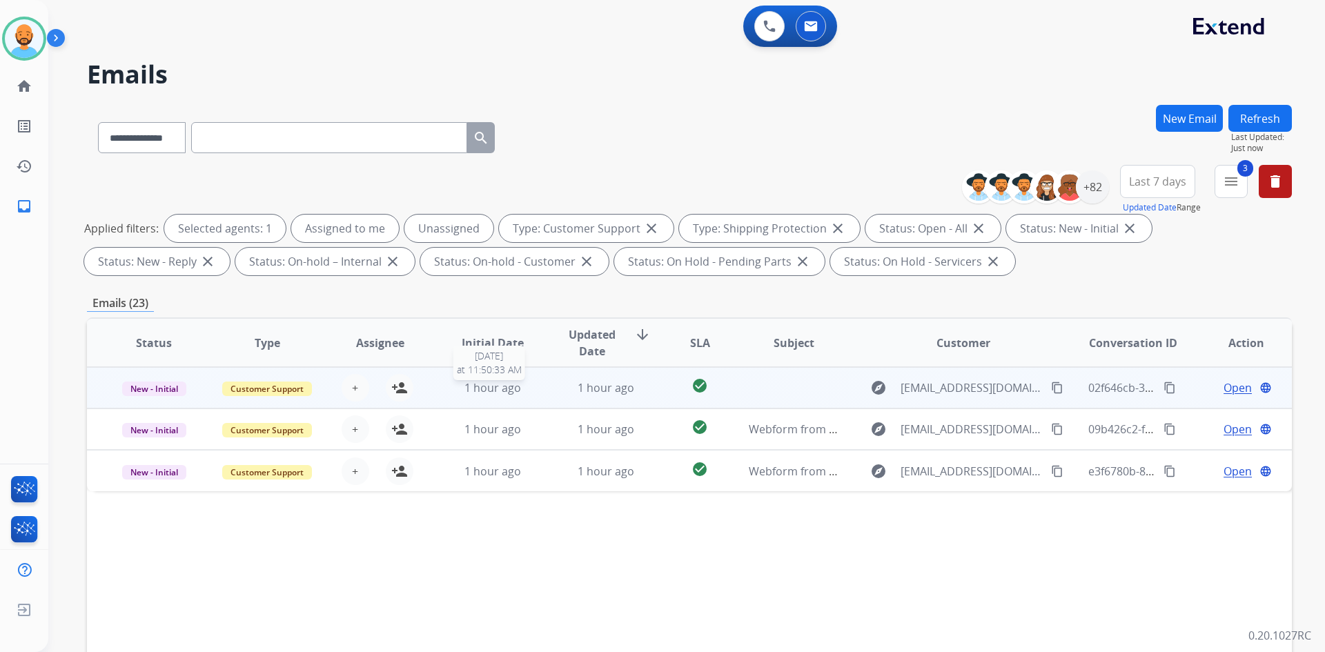
click at [507, 391] on span "1 hour ago" at bounding box center [492, 387] width 57 height 15
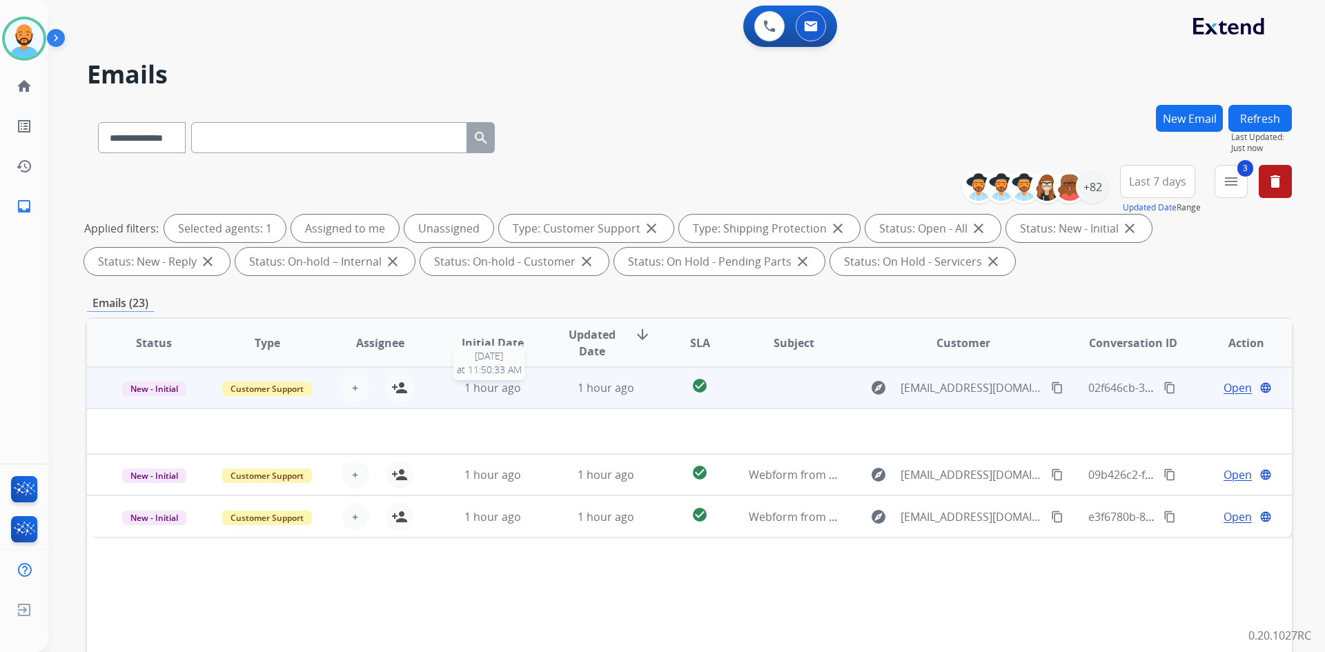
click at [507, 391] on span "1 hour ago" at bounding box center [492, 387] width 57 height 15
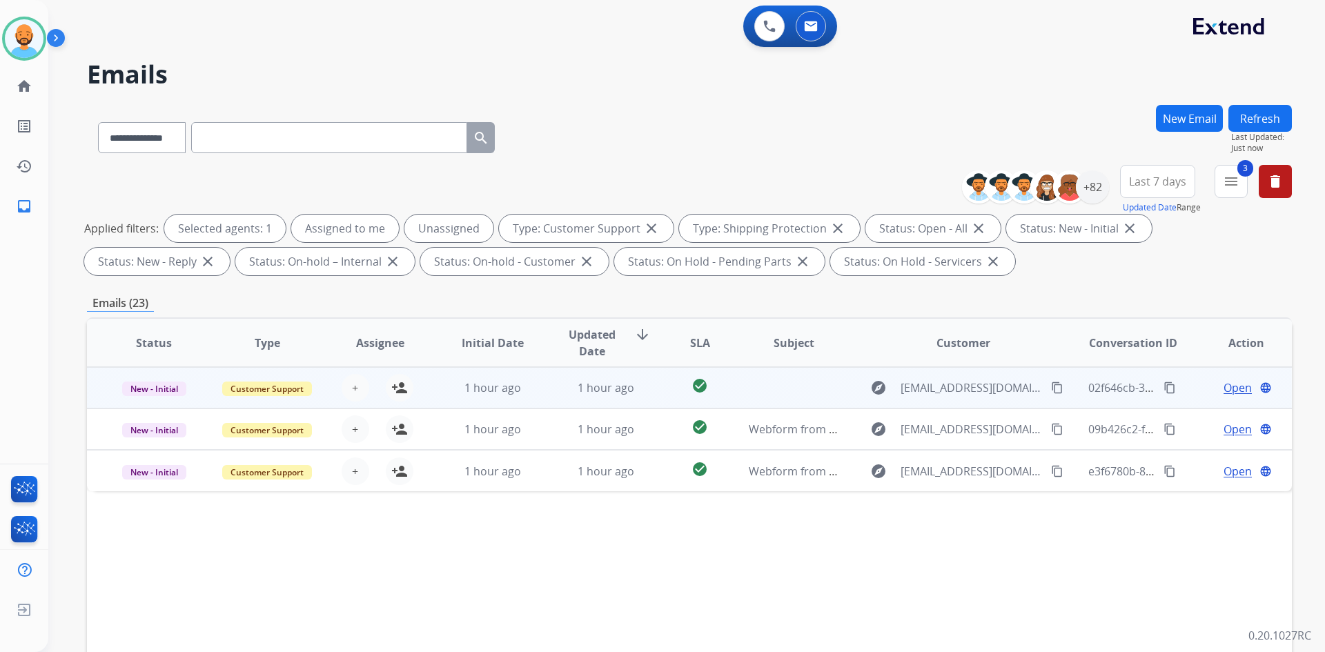
click at [1238, 387] on span "Open" at bounding box center [1238, 388] width 28 height 17
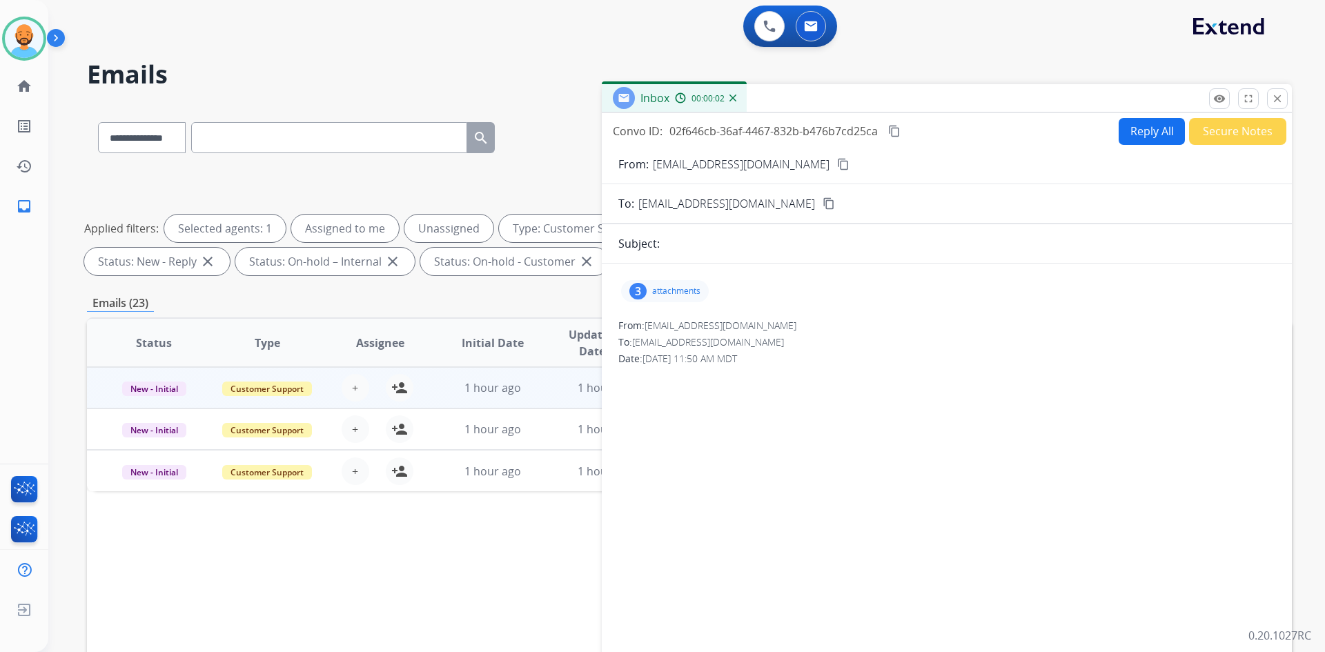
click at [667, 295] on p "attachments" at bounding box center [676, 291] width 48 height 11
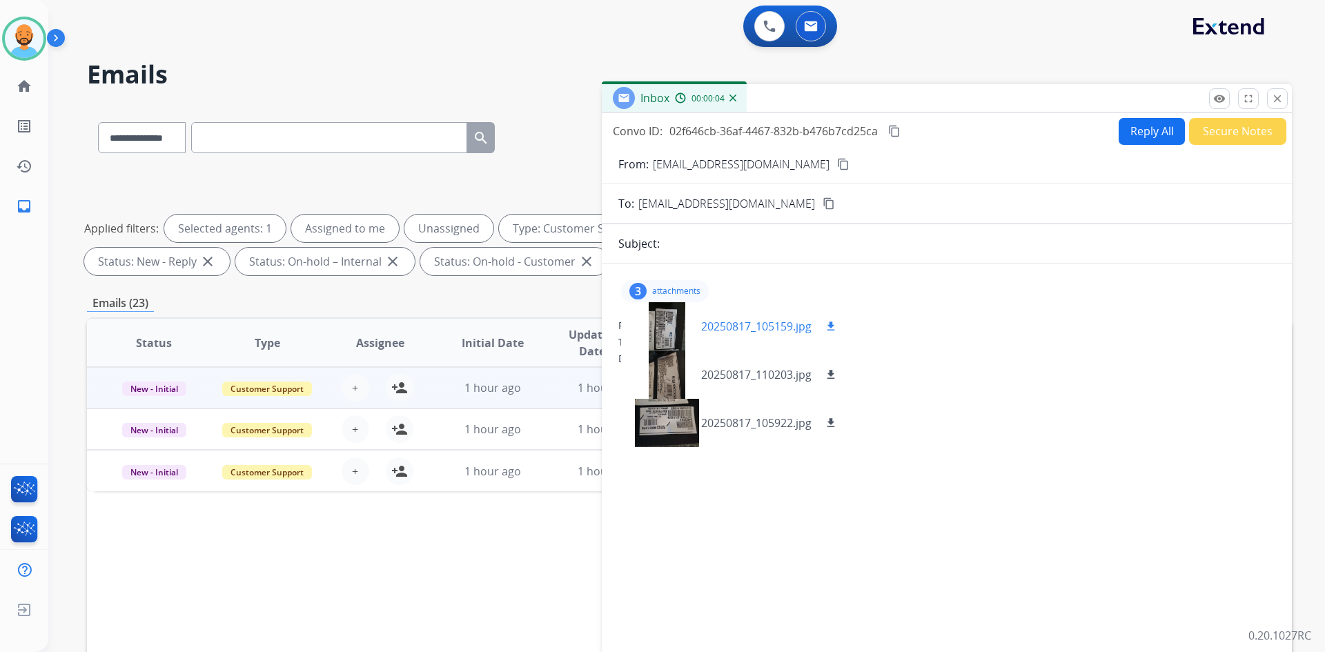
click at [672, 325] on div at bounding box center [666, 326] width 69 height 48
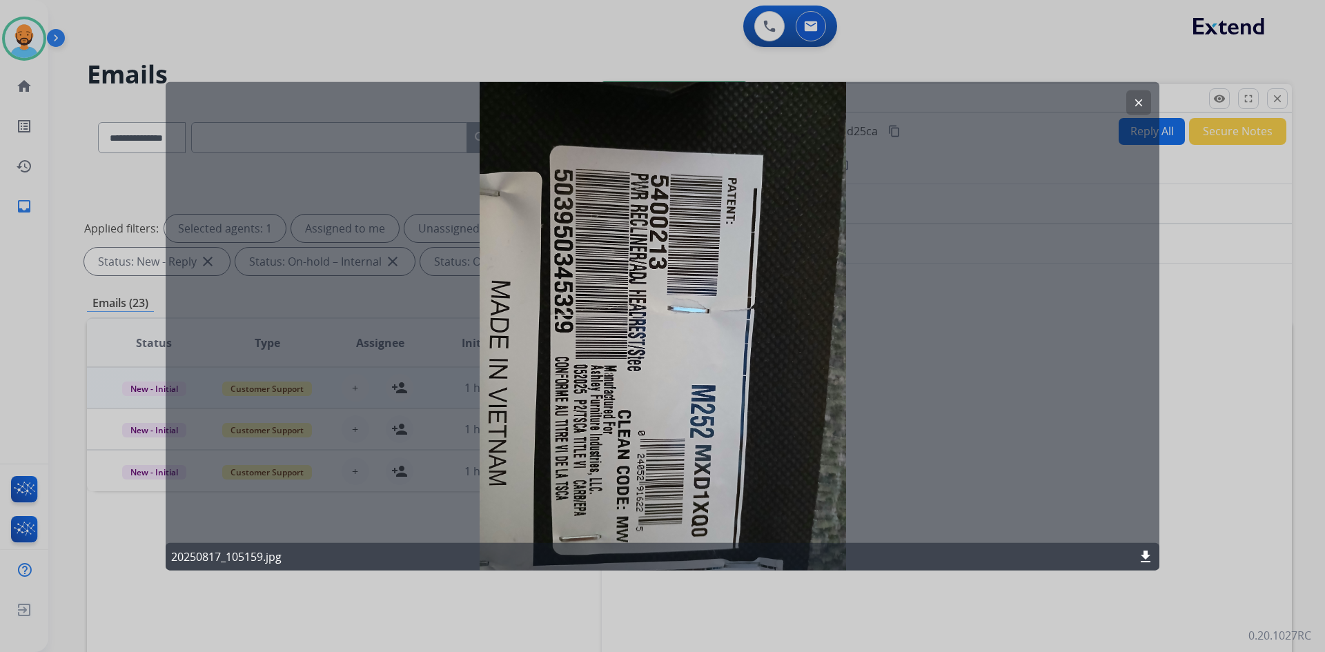
click at [1136, 103] on mat-icon "clear" at bounding box center [1139, 102] width 12 height 12
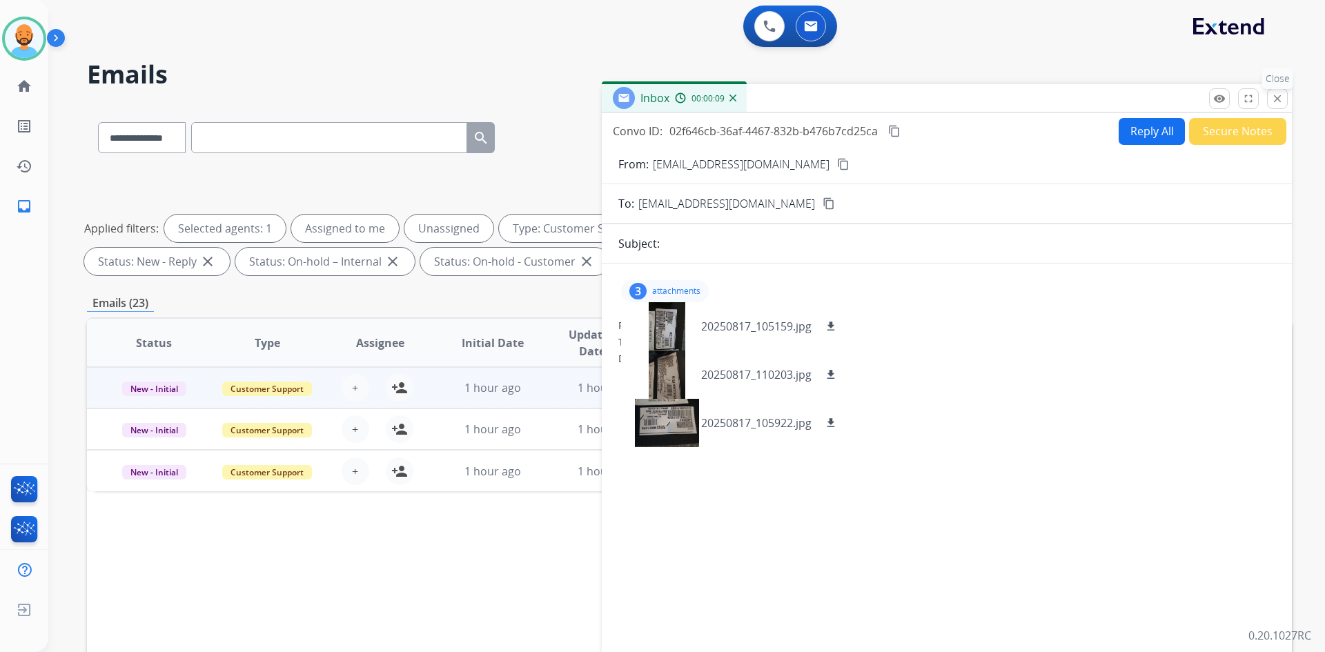
click at [1269, 92] on button "close Close" at bounding box center [1277, 98] width 21 height 21
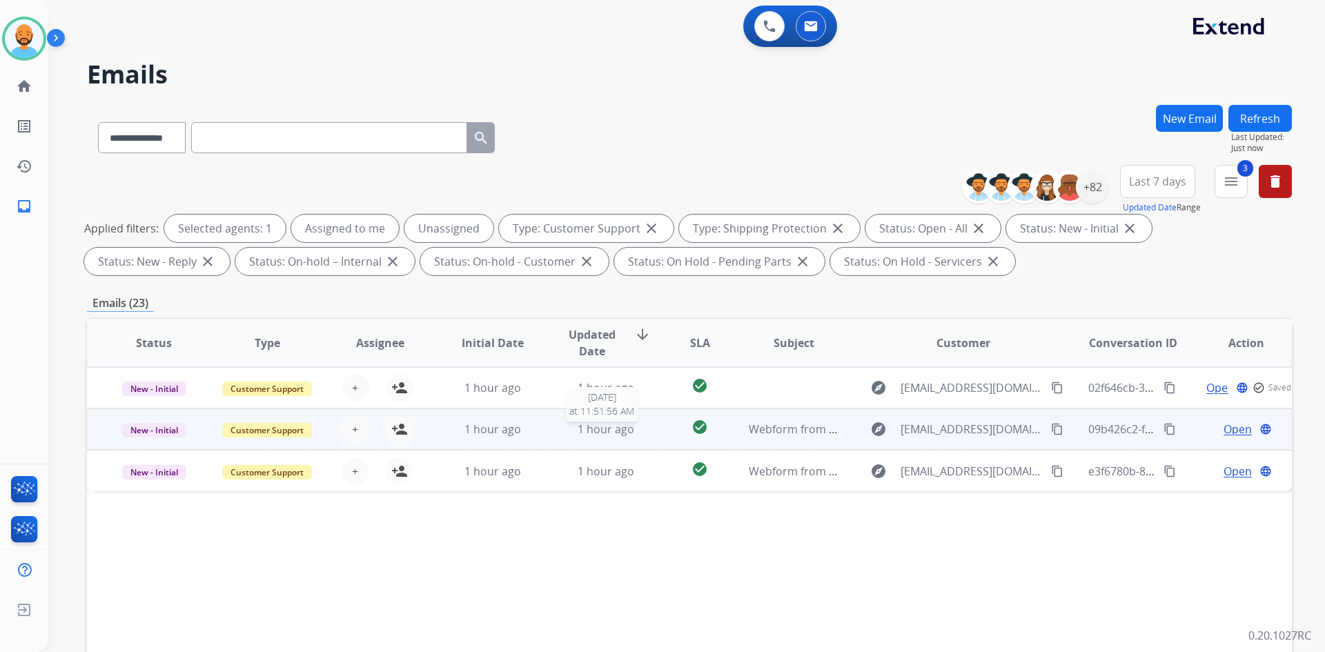
click at [565, 432] on div "1 hour ago" at bounding box center [606, 429] width 90 height 17
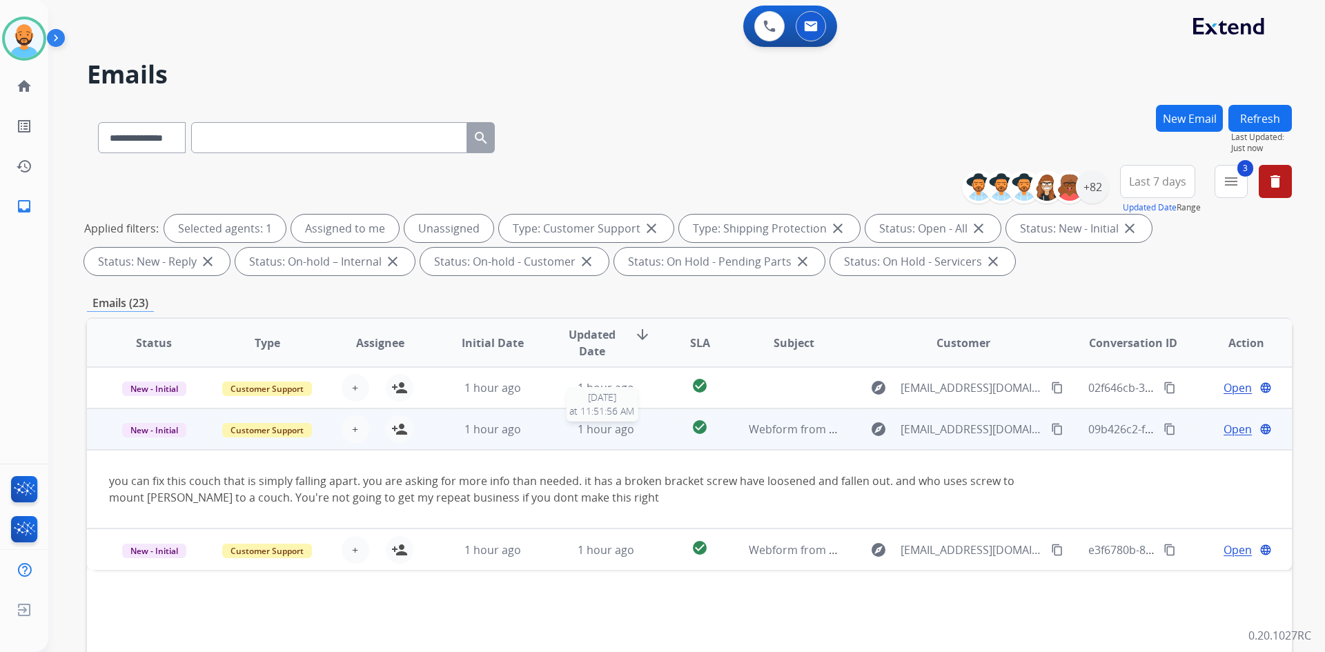
click at [639, 421] on div "1 hour ago" at bounding box center [606, 429] width 90 height 17
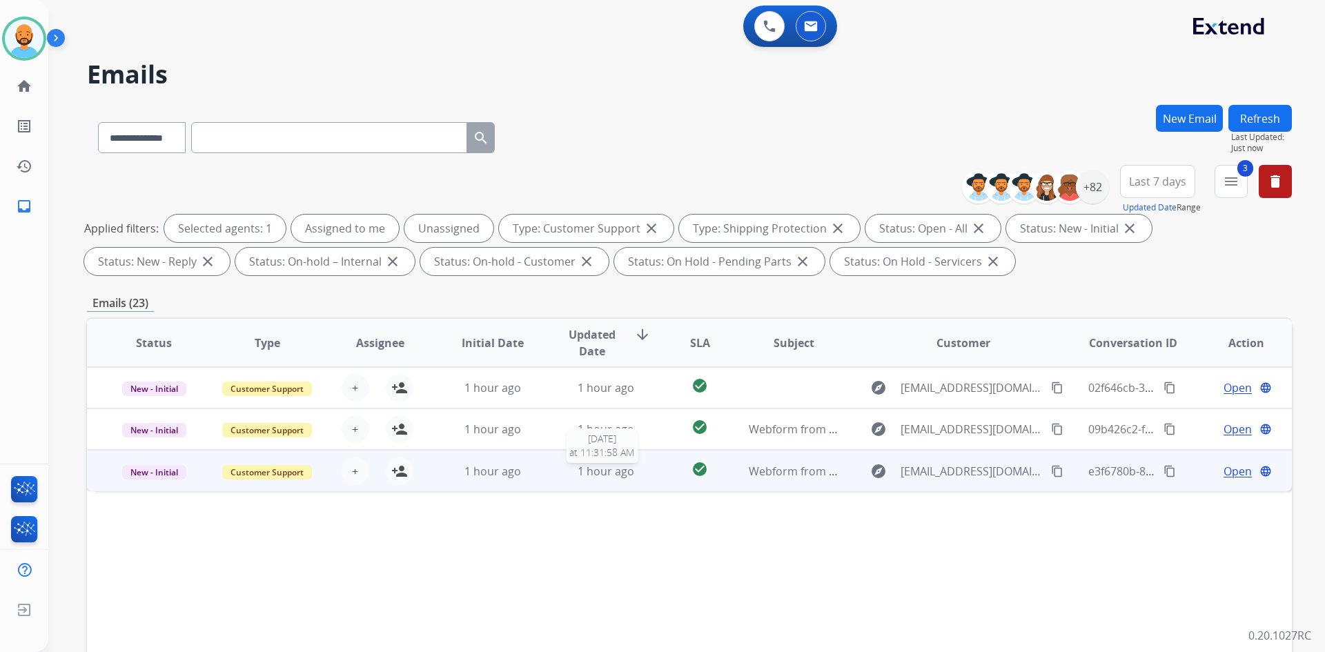
click at [585, 474] on span "1 hour ago" at bounding box center [606, 471] width 57 height 15
click at [585, 473] on span "1 hour ago" at bounding box center [606, 470] width 57 height 15
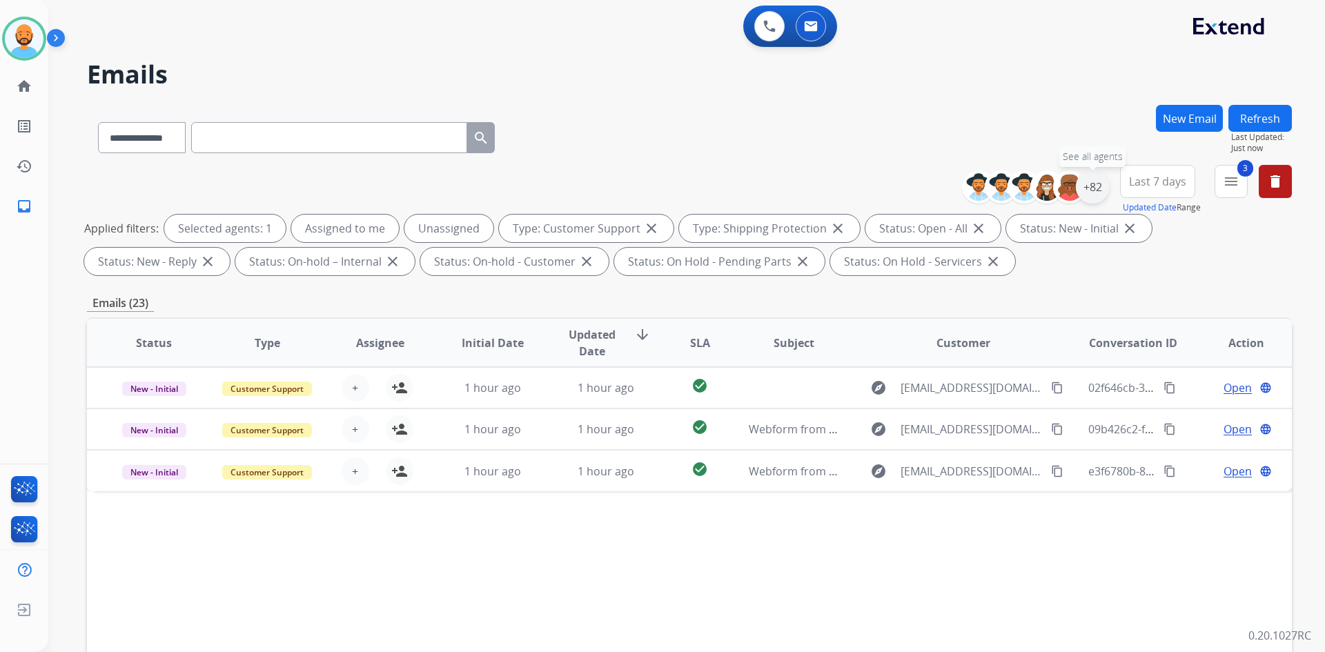
click at [1085, 179] on div "+82" at bounding box center [1092, 186] width 33 height 33
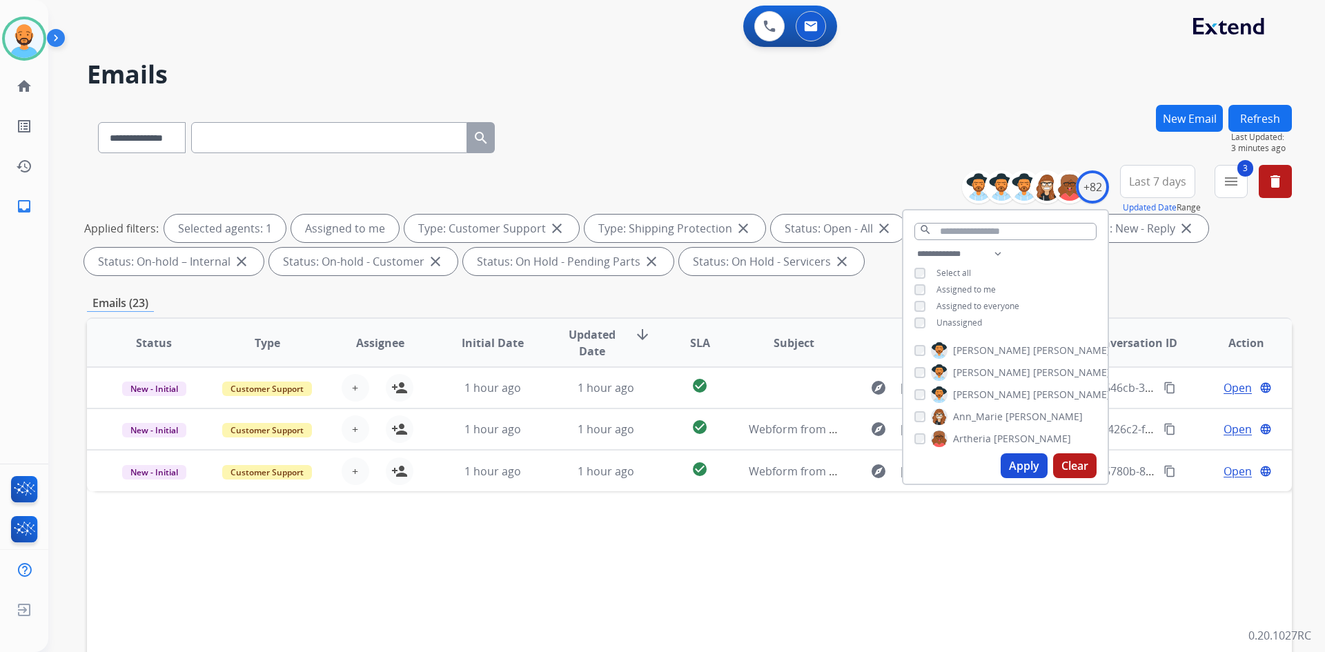
click at [1013, 467] on button "Apply" at bounding box center [1024, 465] width 47 height 25
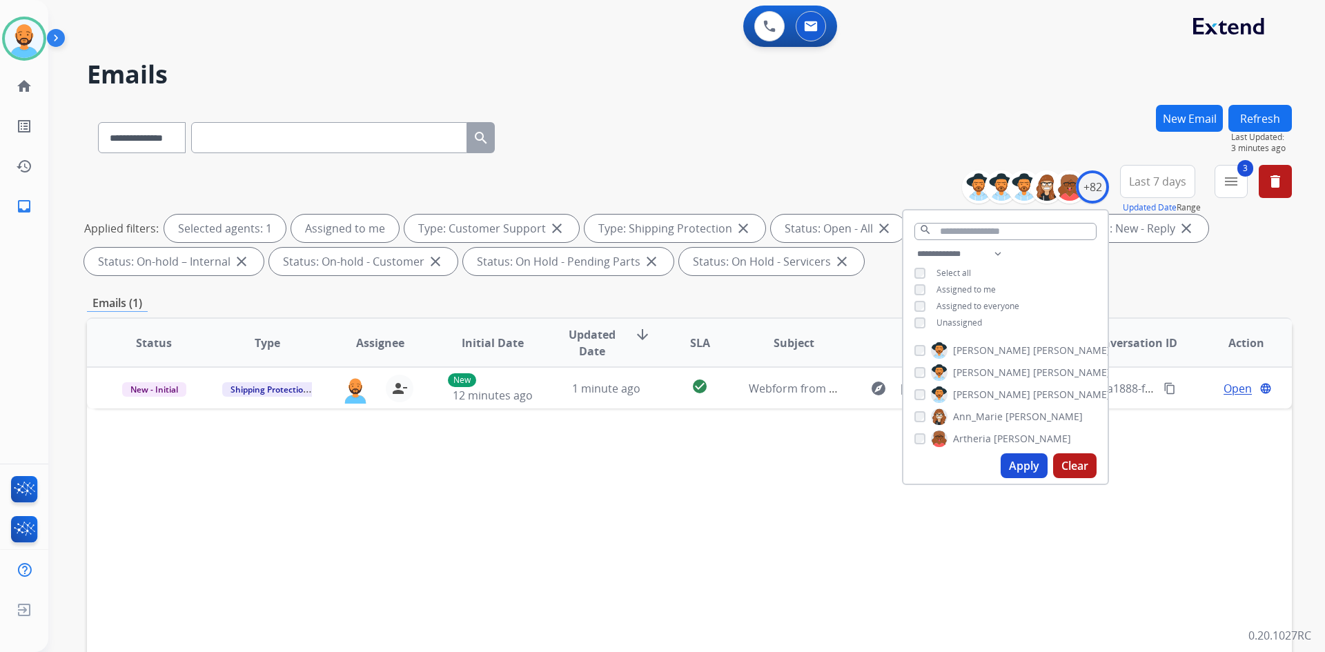
click at [867, 292] on div "**********" at bounding box center [689, 478] width 1205 height 747
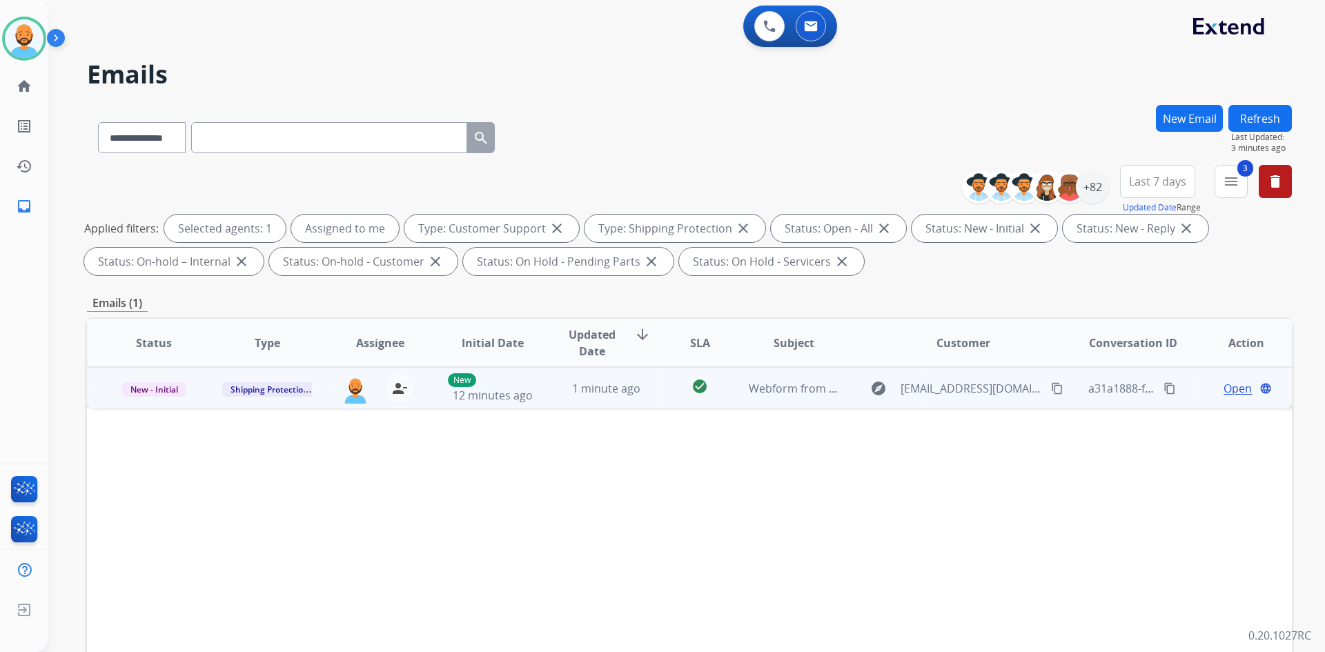
click at [1051, 386] on mat-icon "content_copy" at bounding box center [1057, 388] width 12 height 12
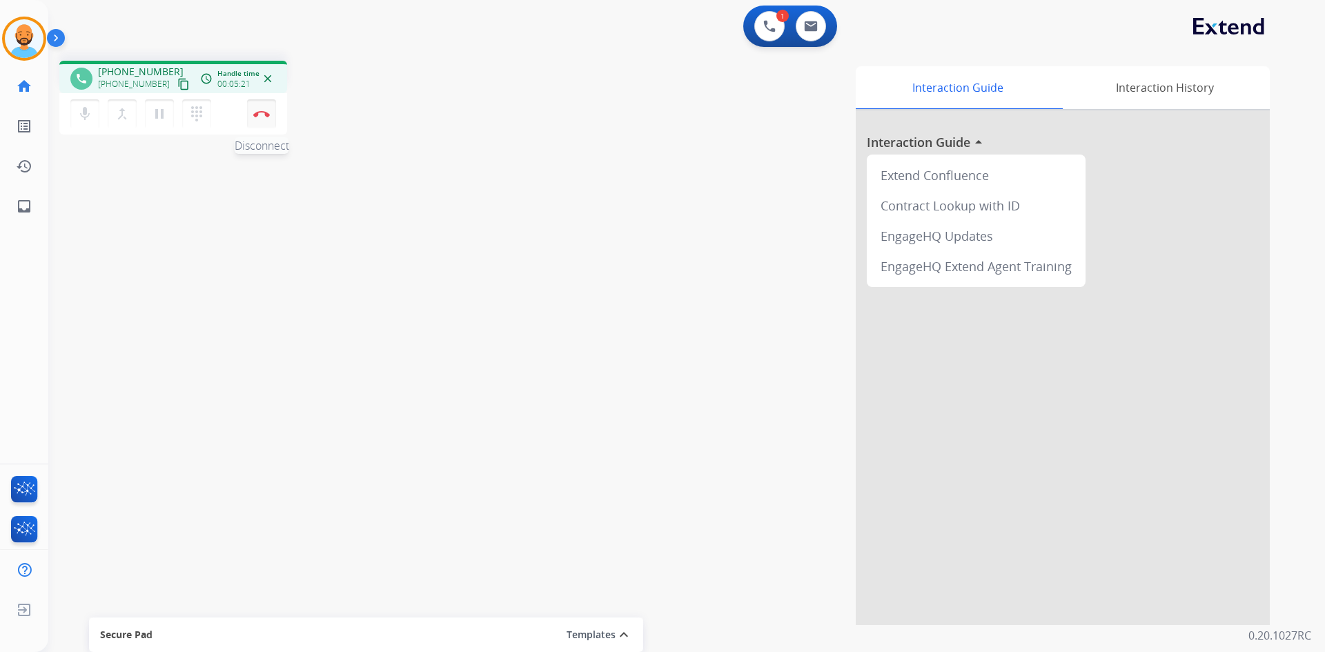
click at [263, 111] on img at bounding box center [261, 113] width 17 height 7
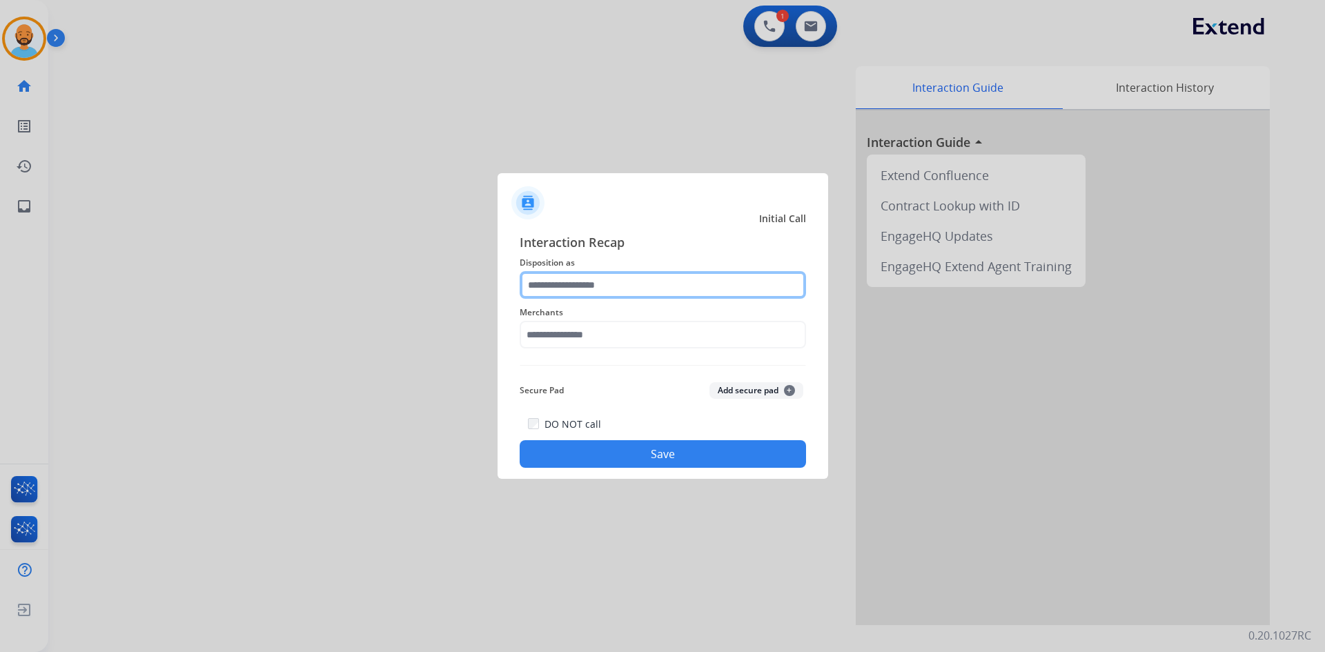
click at [608, 288] on input "text" at bounding box center [663, 285] width 286 height 28
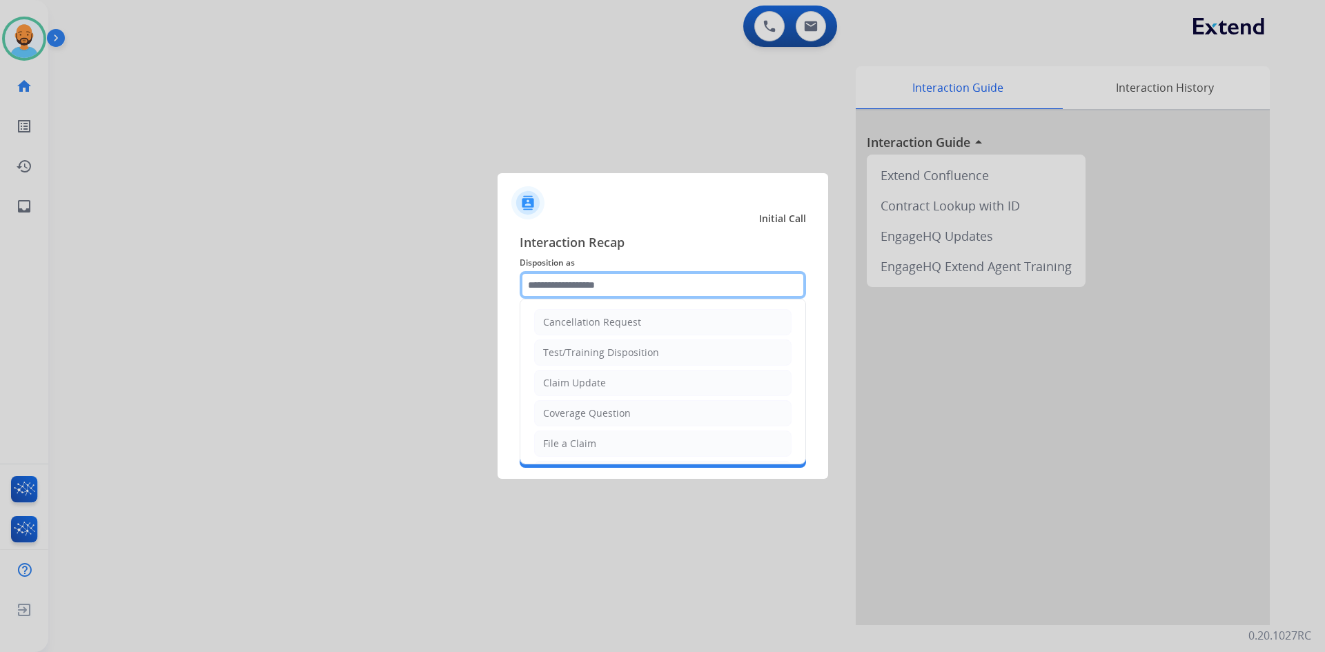
click at [654, 286] on input "text" at bounding box center [663, 285] width 286 height 28
click at [587, 383] on div "Claim Update" at bounding box center [574, 383] width 63 height 14
type input "**********"
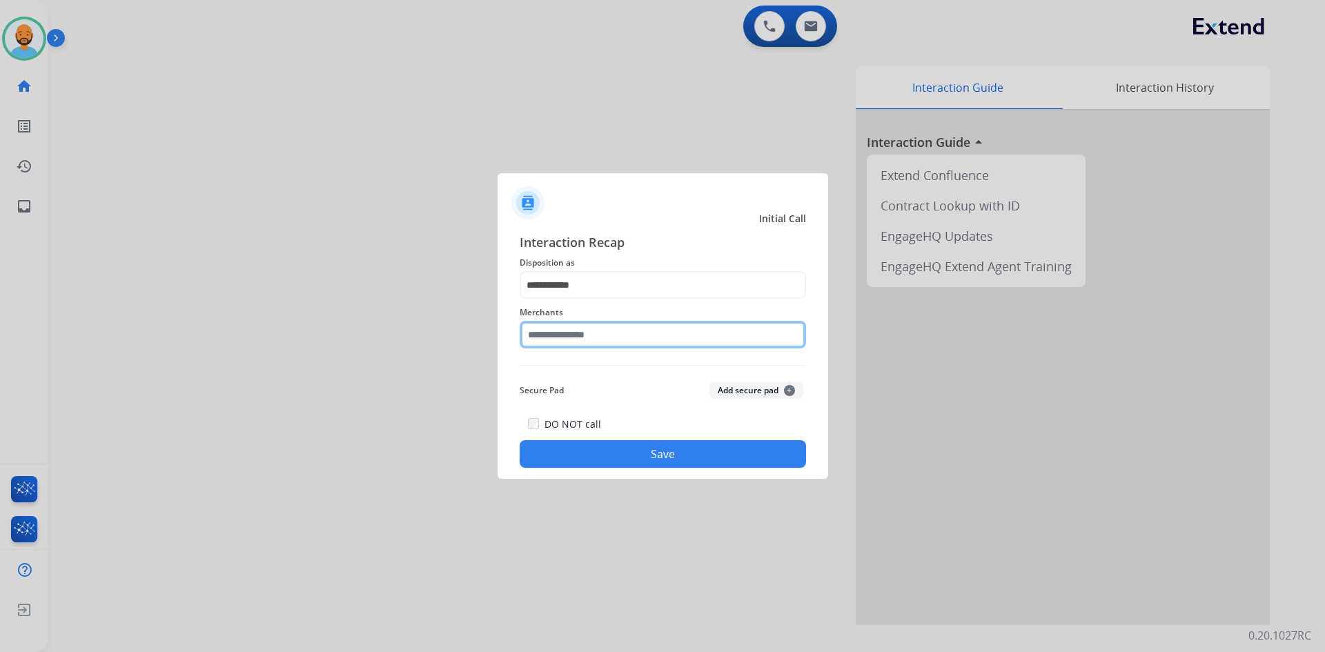
click at [600, 340] on input "text" at bounding box center [663, 335] width 286 height 28
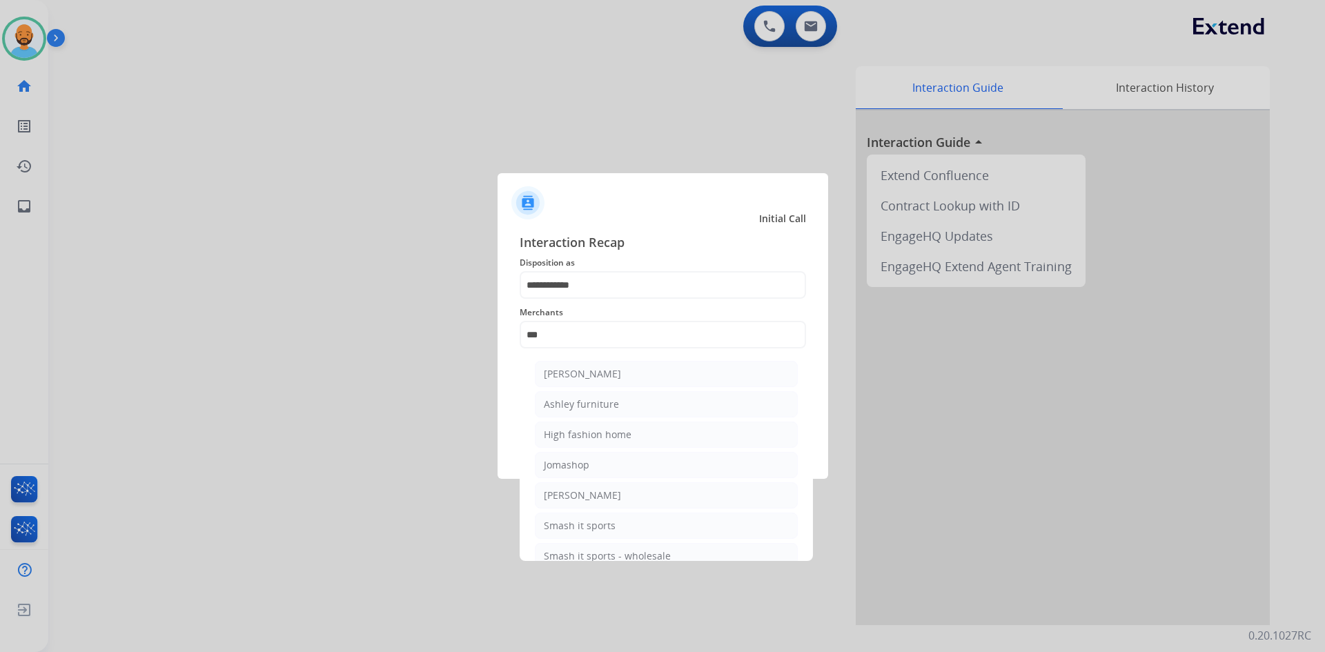
click at [571, 397] on li "Ashley furniture" at bounding box center [666, 404] width 263 height 26
type input "**********"
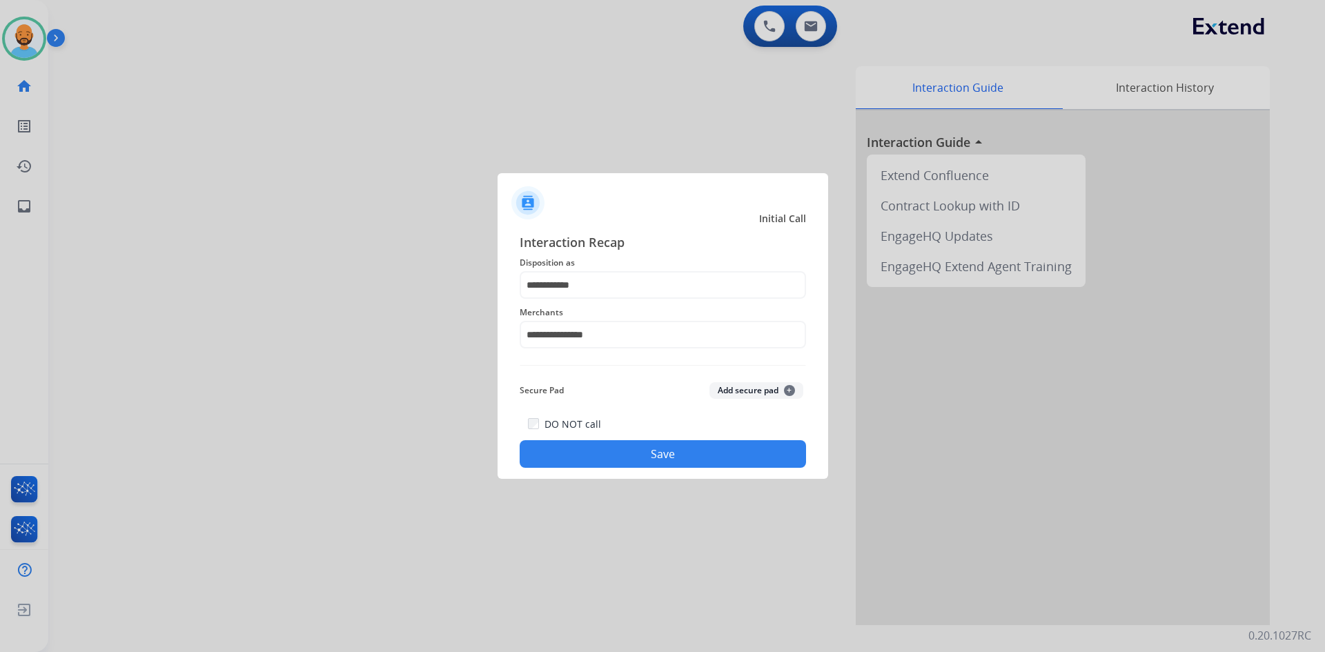
click at [598, 459] on button "Save" at bounding box center [663, 454] width 286 height 28
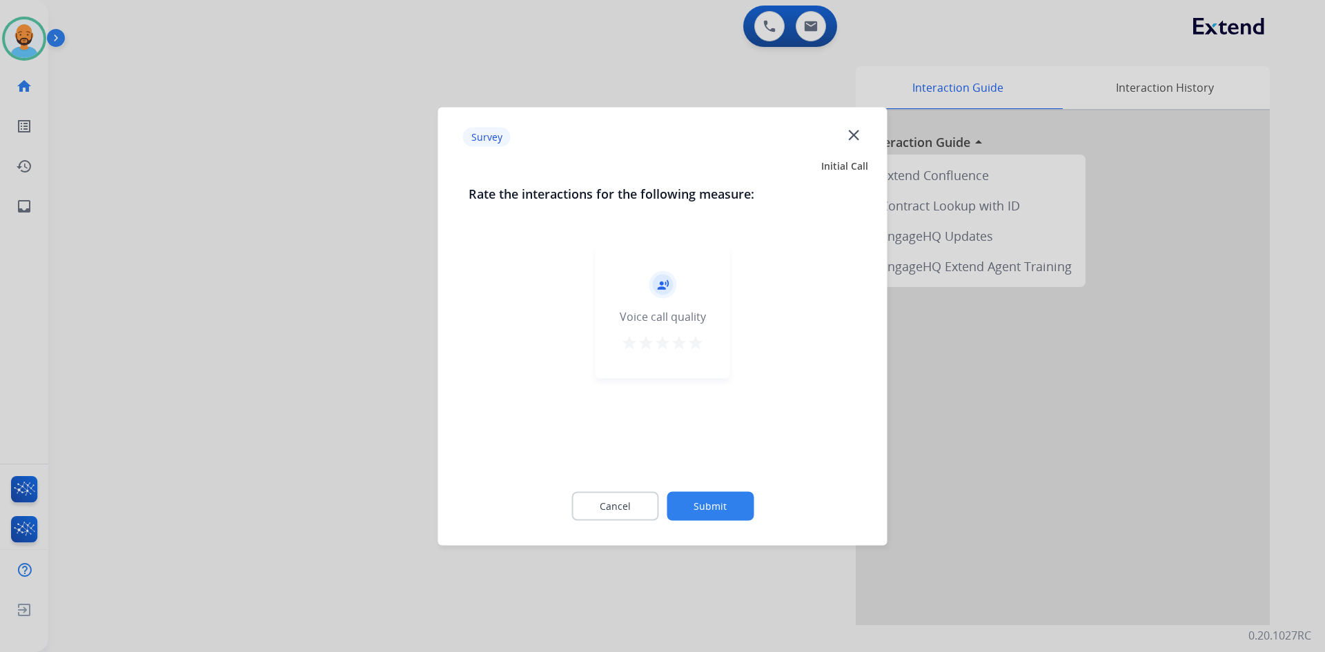
click at [690, 339] on mat-icon "star" at bounding box center [695, 342] width 17 height 17
click at [704, 497] on button "Submit" at bounding box center [710, 505] width 87 height 29
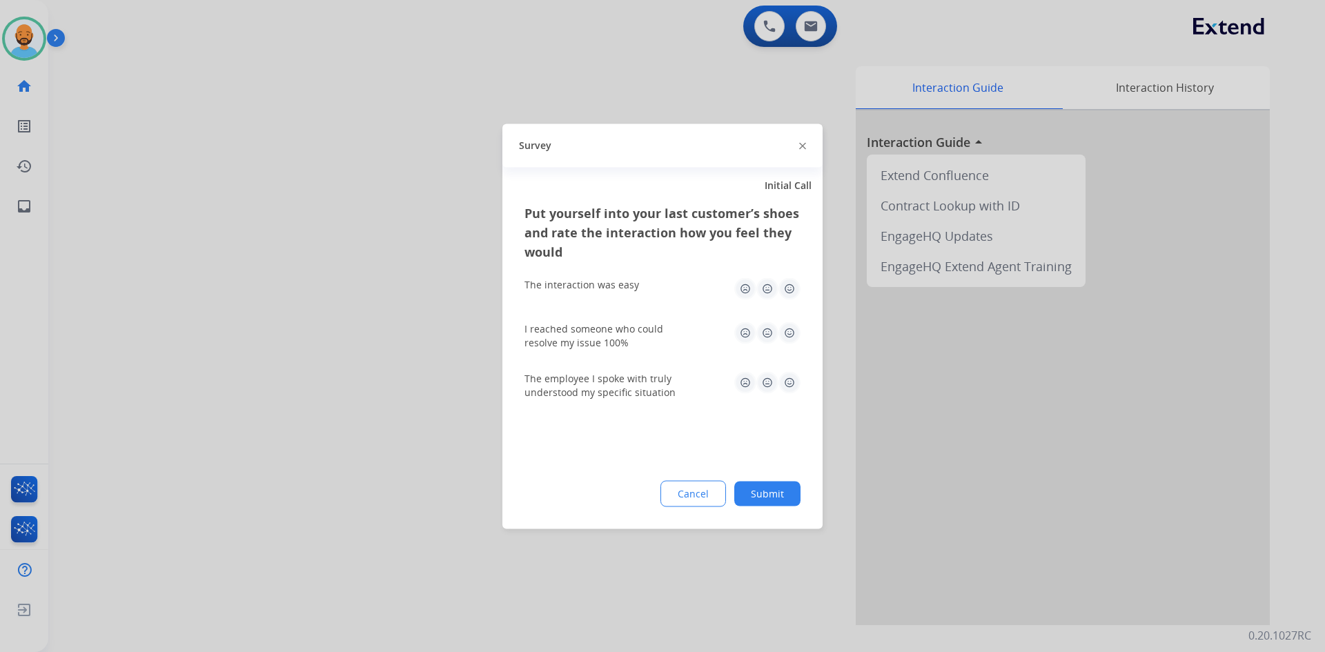
click at [783, 288] on img at bounding box center [790, 288] width 22 height 22
click at [794, 331] on img at bounding box center [790, 333] width 22 height 22
click at [794, 380] on img at bounding box center [790, 382] width 22 height 22
click at [773, 496] on button "Submit" at bounding box center [767, 493] width 66 height 25
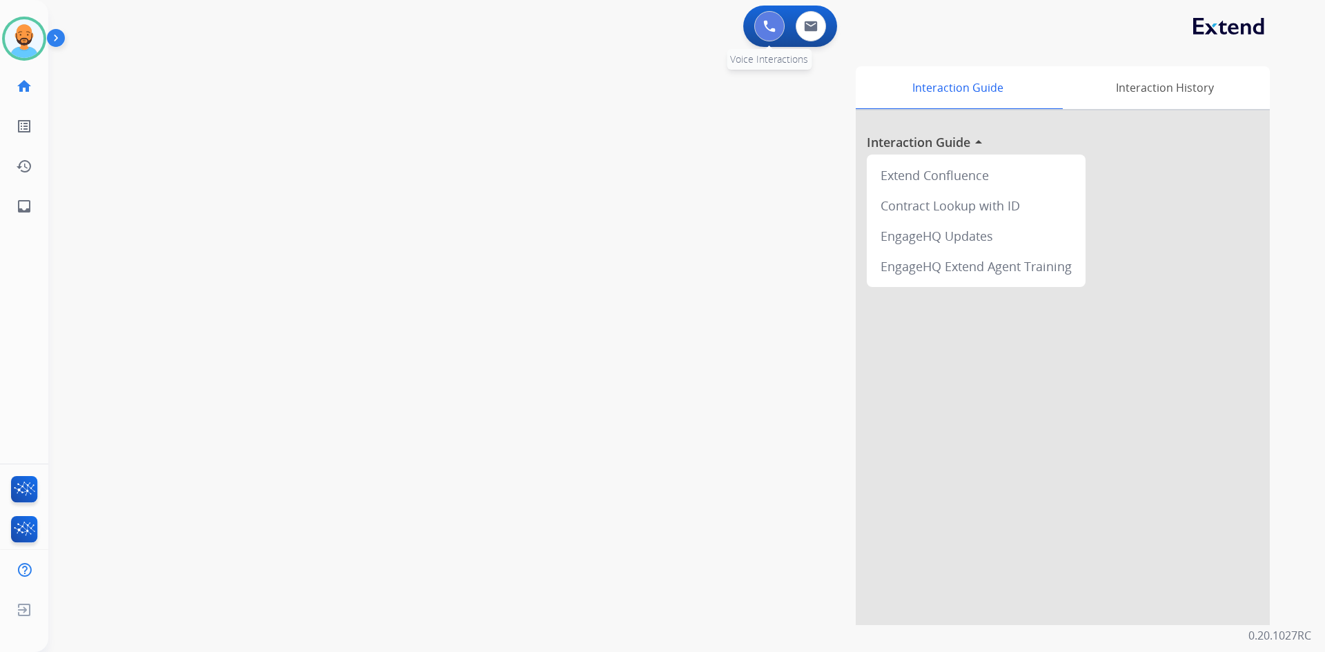
click at [759, 33] on button at bounding box center [769, 26] width 30 height 30
click at [765, 30] on img at bounding box center [769, 26] width 12 height 12
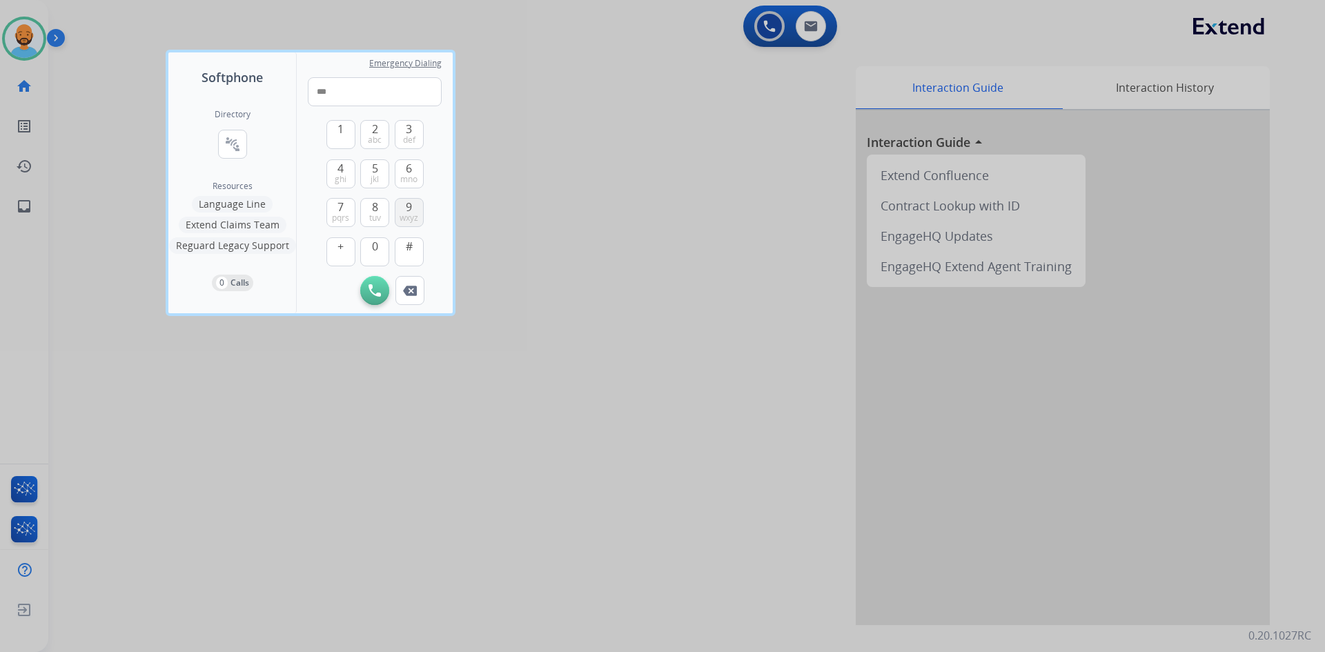
drag, startPoint x: 417, startPoint y: 217, endPoint x: 398, endPoint y: 218, distance: 19.4
click at [415, 215] on span "wxyz" at bounding box center [409, 218] width 19 height 11
drag, startPoint x: 373, startPoint y: 244, endPoint x: 371, endPoint y: 227, distance: 16.8
click at [374, 244] on span "0" at bounding box center [375, 246] width 6 height 17
click at [346, 186] on button "4 ghi" at bounding box center [340, 173] width 29 height 29
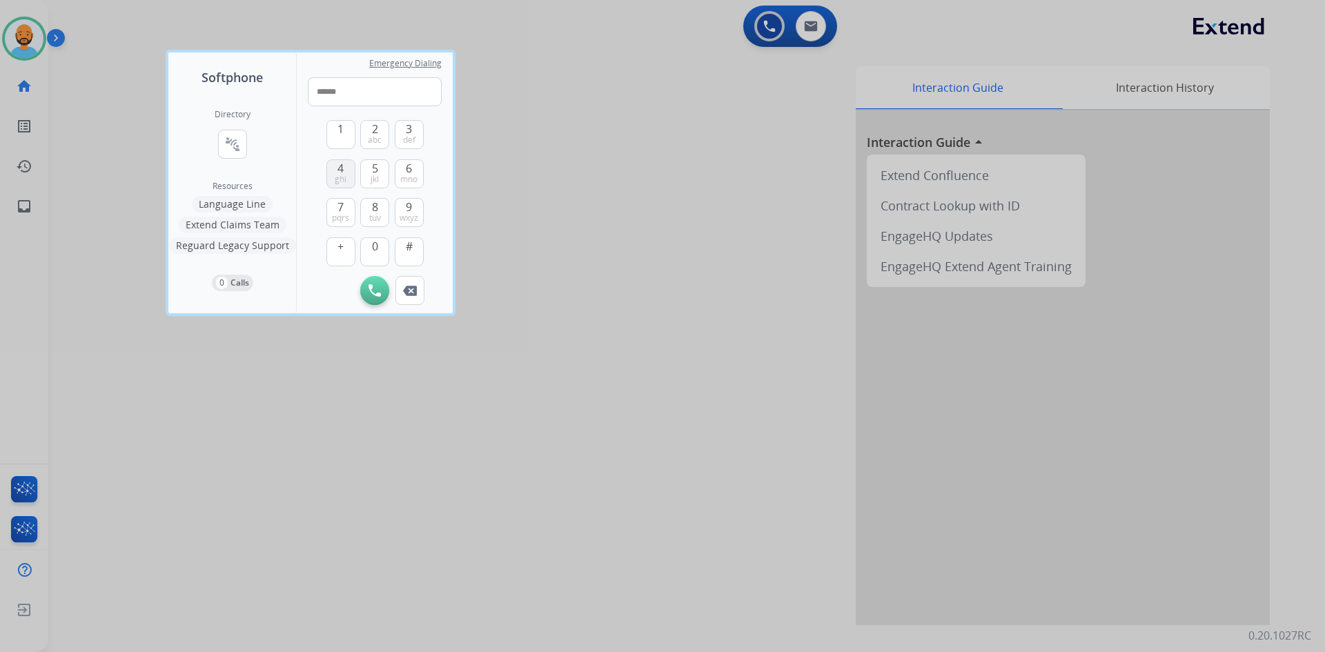
click at [346, 175] on button "4 ghi" at bounding box center [340, 173] width 29 height 29
click at [404, 209] on button "9 wxyz" at bounding box center [409, 212] width 29 height 29
drag, startPoint x: 412, startPoint y: 173, endPoint x: 389, endPoint y: 145, distance: 35.8
click at [411, 172] on span "6" at bounding box center [409, 168] width 6 height 17
click at [379, 126] on button "2 abc" at bounding box center [374, 134] width 29 height 29
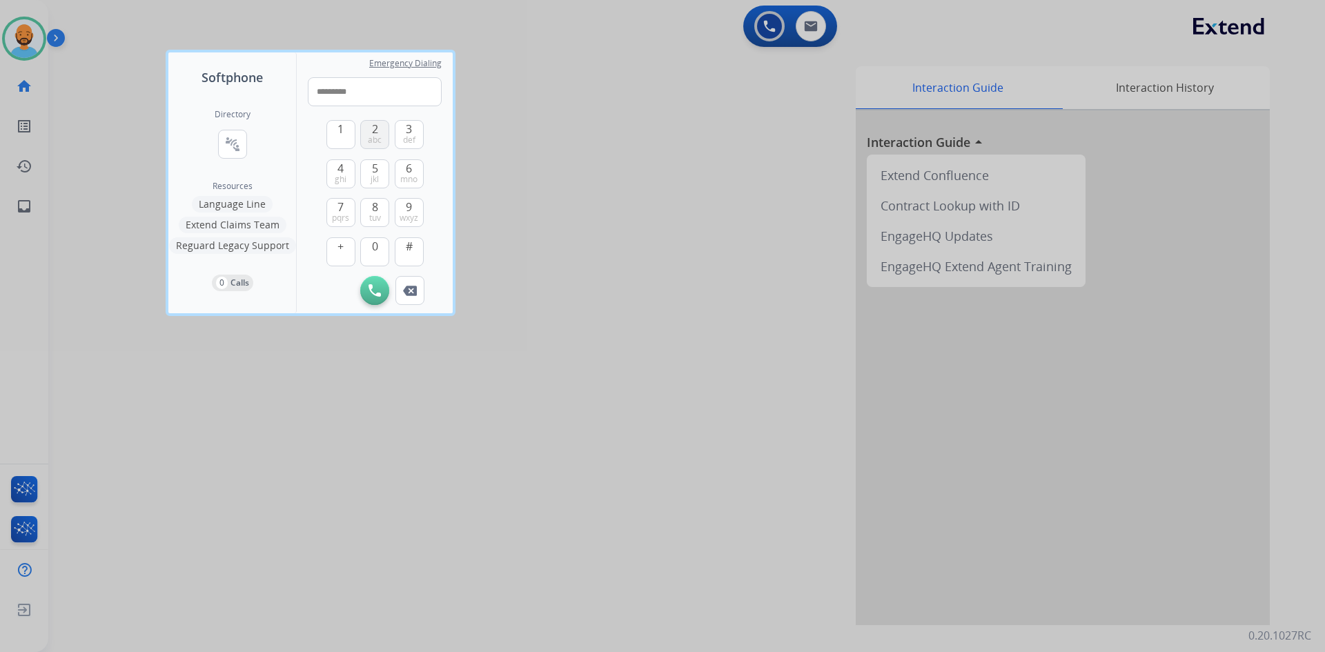
type input "**********"
click at [382, 297] on button "Initiate Call" at bounding box center [374, 290] width 29 height 29
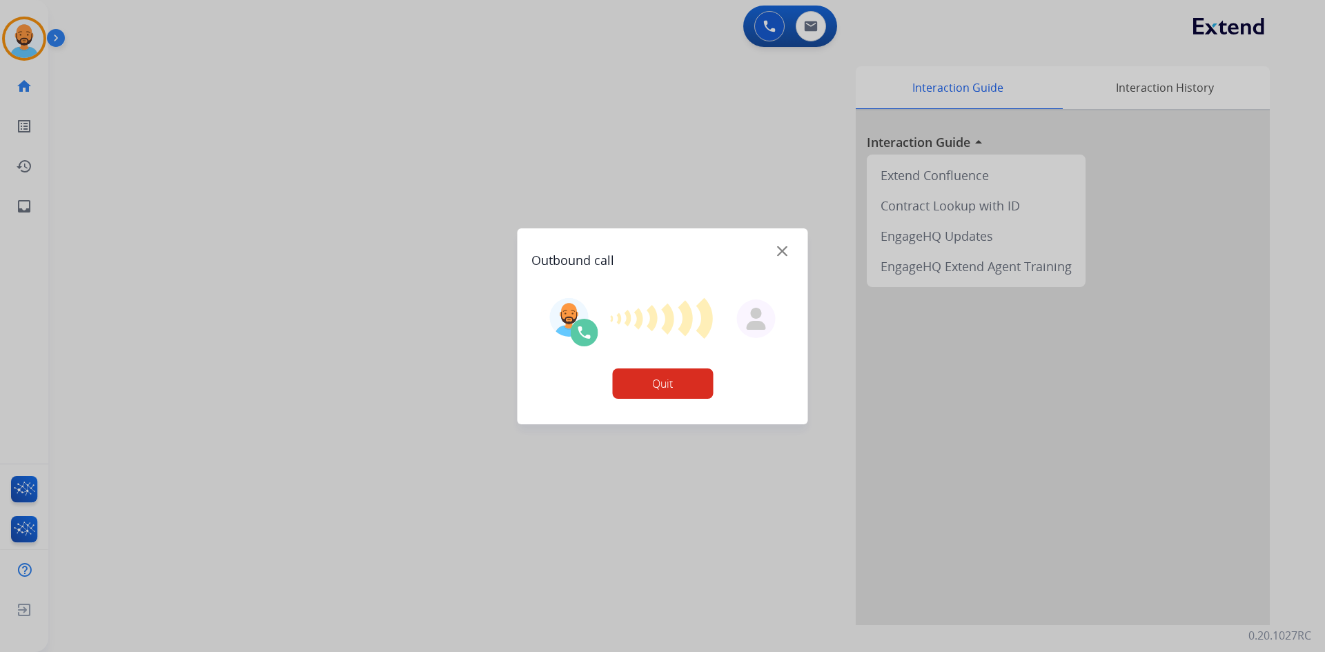
click at [677, 393] on button "Quit" at bounding box center [662, 384] width 101 height 30
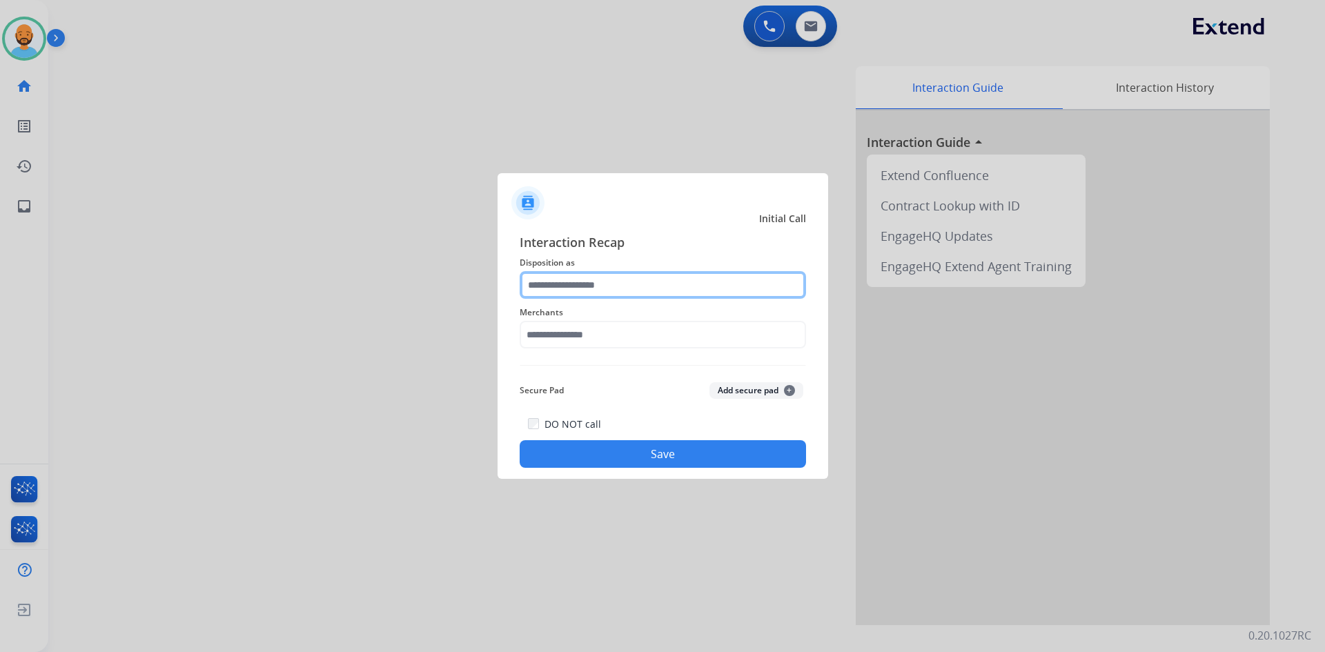
click at [556, 290] on input "text" at bounding box center [663, 285] width 286 height 28
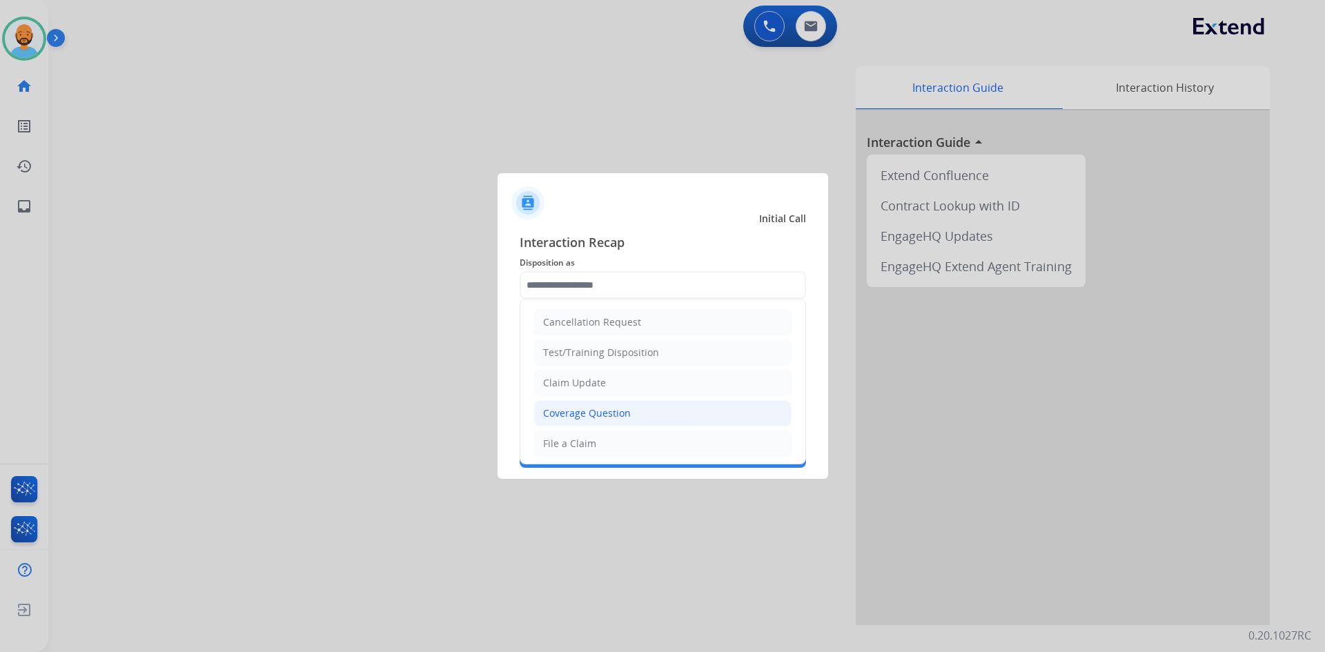
click at [574, 404] on li "Coverage Question" at bounding box center [662, 413] width 257 height 26
type input "**********"
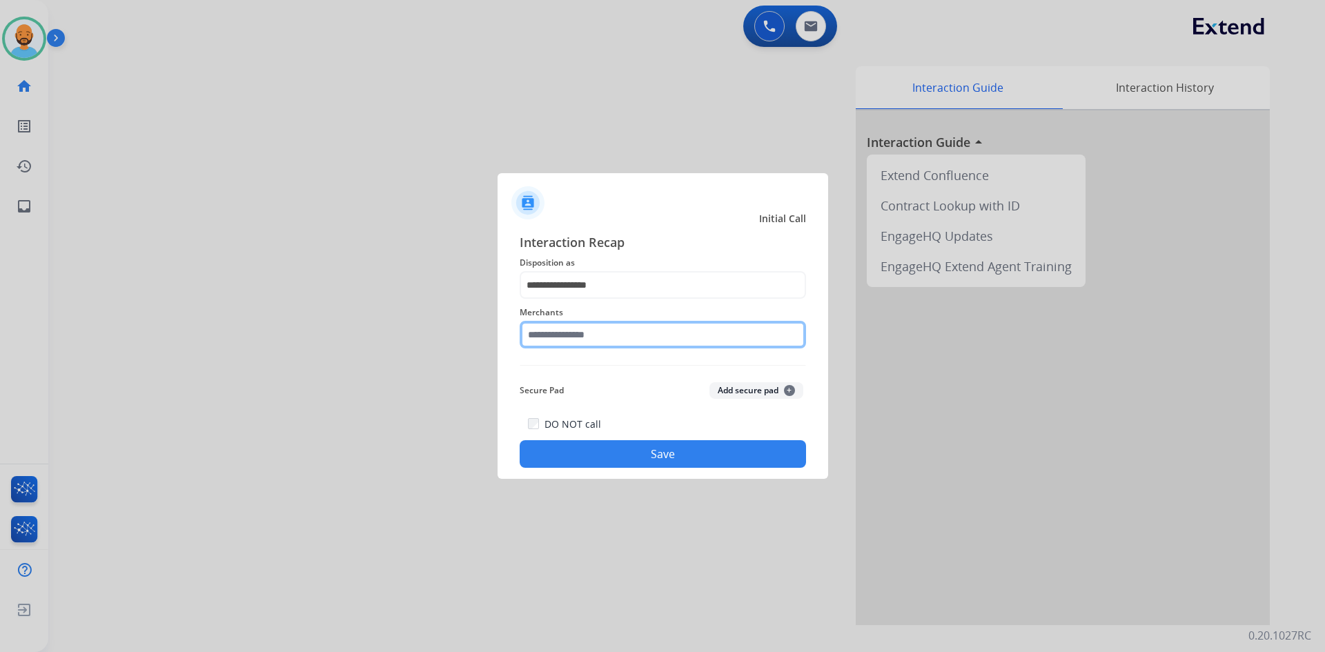
click at [573, 332] on input "text" at bounding box center [663, 335] width 286 height 28
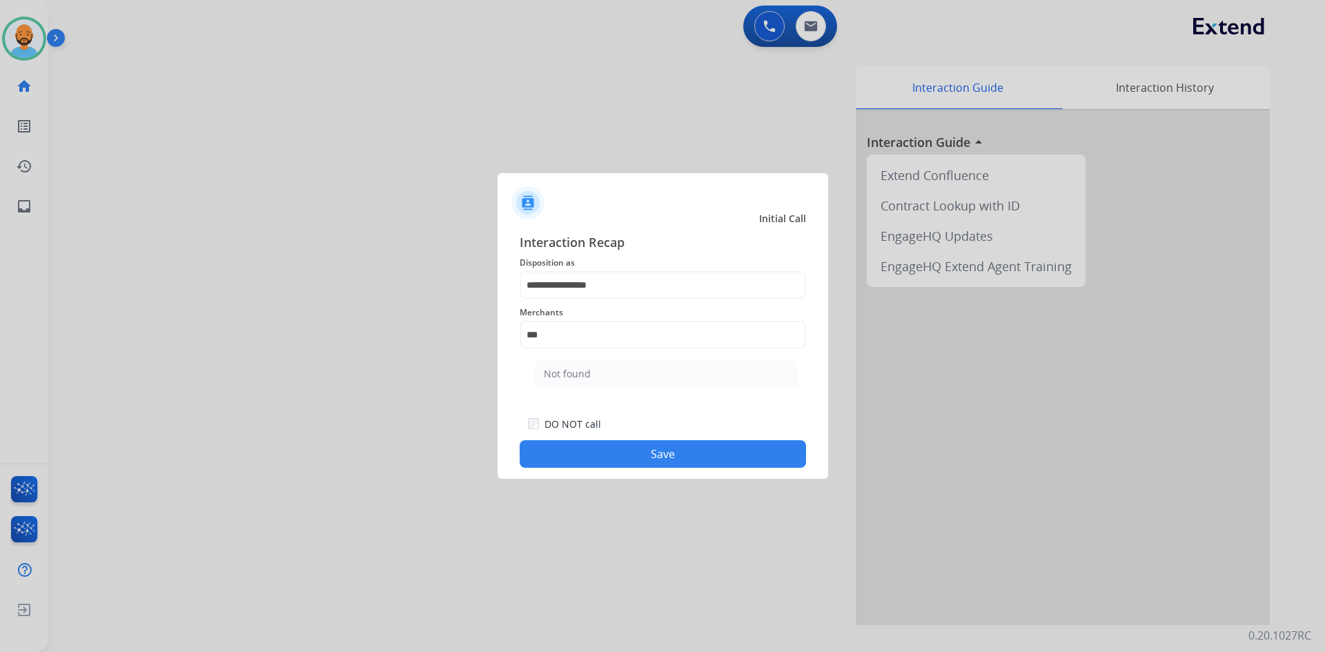
click at [563, 358] on ul "Not found" at bounding box center [666, 377] width 271 height 47
click at [565, 371] on div "Not found" at bounding box center [567, 374] width 47 height 14
type input "*********"
click at [599, 463] on button "Save" at bounding box center [663, 454] width 286 height 28
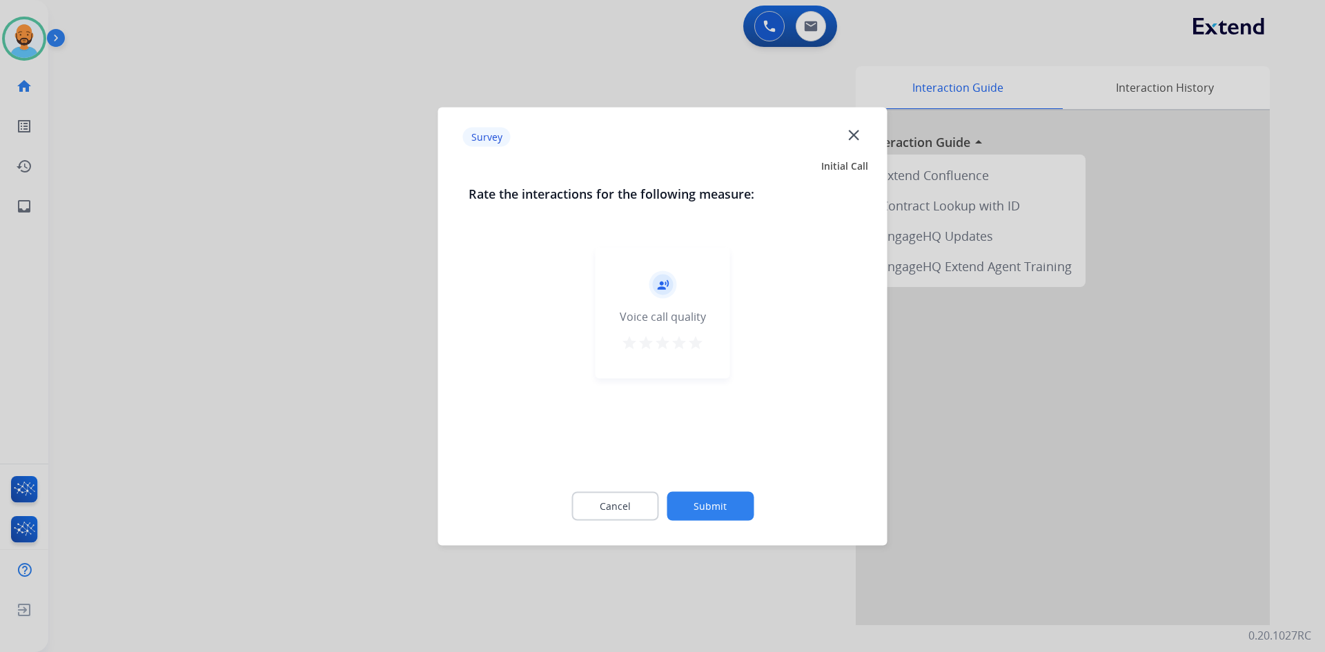
click at [689, 344] on mat-icon "star" at bounding box center [695, 342] width 17 height 17
click at [692, 508] on button "Submit" at bounding box center [710, 505] width 87 height 29
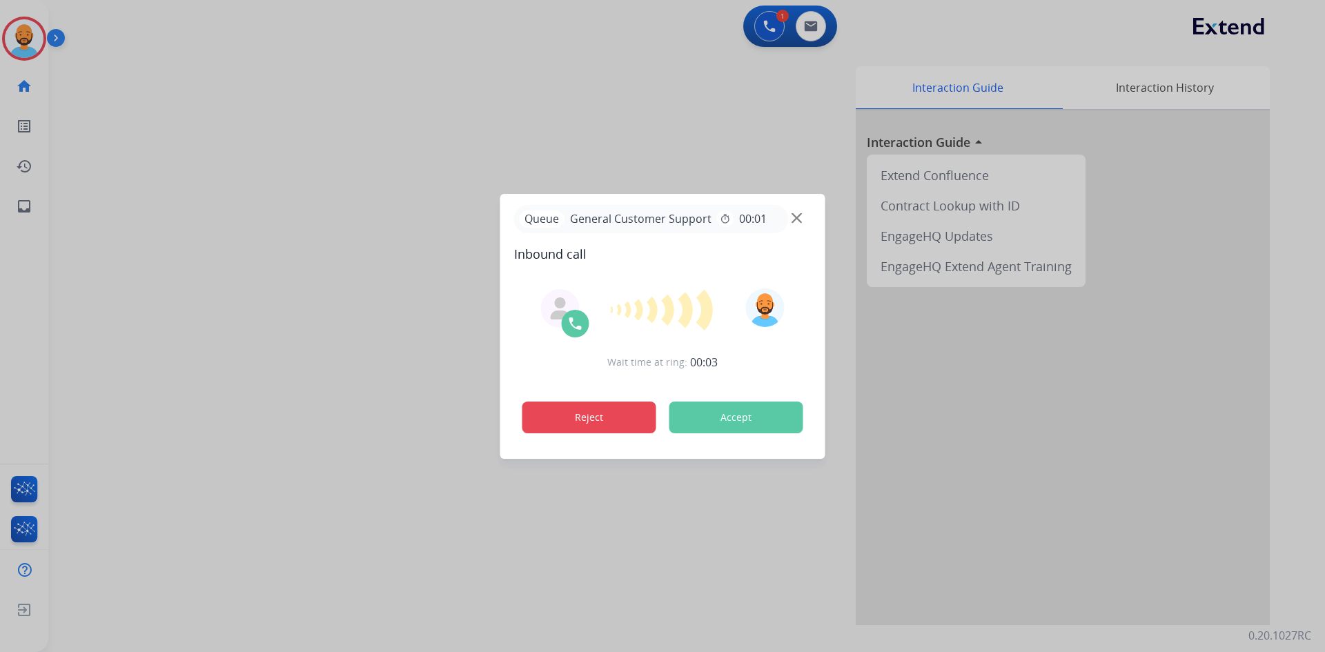
click at [607, 418] on button "Reject" at bounding box center [589, 418] width 134 height 32
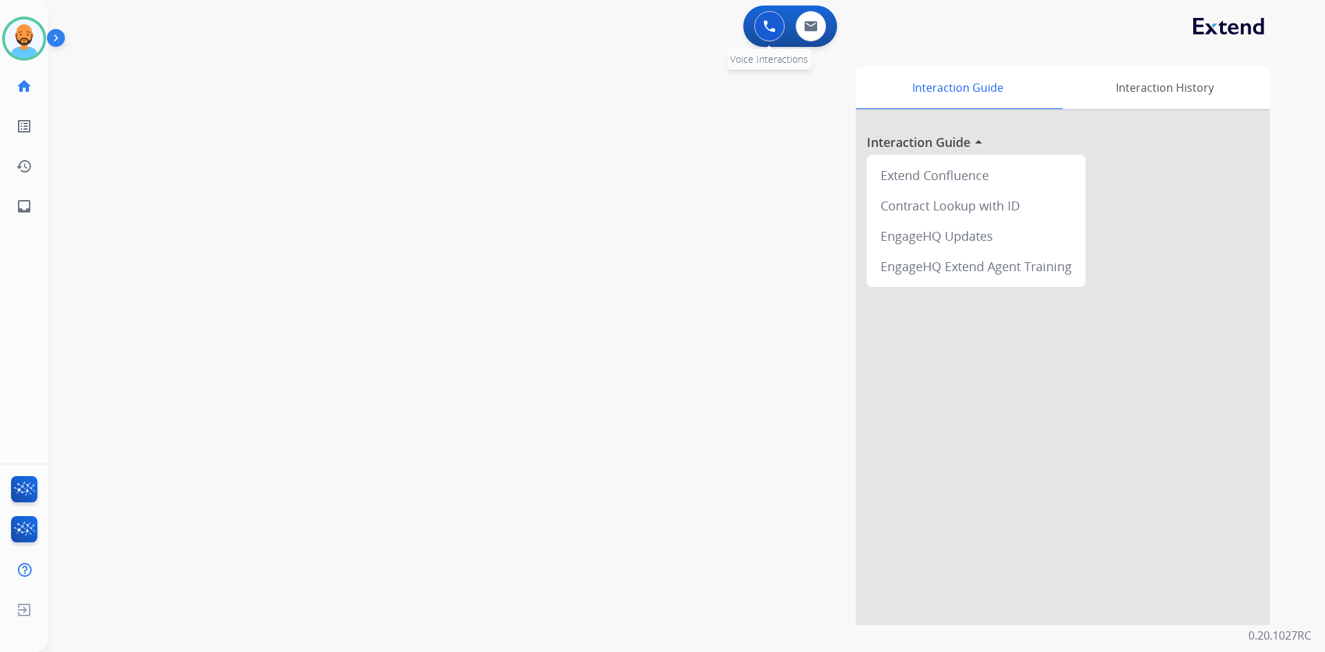
click at [761, 29] on button at bounding box center [769, 26] width 30 height 30
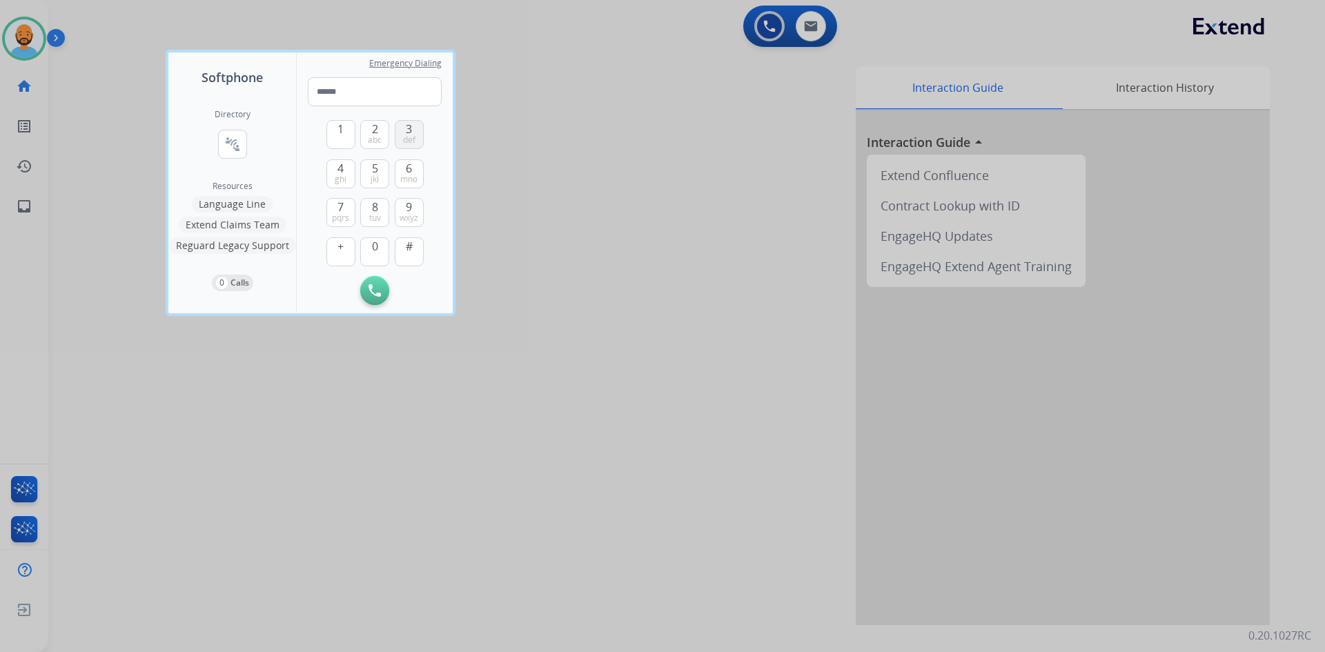
click at [420, 131] on button "3 def" at bounding box center [409, 134] width 29 height 29
click at [376, 137] on span "abc" at bounding box center [375, 140] width 14 height 11
click at [411, 135] on span "def" at bounding box center [409, 140] width 12 height 11
click at [348, 186] on button "4 ghi" at bounding box center [340, 173] width 29 height 29
click at [350, 138] on button "1" at bounding box center [340, 134] width 29 height 29
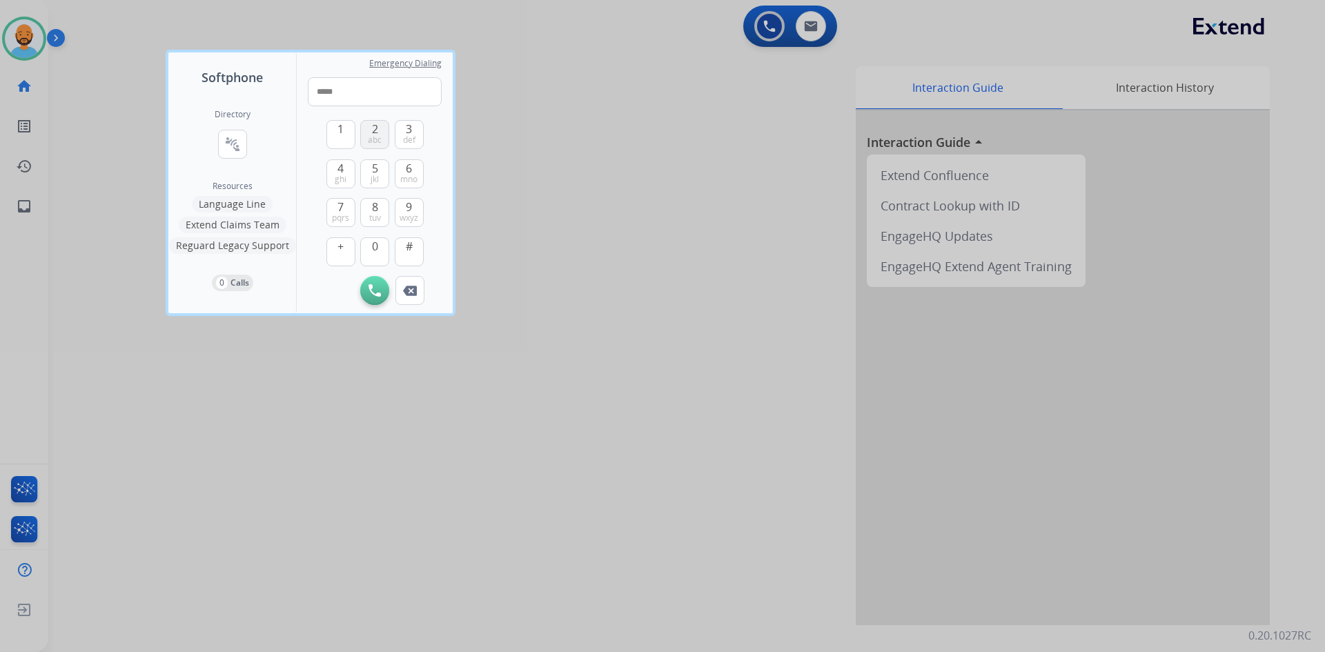
click at [364, 136] on button "2 abc" at bounding box center [374, 134] width 29 height 29
click at [333, 131] on button "1" at bounding box center [340, 134] width 29 height 29
click at [400, 211] on button "9 wxyz" at bounding box center [409, 212] width 29 height 29
click at [349, 135] on button "1" at bounding box center [340, 134] width 29 height 29
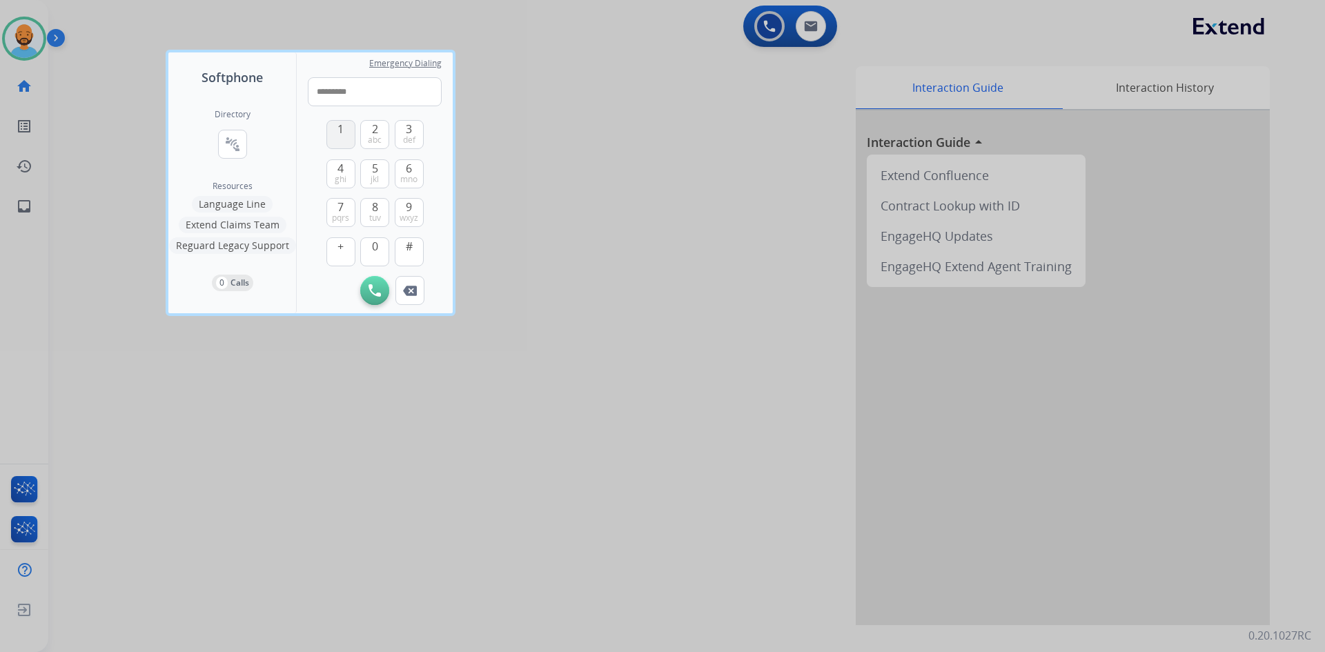
type input "**********"
drag, startPoint x: 371, startPoint y: 280, endPoint x: 371, endPoint y: 273, distance: 7.6
click at [371, 280] on button "Initiate Call" at bounding box center [374, 290] width 29 height 29
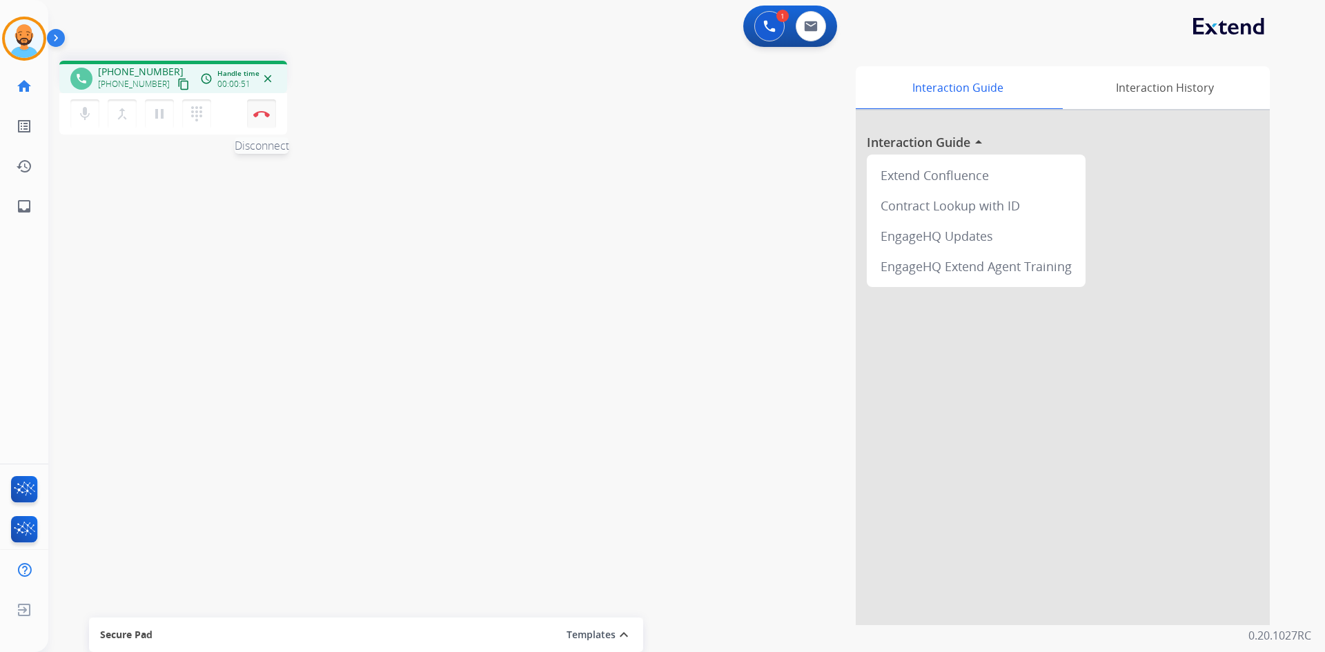
click at [257, 121] on button "Disconnect" at bounding box center [261, 113] width 29 height 29
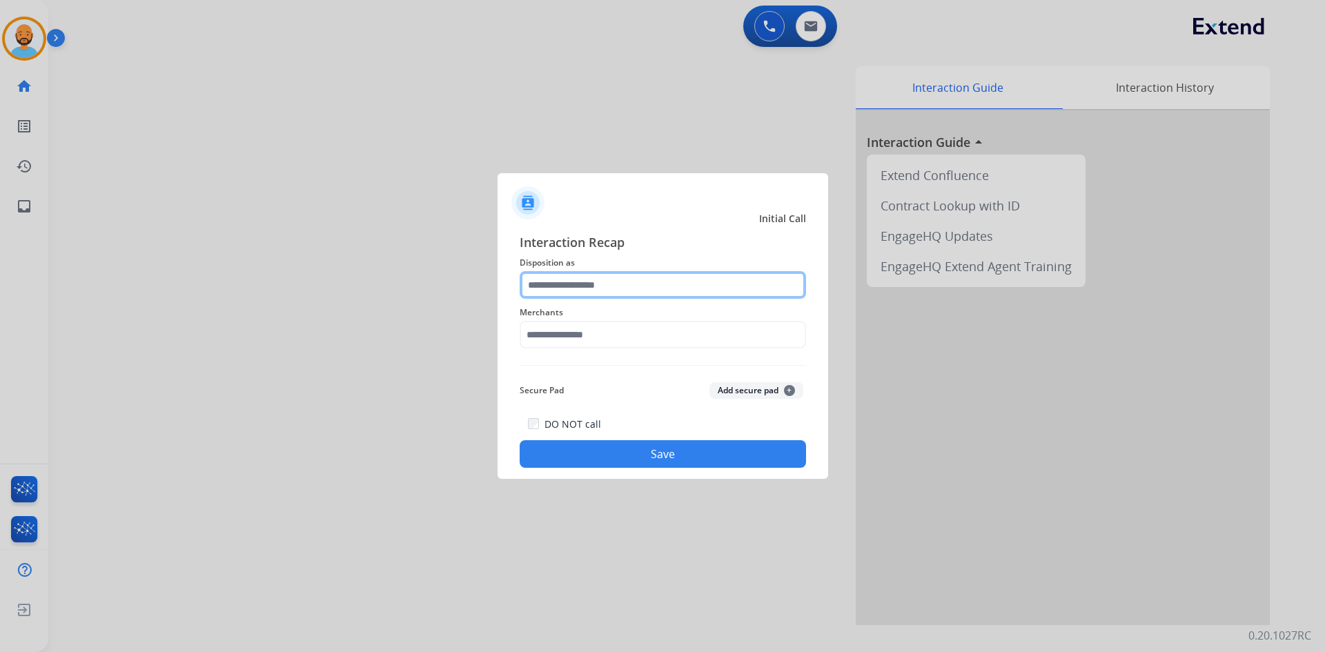
click at [562, 291] on input "text" at bounding box center [663, 285] width 286 height 28
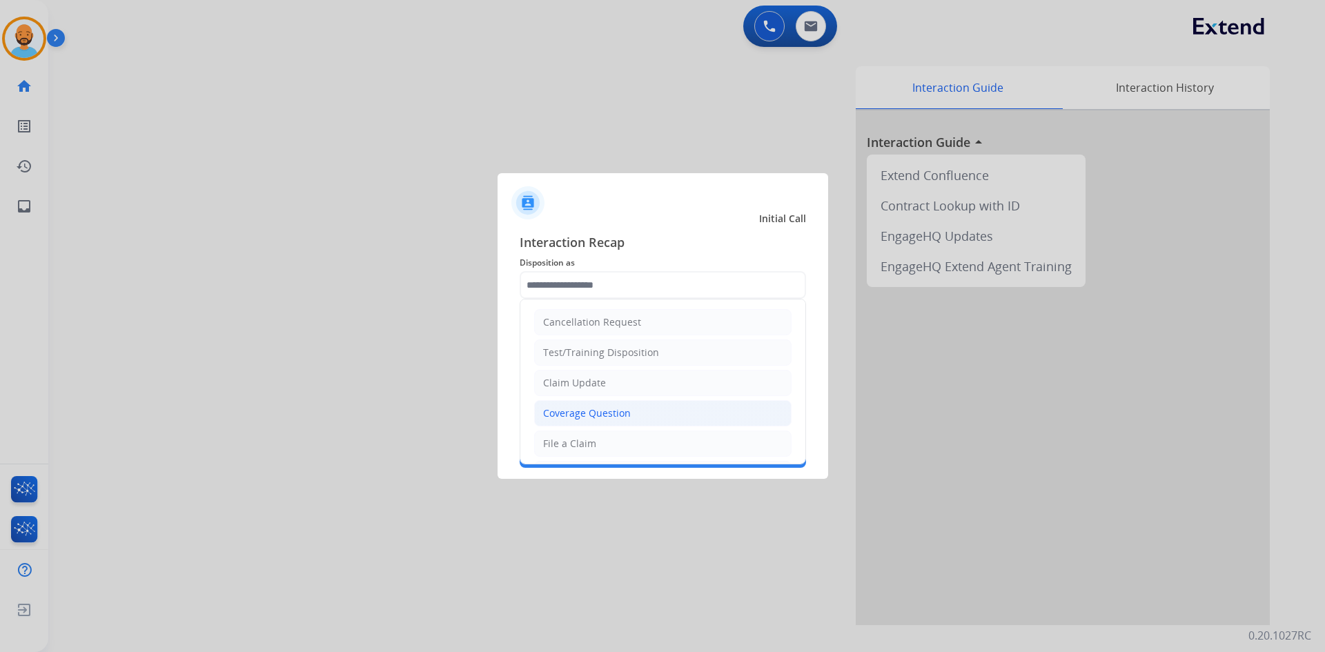
click at [559, 404] on li "Coverage Question" at bounding box center [662, 413] width 257 height 26
type input "**********"
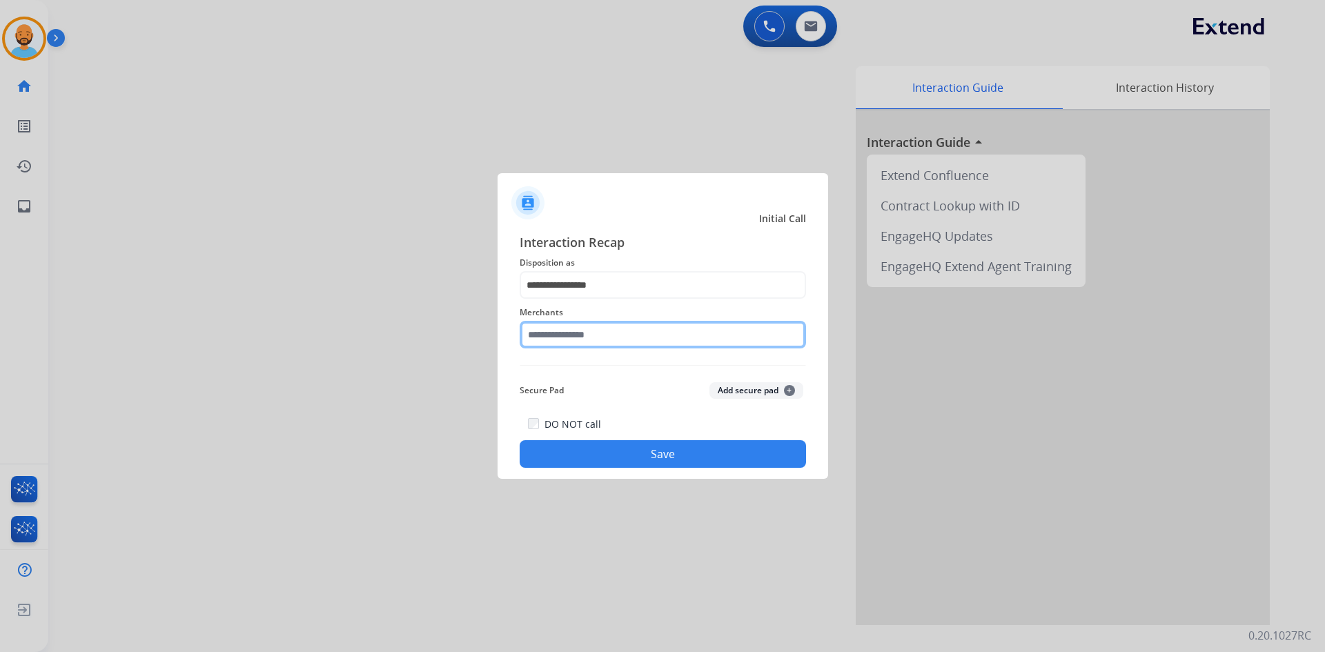
click at [564, 337] on input "text" at bounding box center [663, 335] width 286 height 28
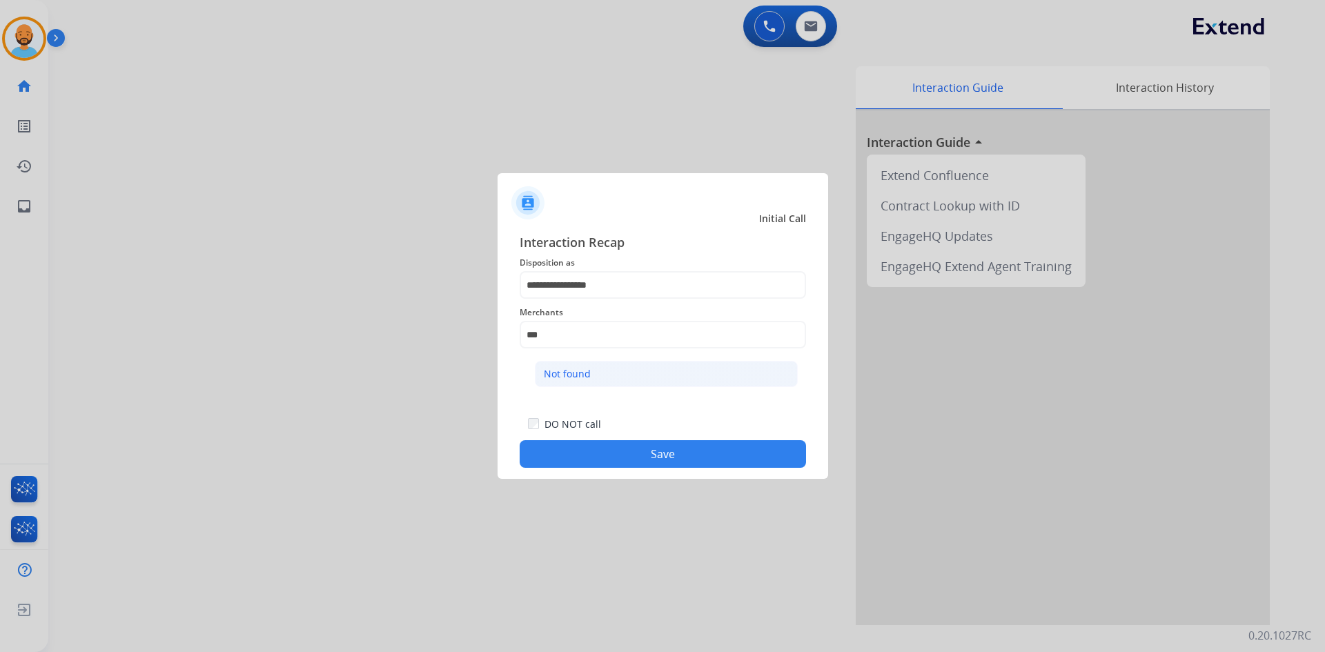
click at [581, 380] on div "Not found" at bounding box center [567, 374] width 47 height 14
type input "*********"
click at [597, 462] on button "Save" at bounding box center [663, 454] width 286 height 28
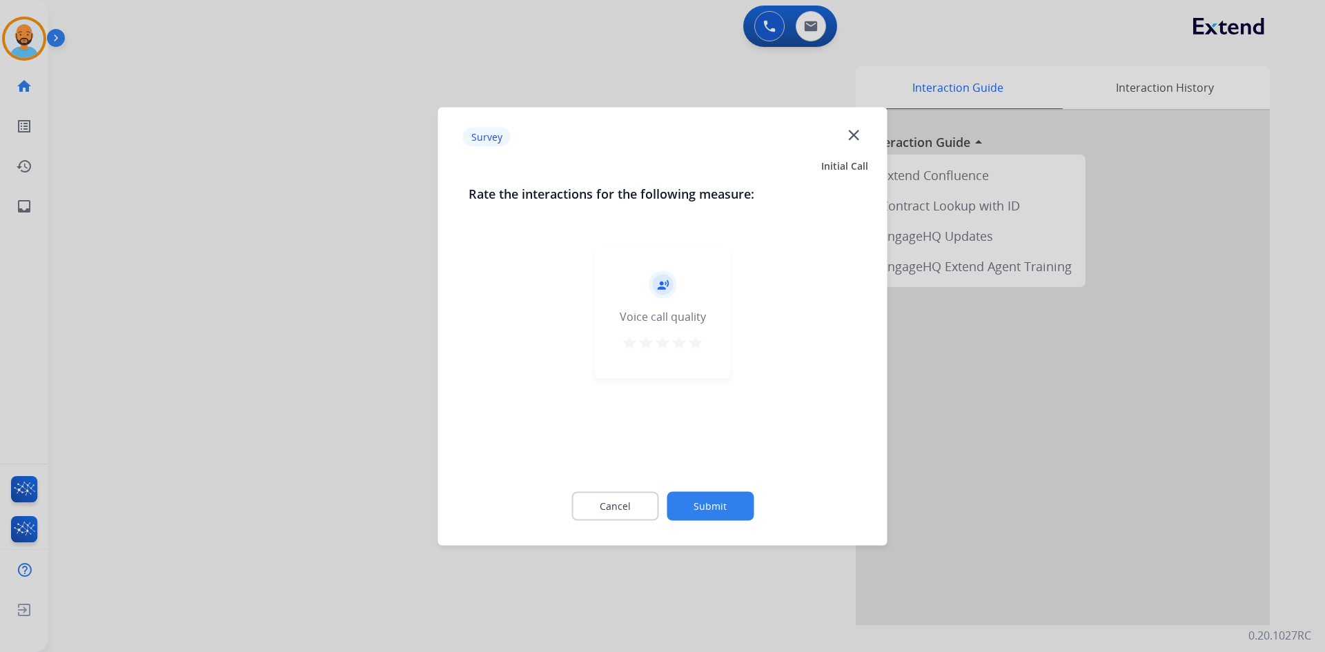
click at [690, 336] on mat-icon "star" at bounding box center [695, 342] width 17 height 17
click at [707, 496] on button "Submit" at bounding box center [710, 505] width 87 height 29
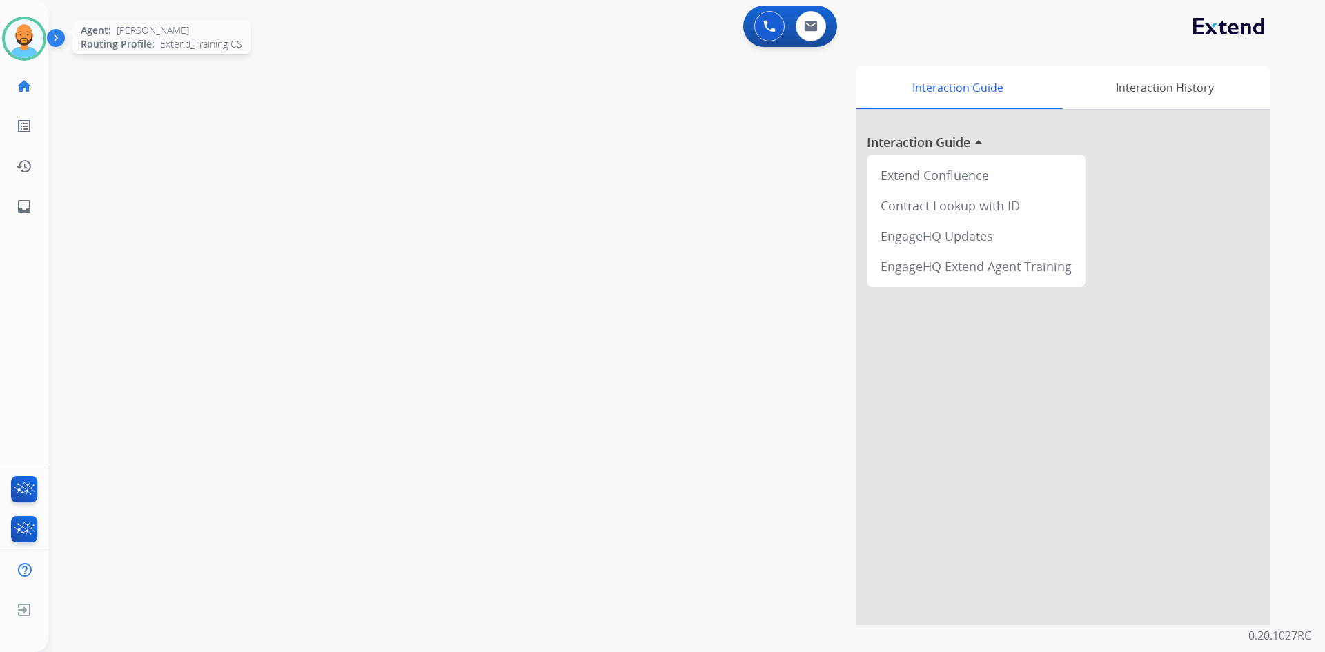
click at [30, 48] on img at bounding box center [24, 38] width 39 height 39
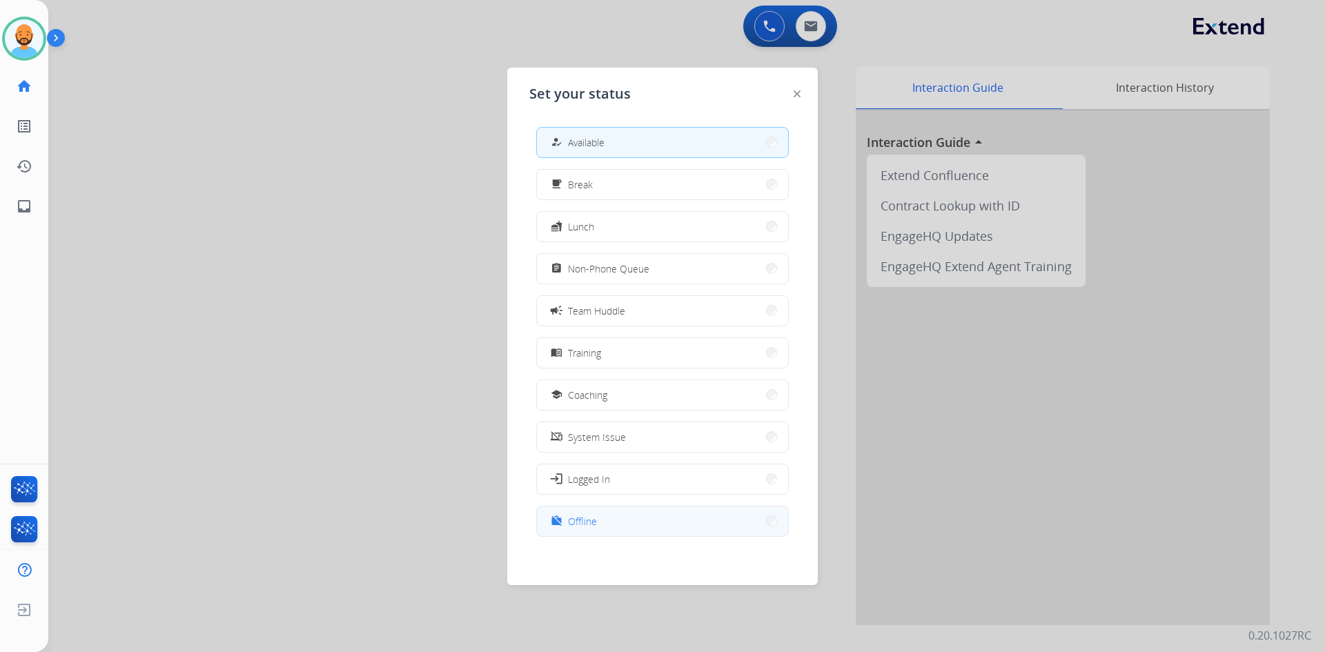
click at [765, 527] on button "work_off Offline" at bounding box center [662, 522] width 251 height 30
